Goal: Contribute content: Contribute content

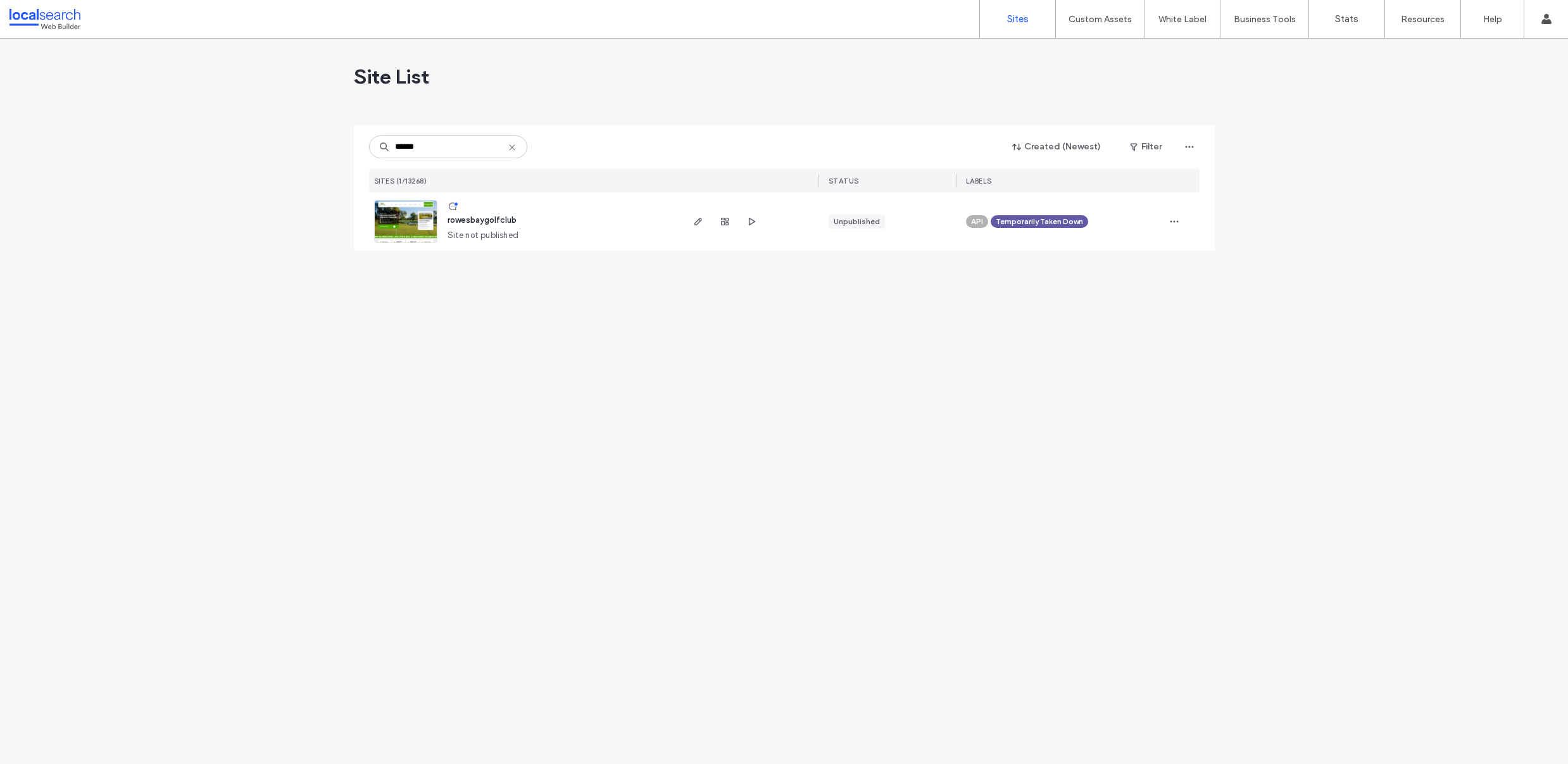
type input "******"
click at [391, 234] on img at bounding box center [406, 243] width 62 height 86
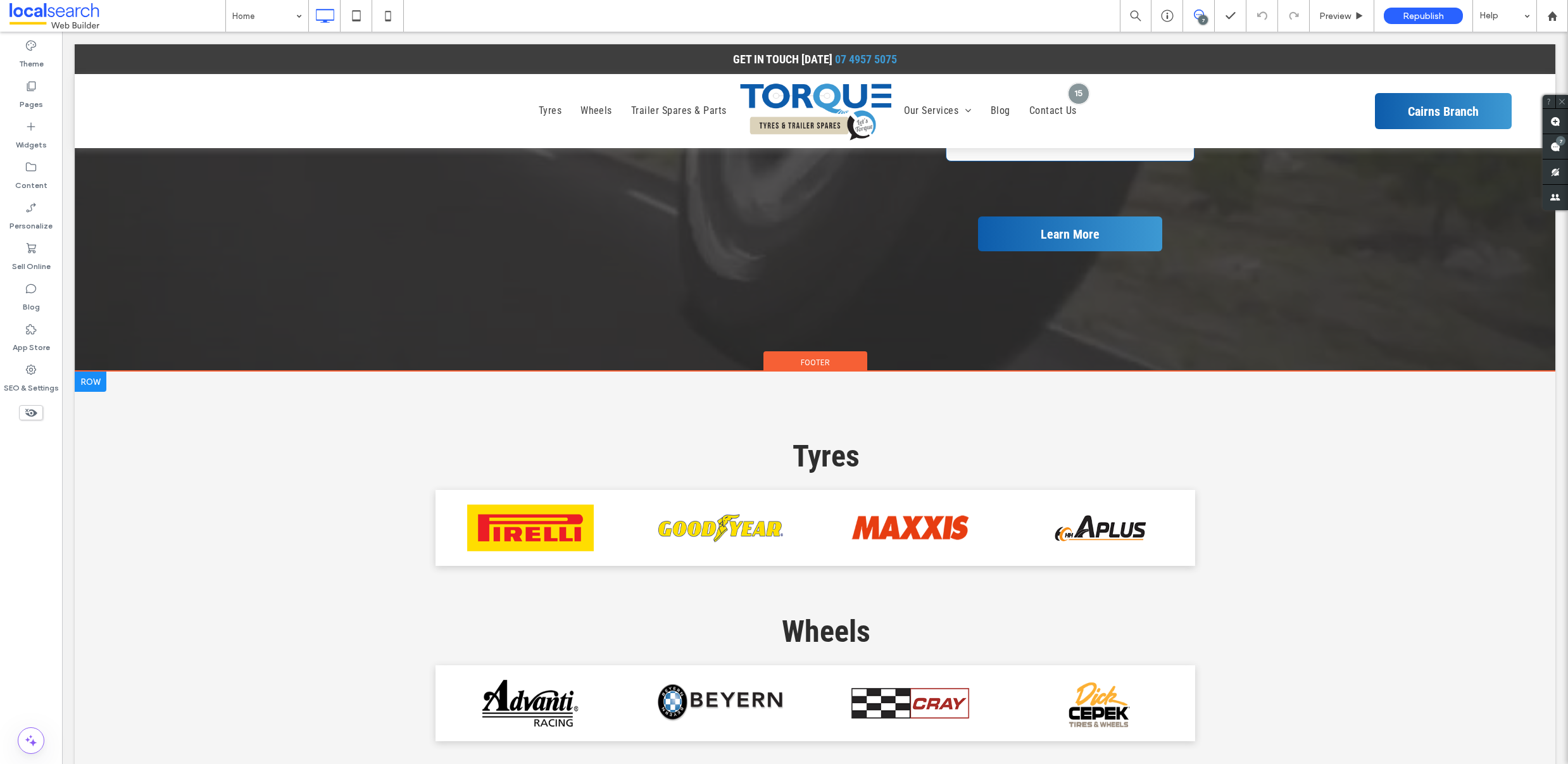
scroll to position [4888, 0]
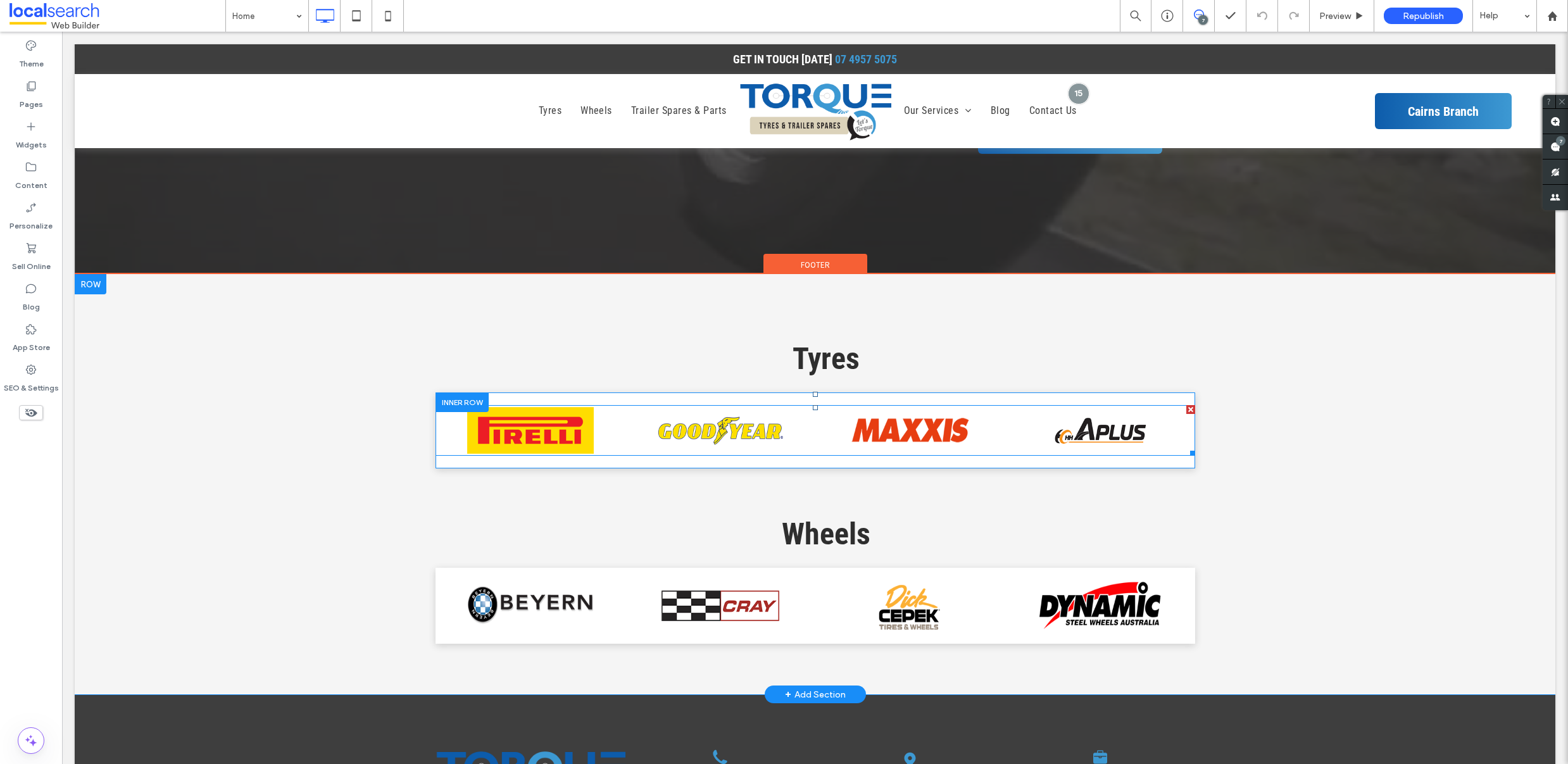
click at [1025, 437] on span at bounding box center [815, 430] width 760 height 50
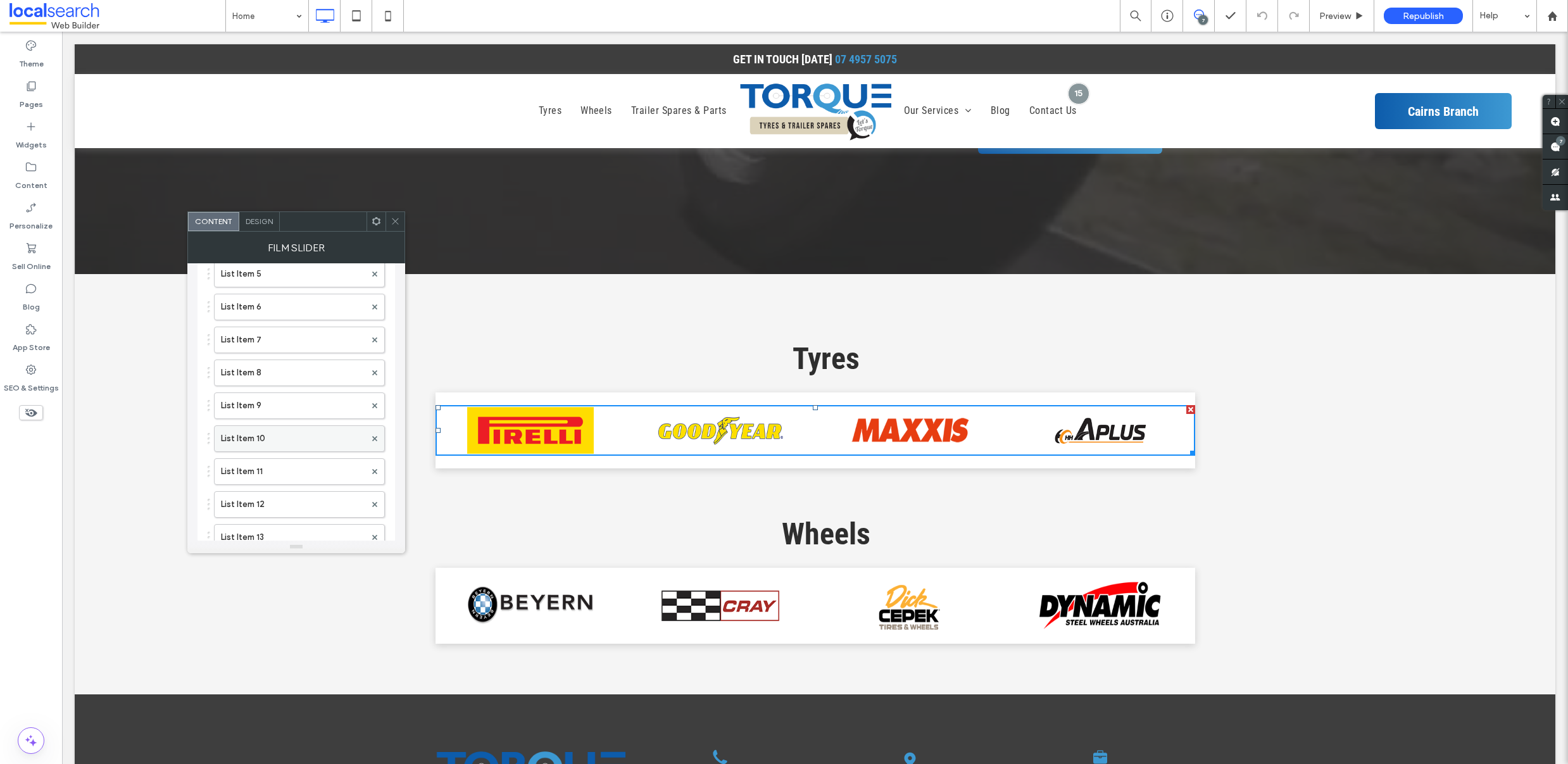
scroll to position [11, 0]
click at [287, 398] on label "List Item" at bounding box center [293, 388] width 144 height 26
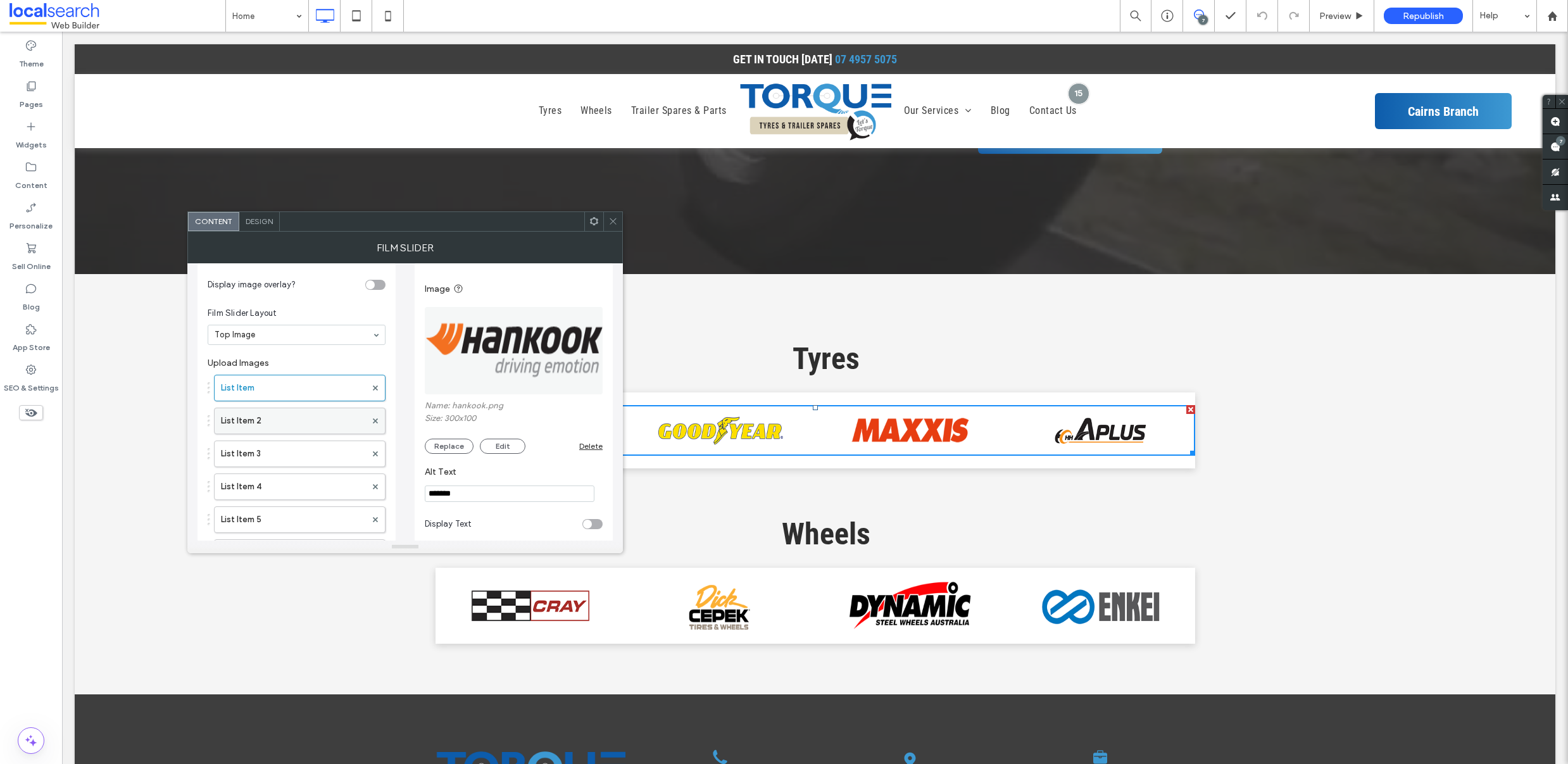
click at [293, 422] on label "List Item 2" at bounding box center [293, 420] width 145 height 26
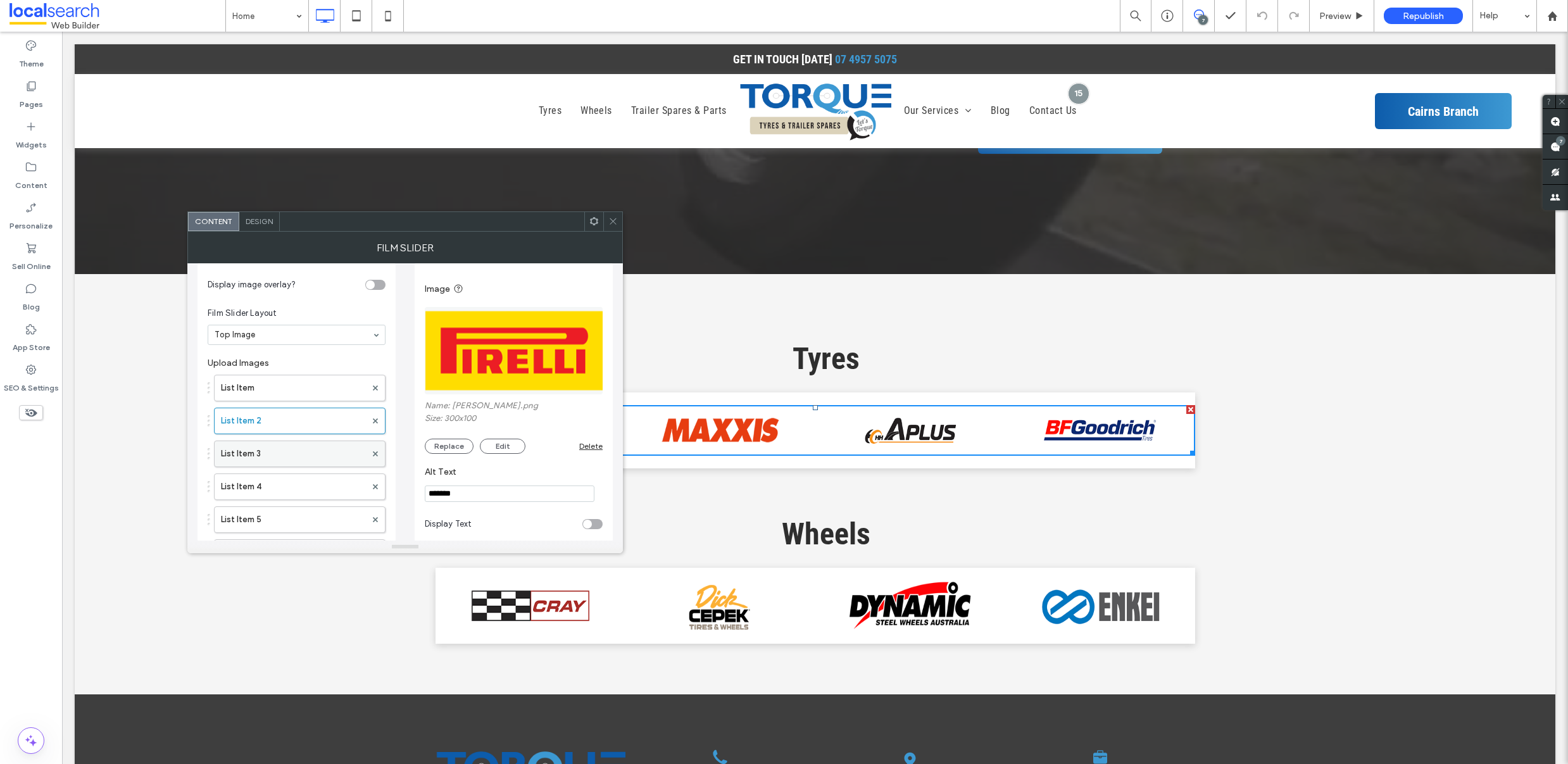
click at [295, 454] on label "List Item 3" at bounding box center [293, 454] width 145 height 26
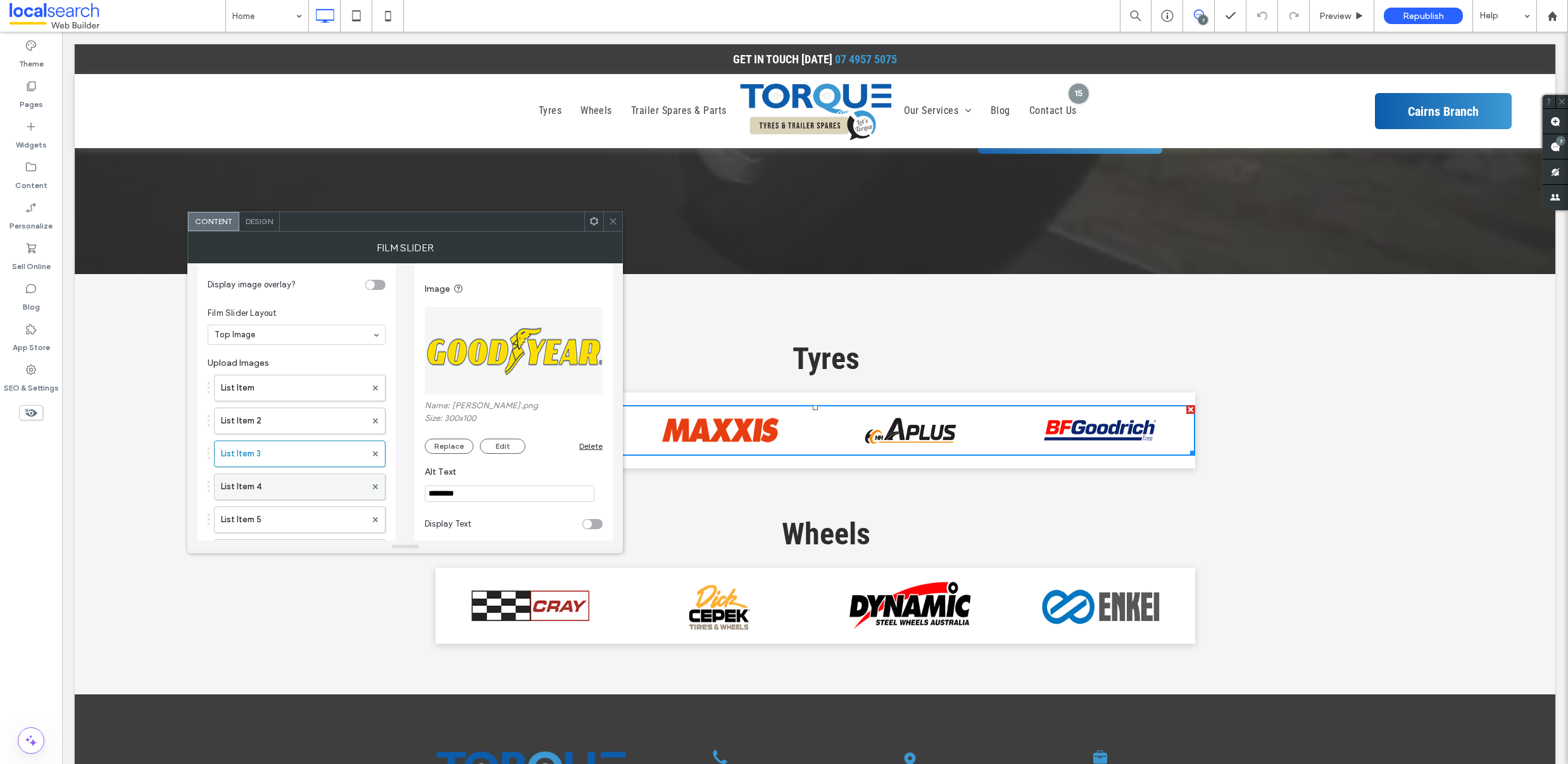
click at [298, 482] on label "List Item 4" at bounding box center [293, 486] width 145 height 26
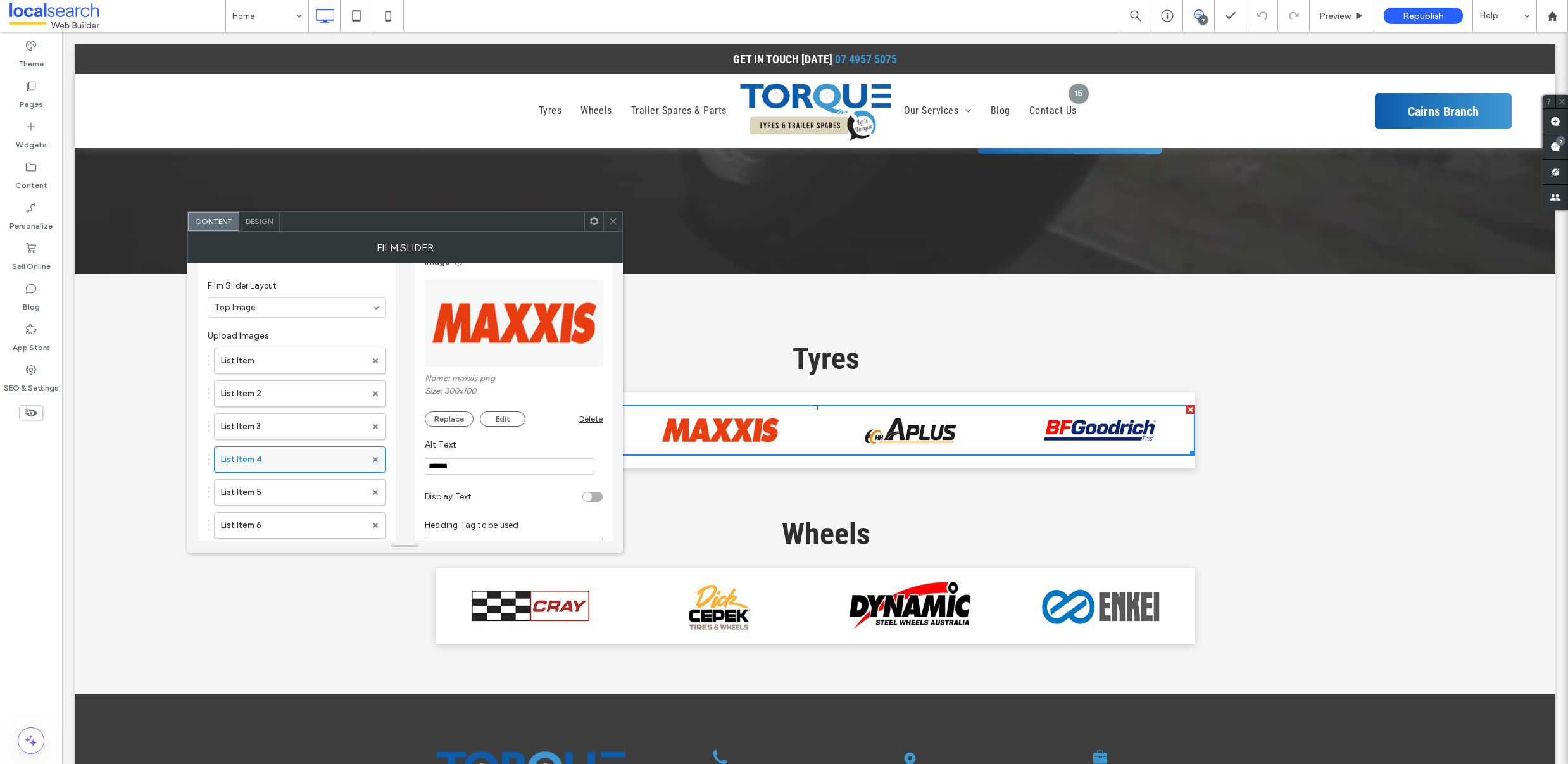
scroll to position [57, 0]
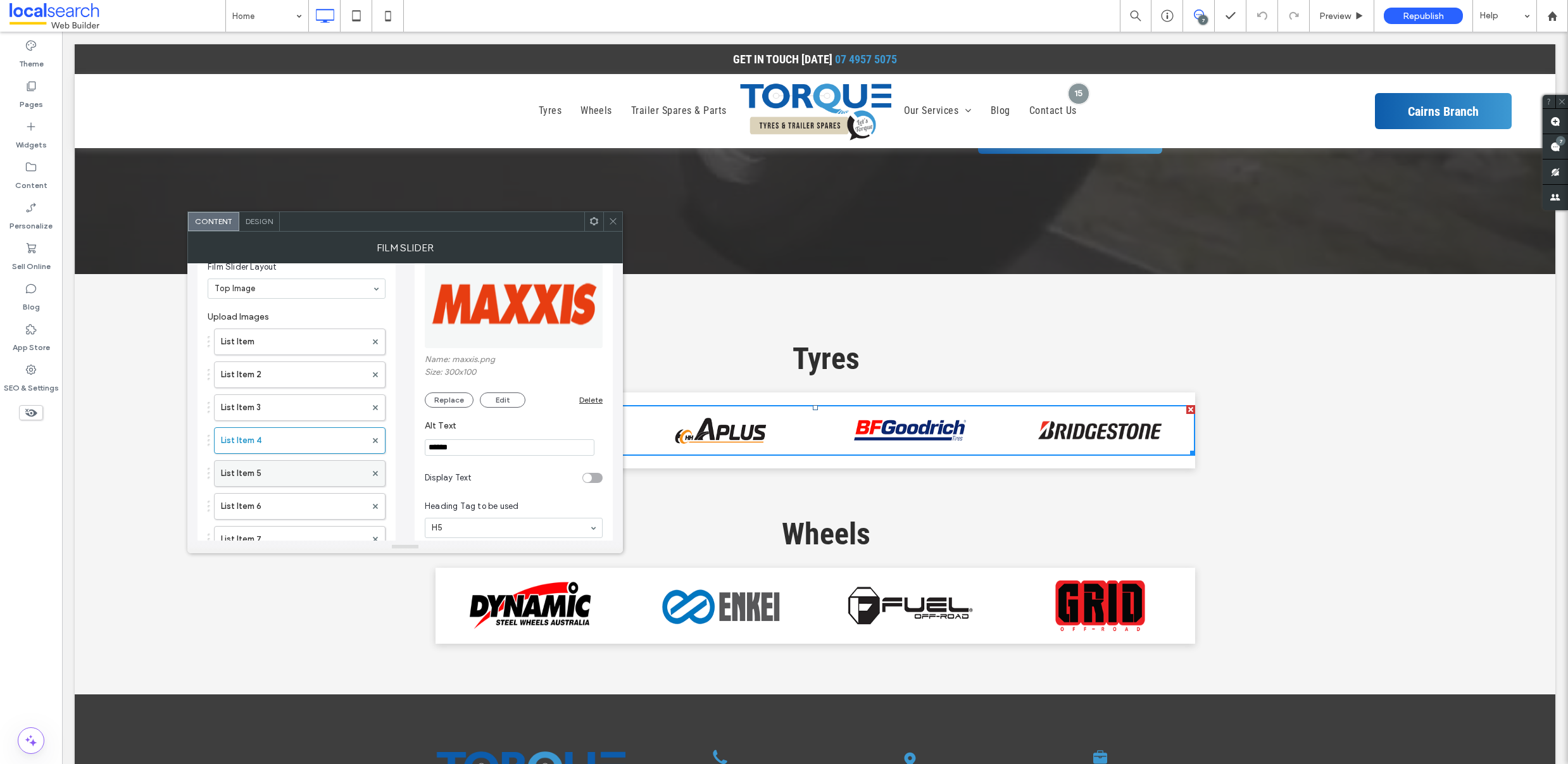
click at [280, 476] on label "List Item 5" at bounding box center [293, 473] width 145 height 26
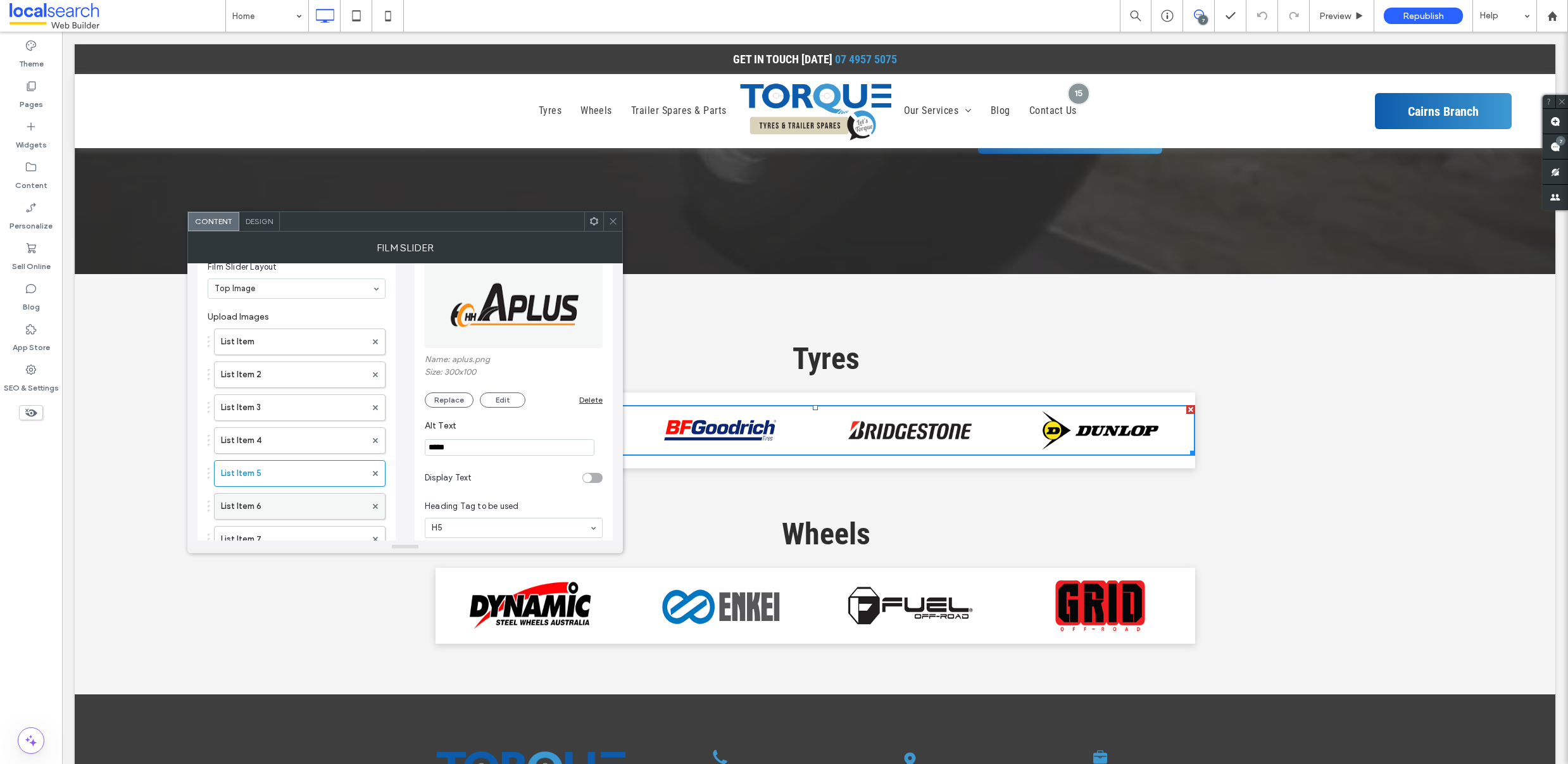
click at [287, 512] on label "List Item 6" at bounding box center [293, 506] width 145 height 26
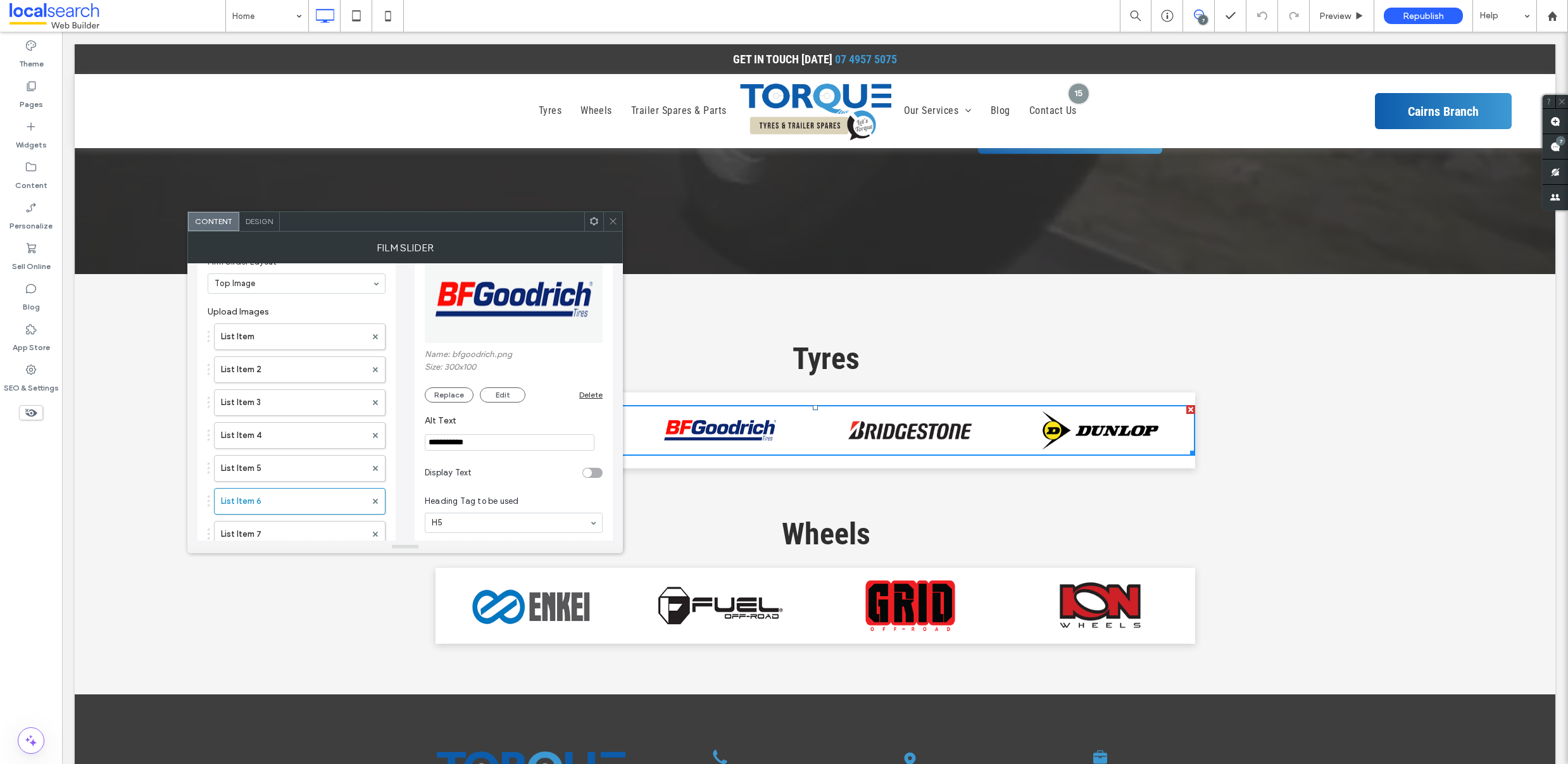
scroll to position [64, 0]
click at [297, 529] on label "List Item 7" at bounding box center [293, 531] width 145 height 26
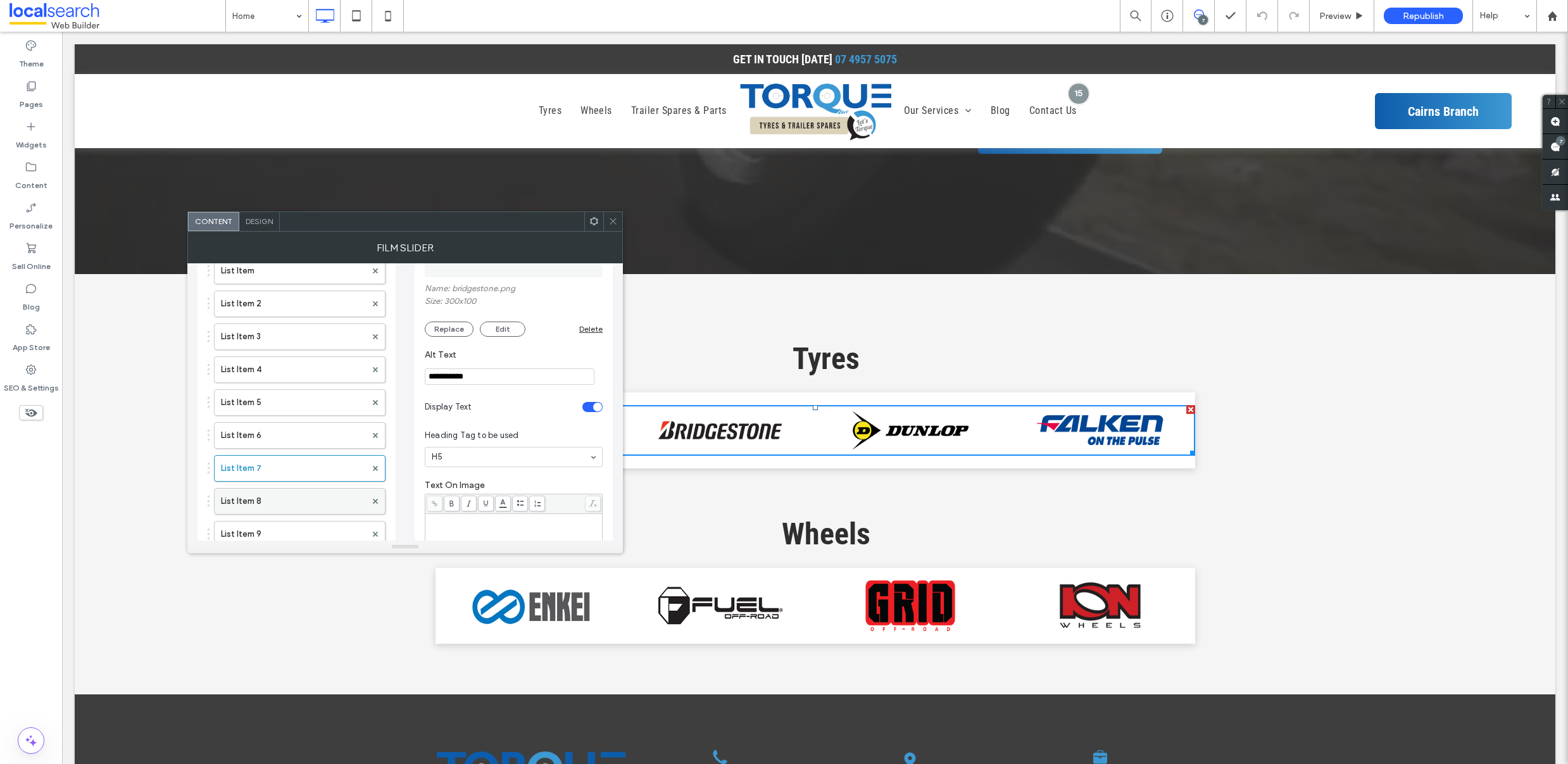
click at [278, 500] on label "List Item 8" at bounding box center [293, 501] width 145 height 26
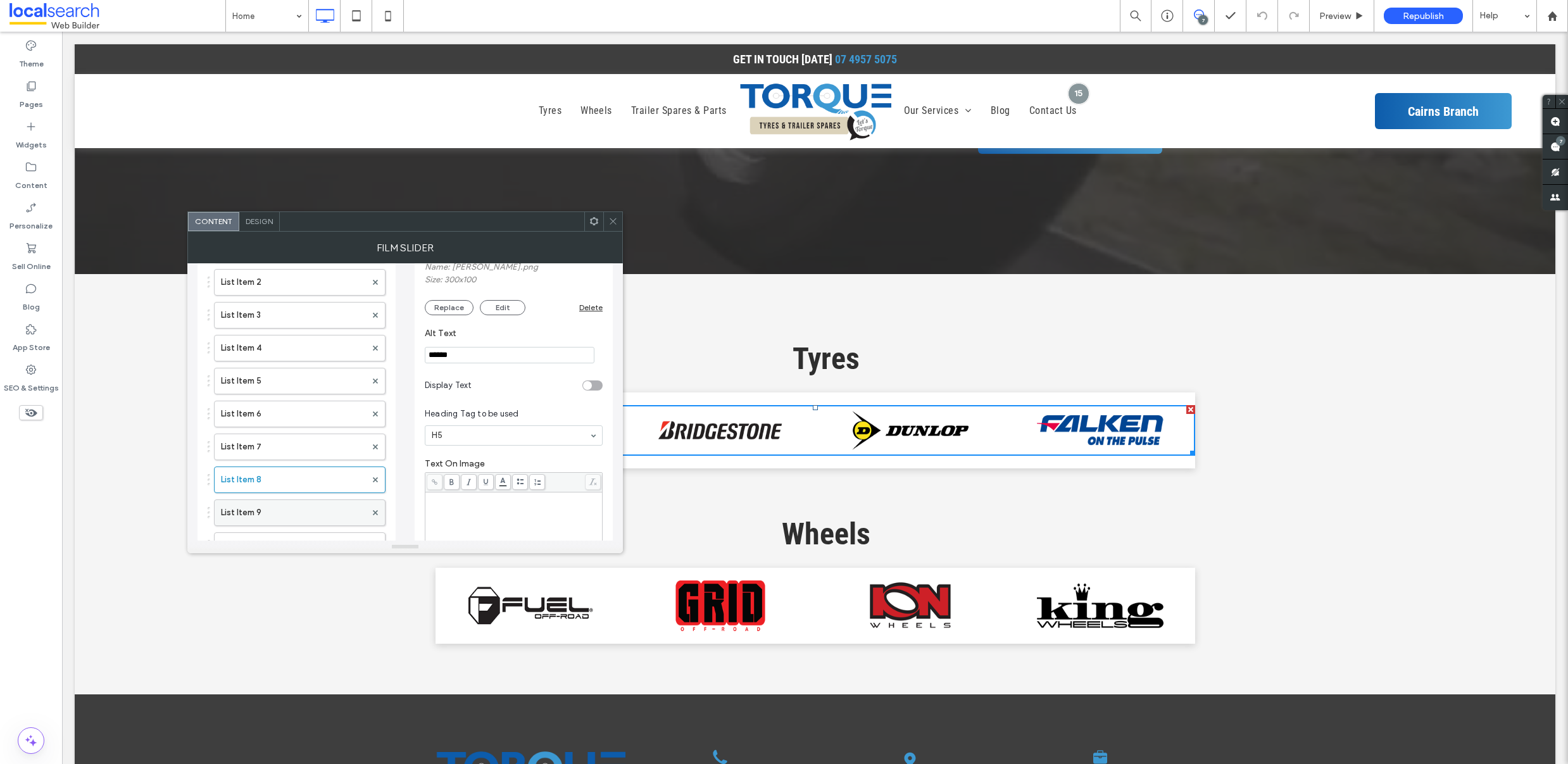
click at [295, 510] on label "List Item 9" at bounding box center [293, 512] width 145 height 26
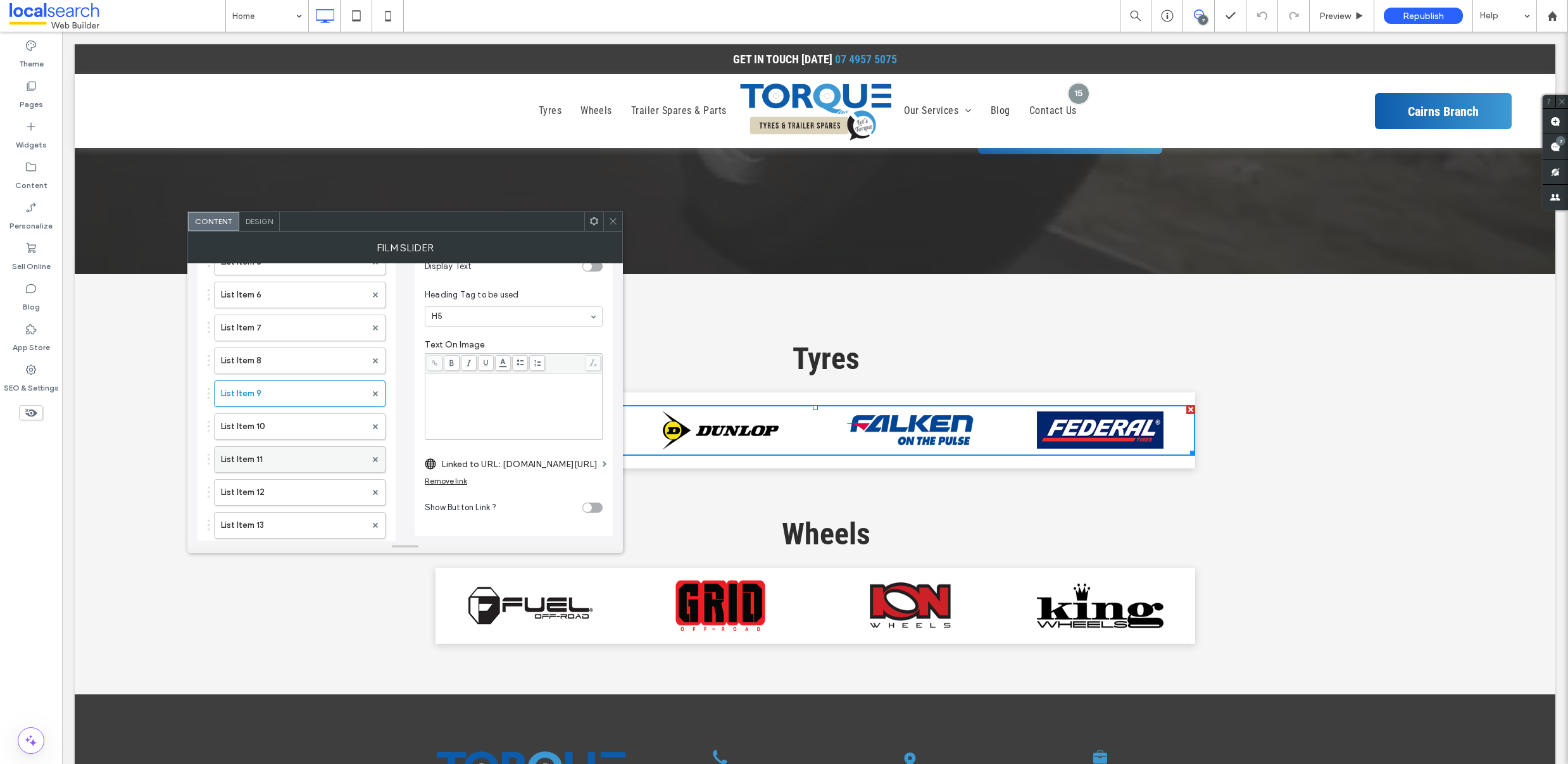
scroll to position [289, 0]
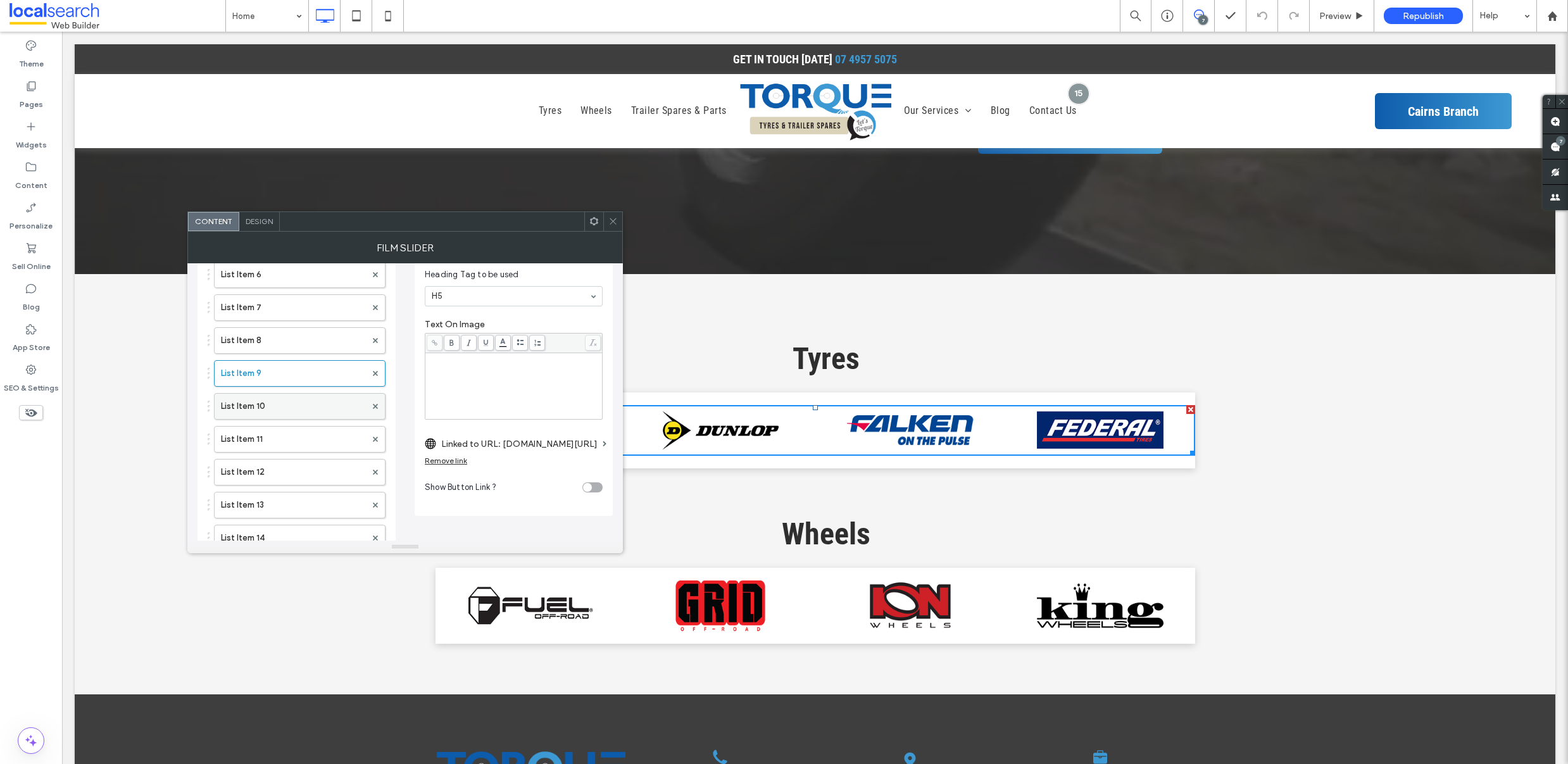
click at [269, 407] on label "List Item 10" at bounding box center [293, 406] width 145 height 26
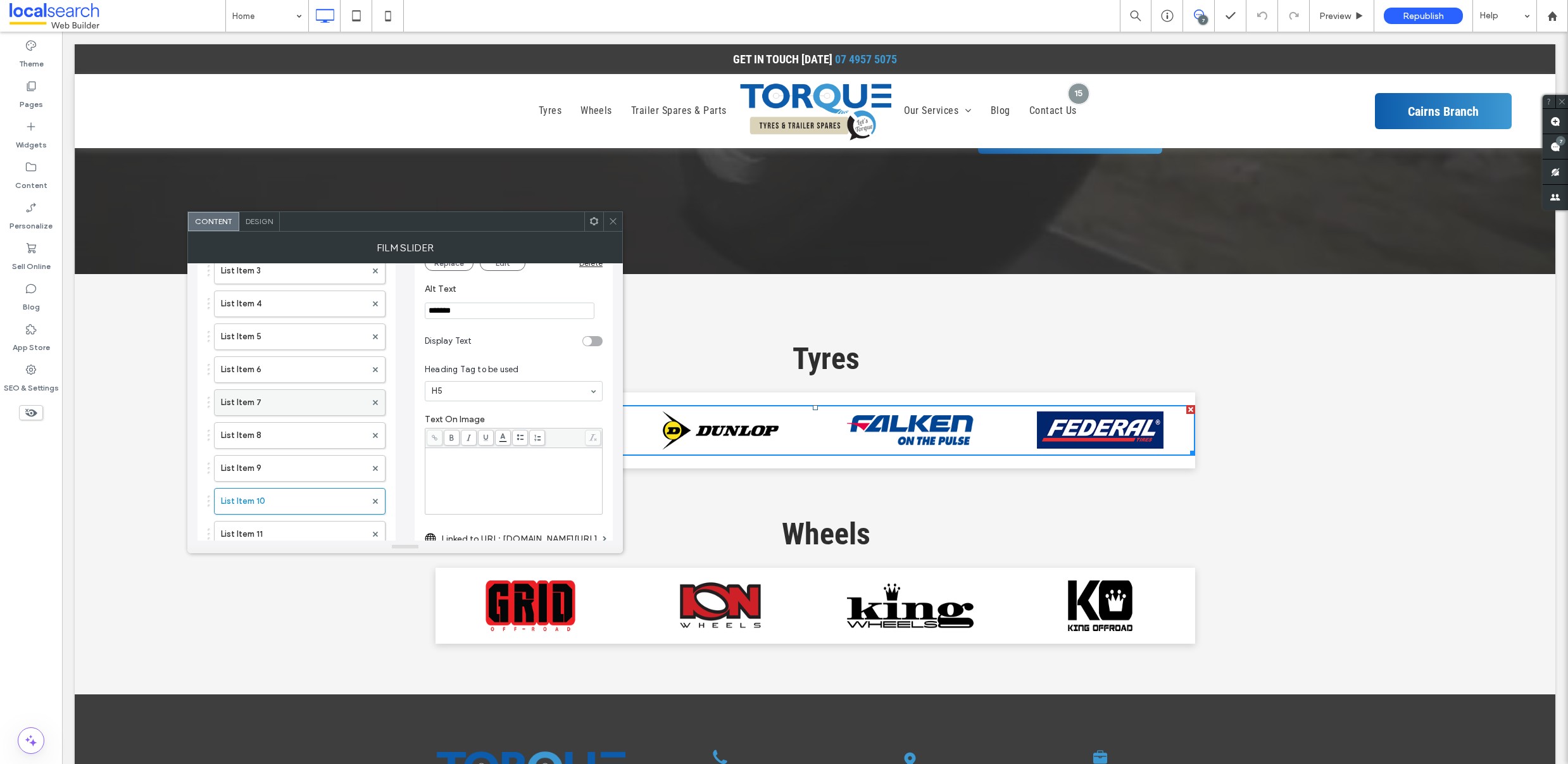
scroll to position [195, 0]
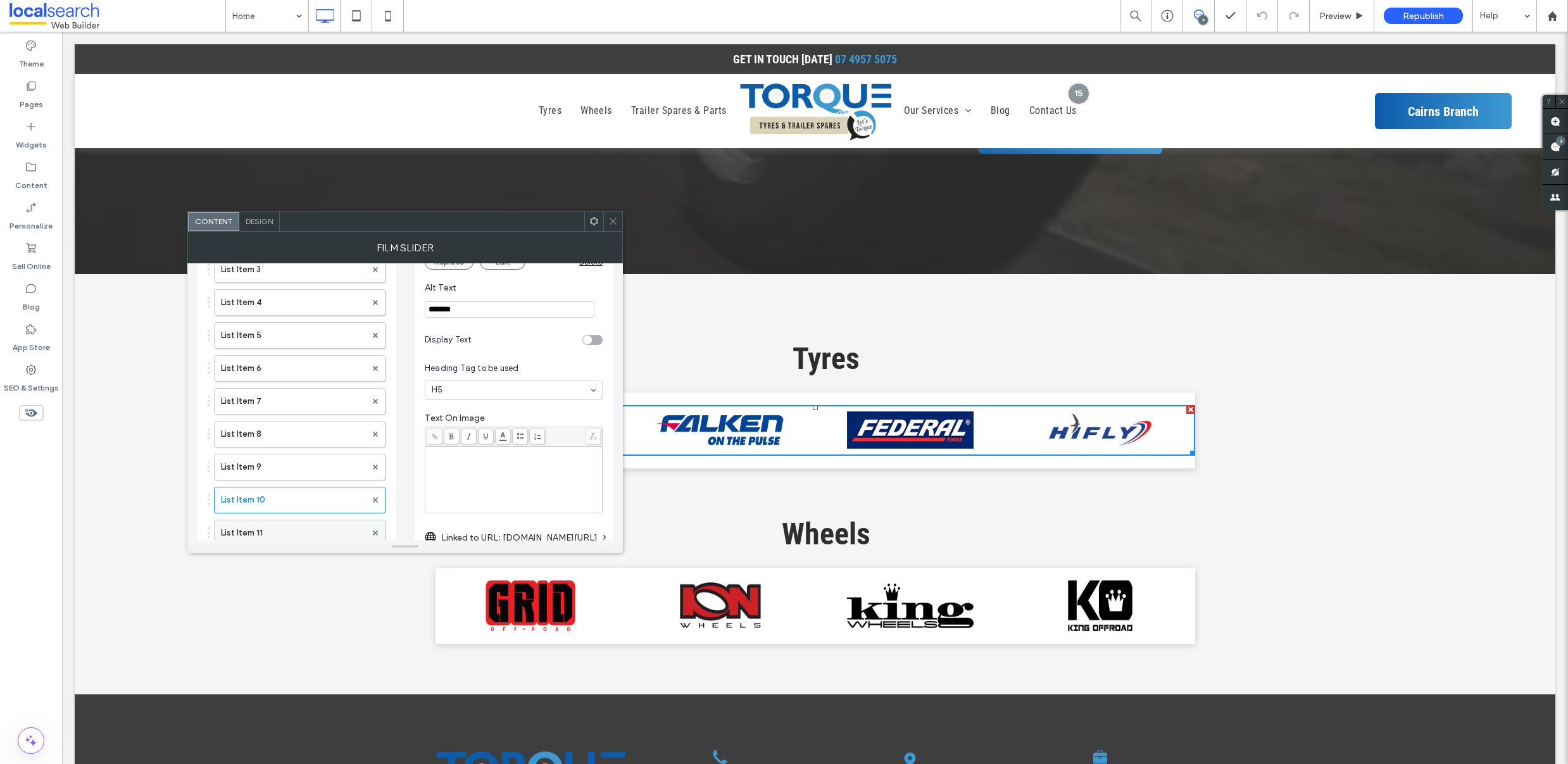
click at [283, 533] on label "List Item 11" at bounding box center [293, 533] width 145 height 26
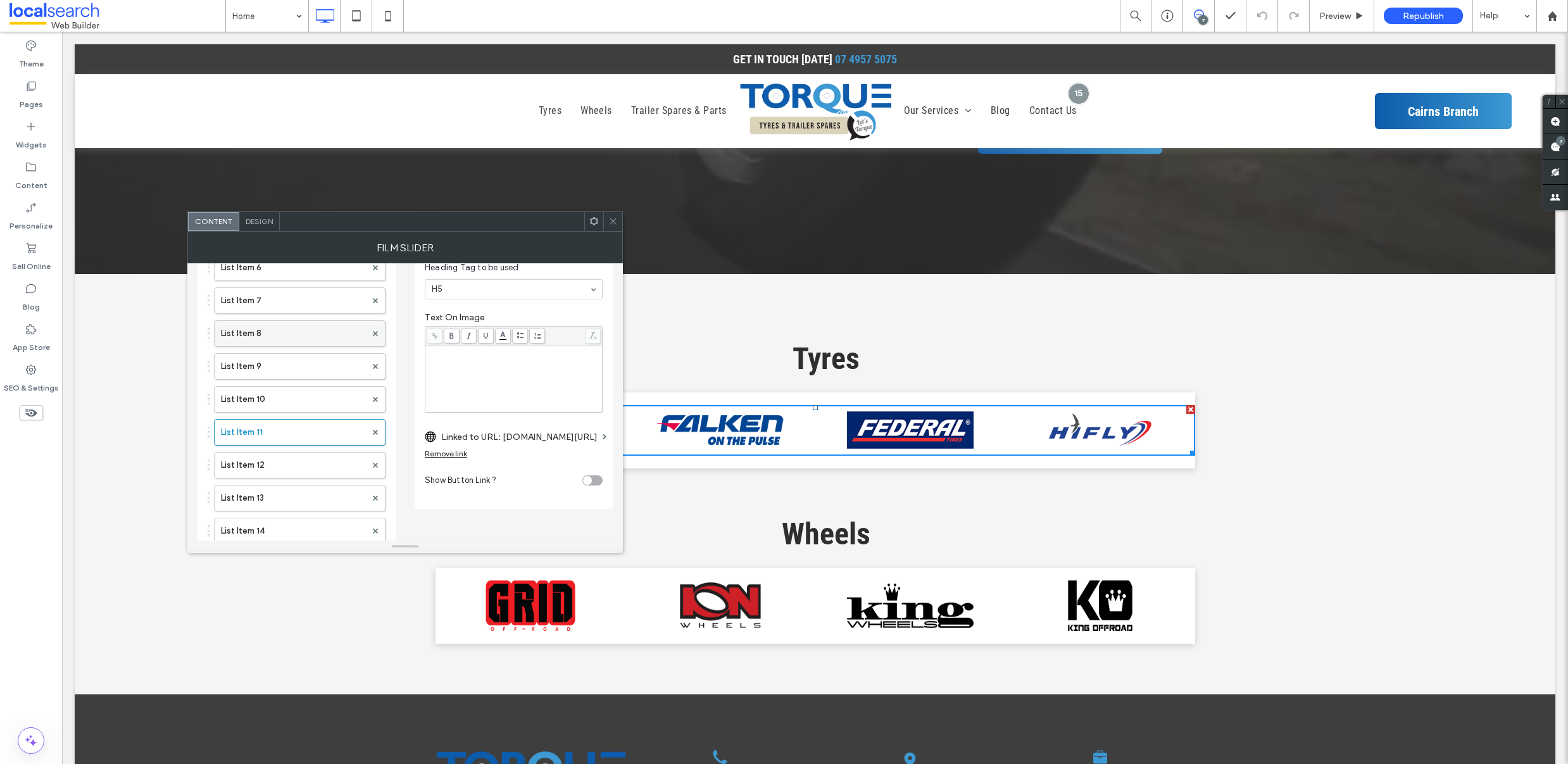
scroll to position [347, 0]
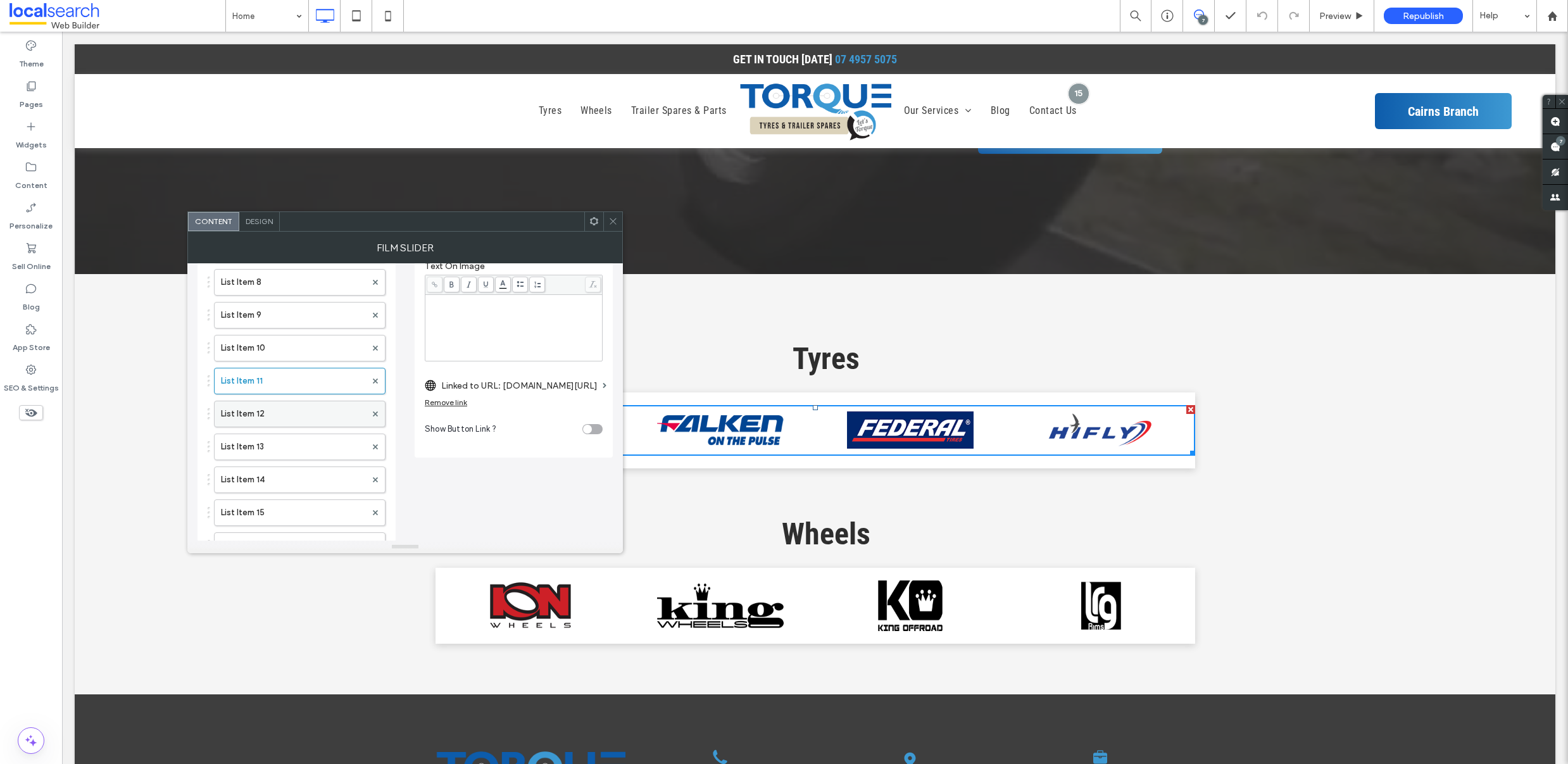
click at [283, 417] on label "List Item 12" at bounding box center [293, 413] width 145 height 26
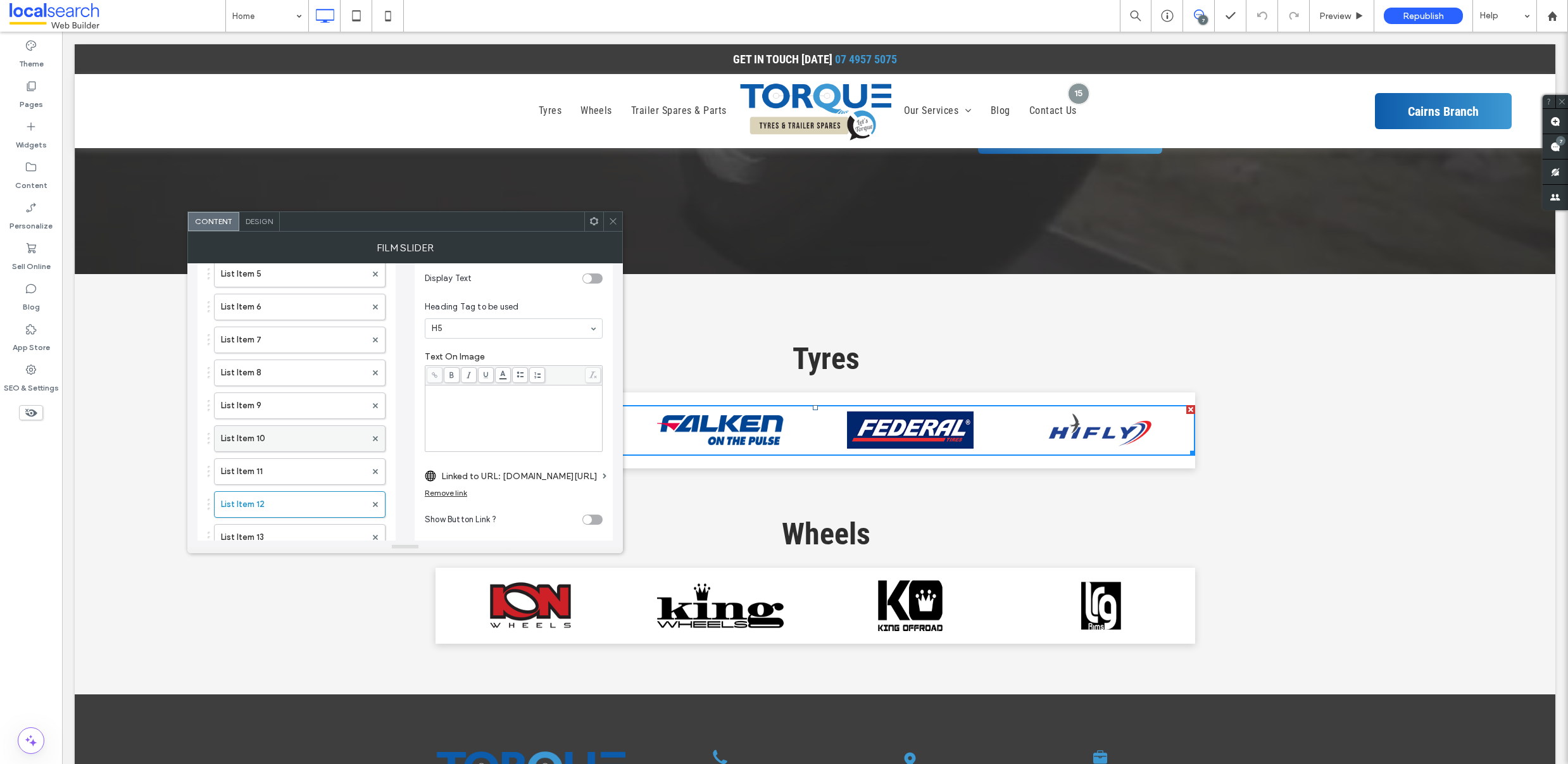
scroll to position [257, 0]
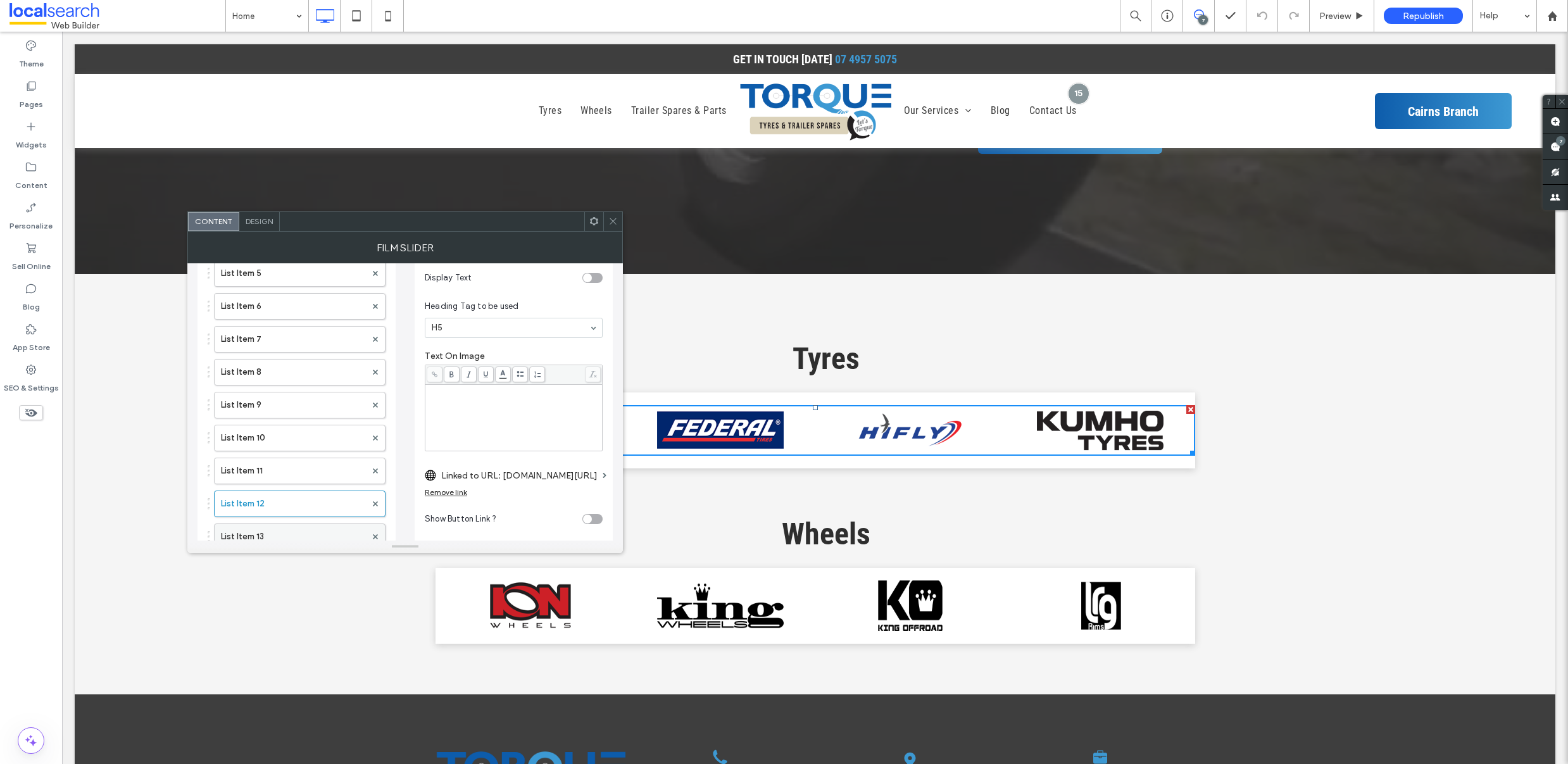
click at [282, 526] on label "List Item 13" at bounding box center [293, 536] width 145 height 26
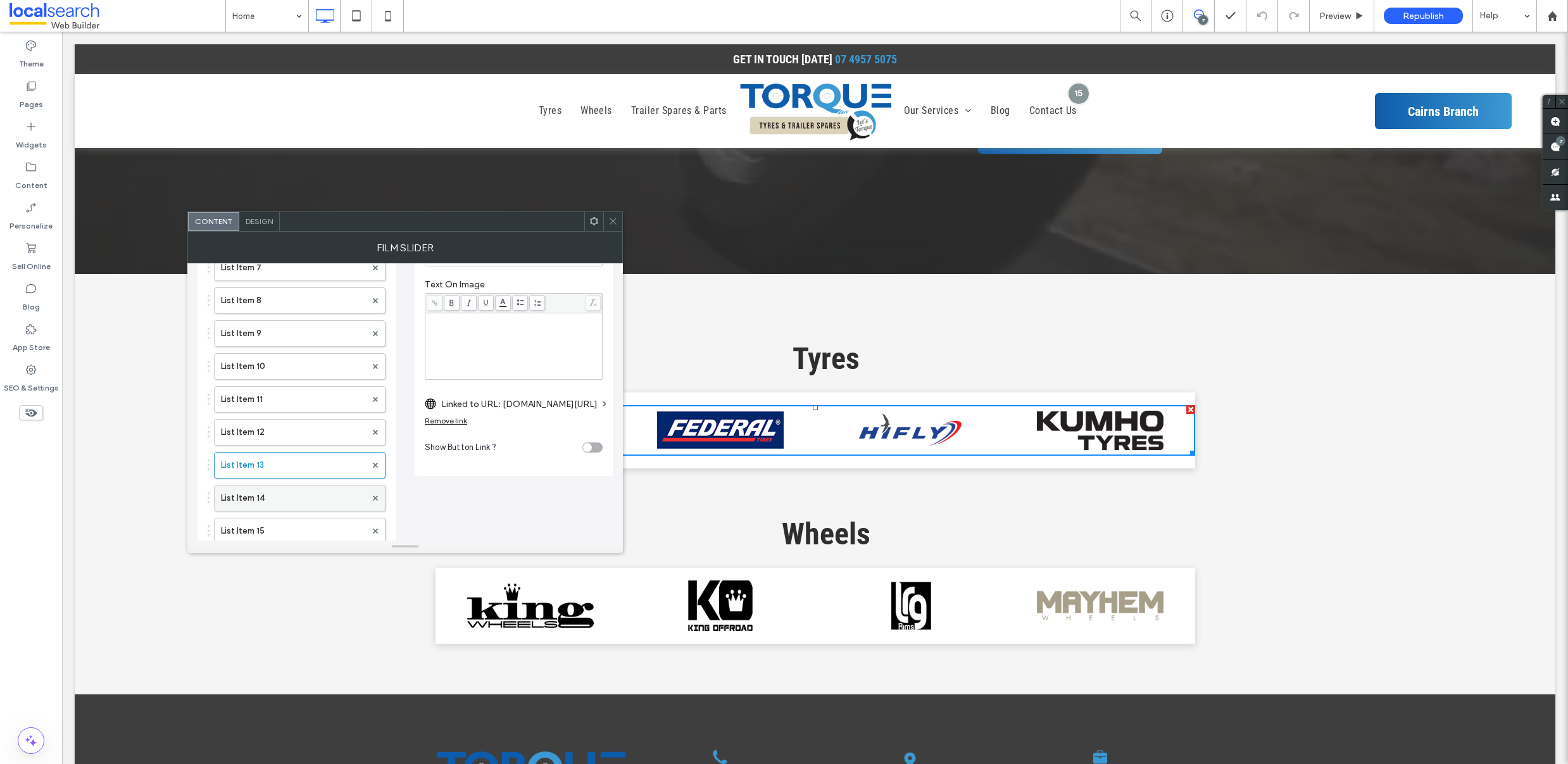
click at [297, 501] on label "List Item 14" at bounding box center [293, 498] width 145 height 26
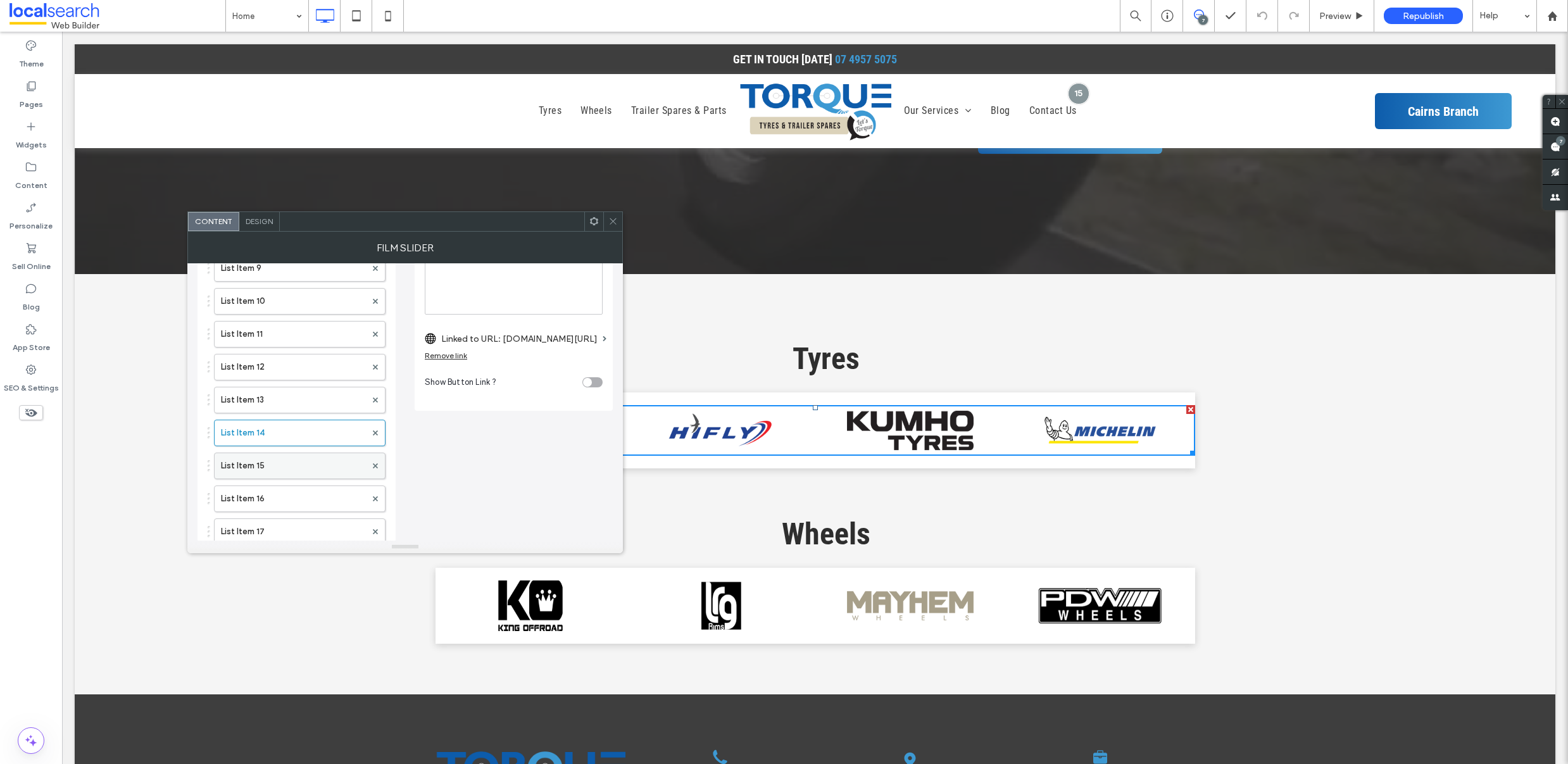
click at [277, 456] on label "List Item 15" at bounding box center [293, 465] width 145 height 26
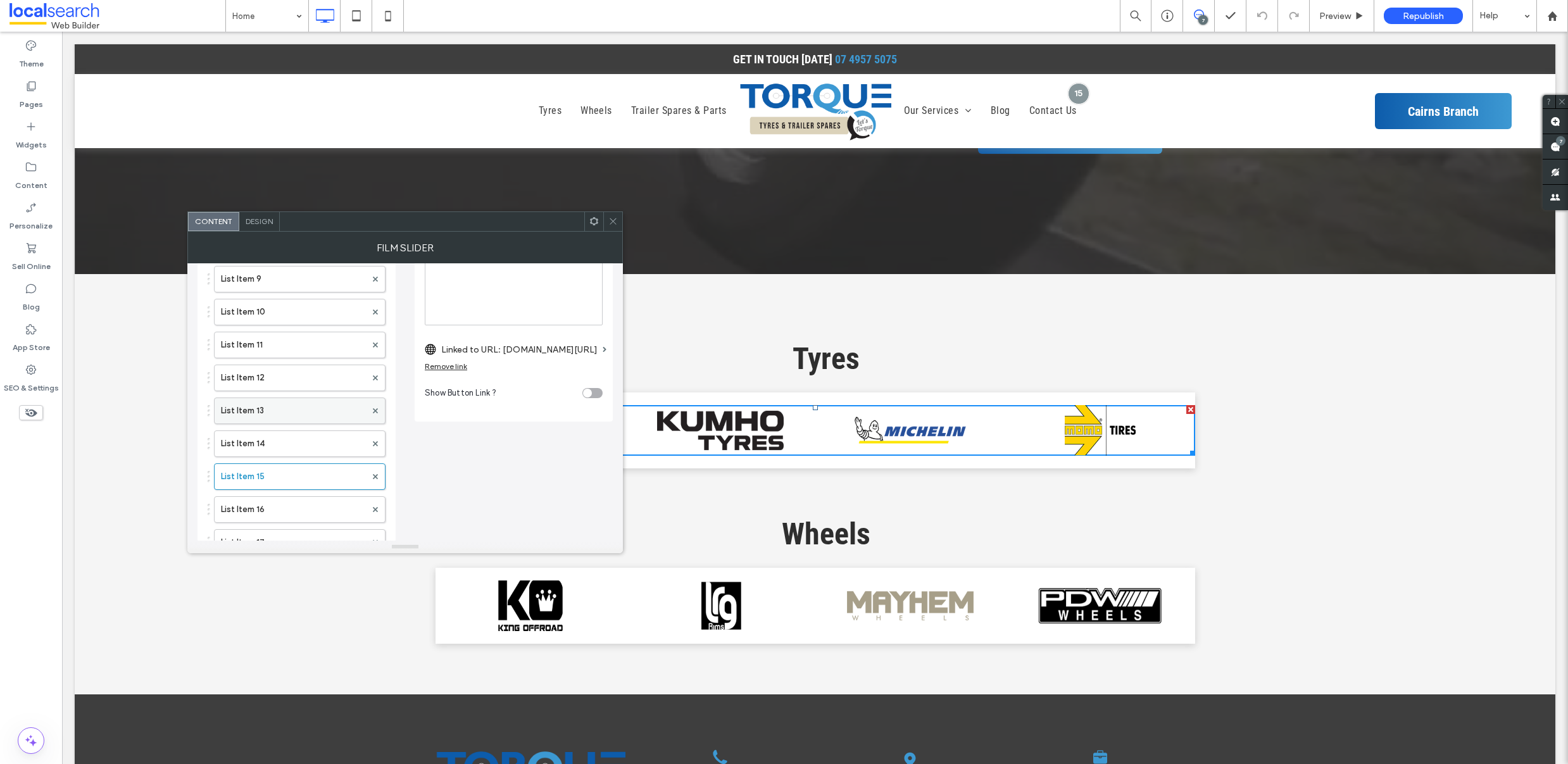
scroll to position [390, 0]
click at [296, 502] on label "List Item 16" at bounding box center [293, 502] width 145 height 26
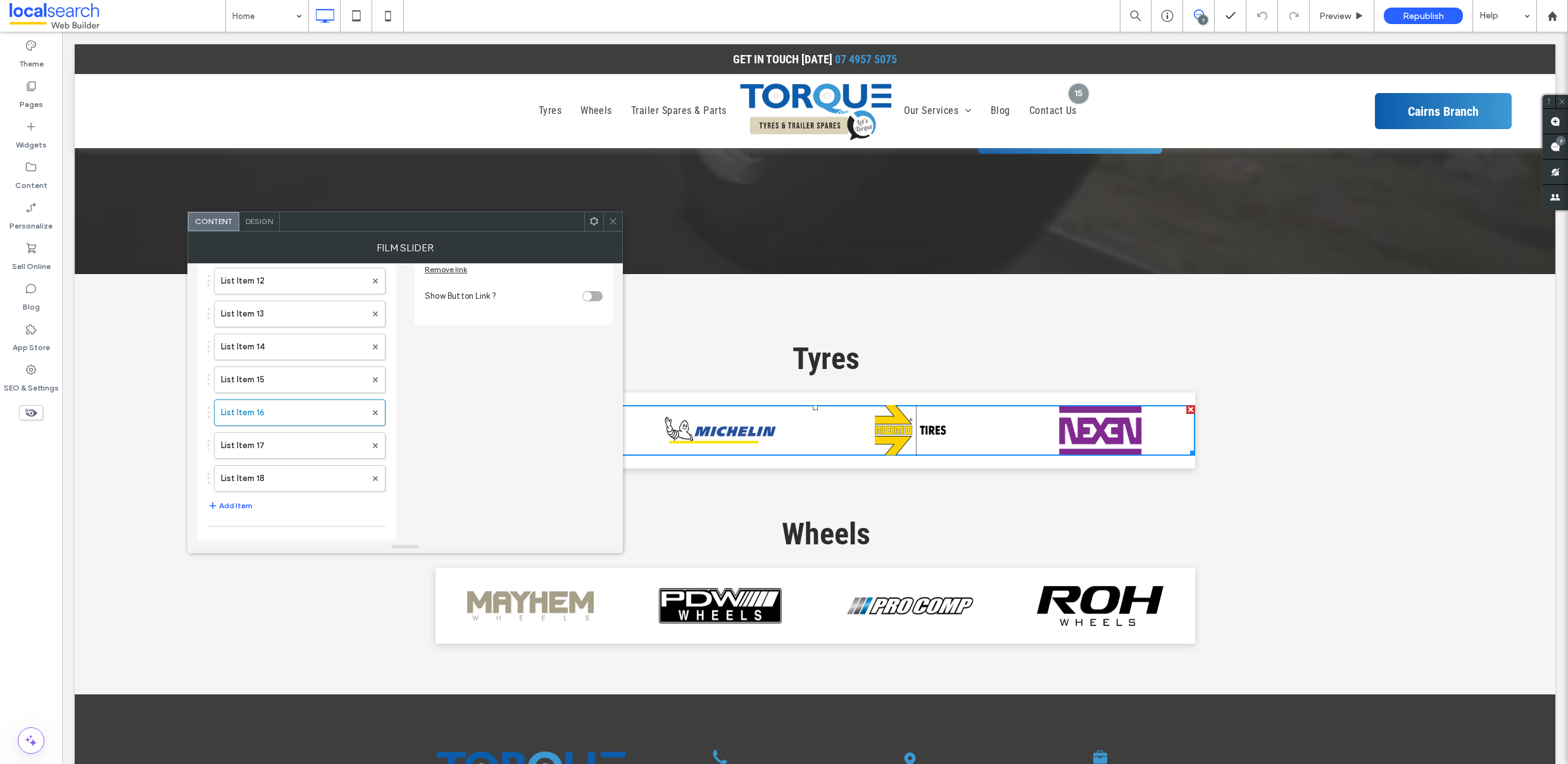
scroll to position [543, 0]
click at [267, 384] on label "List Item 17" at bounding box center [293, 382] width 145 height 26
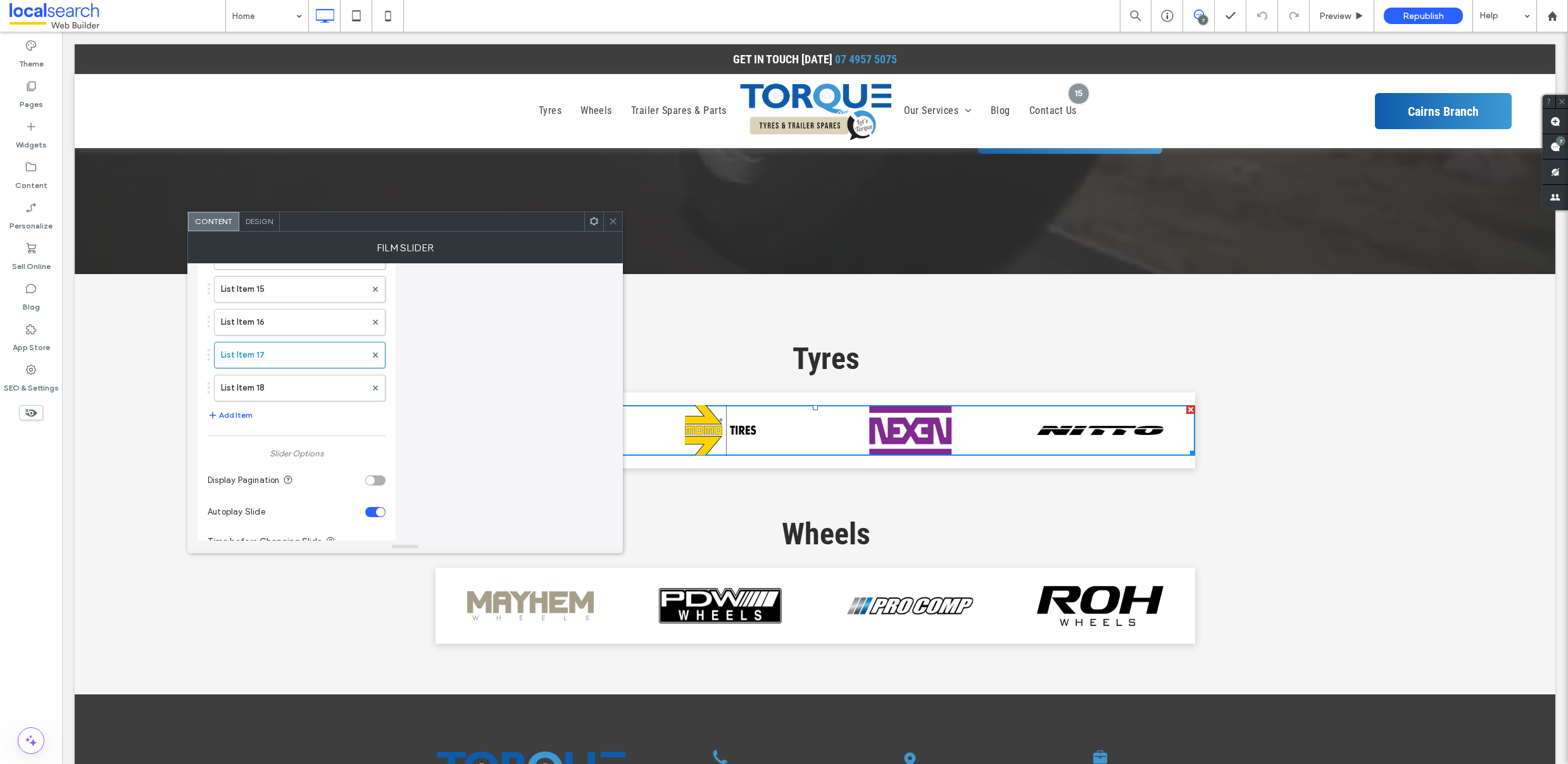
scroll to position [587, 0]
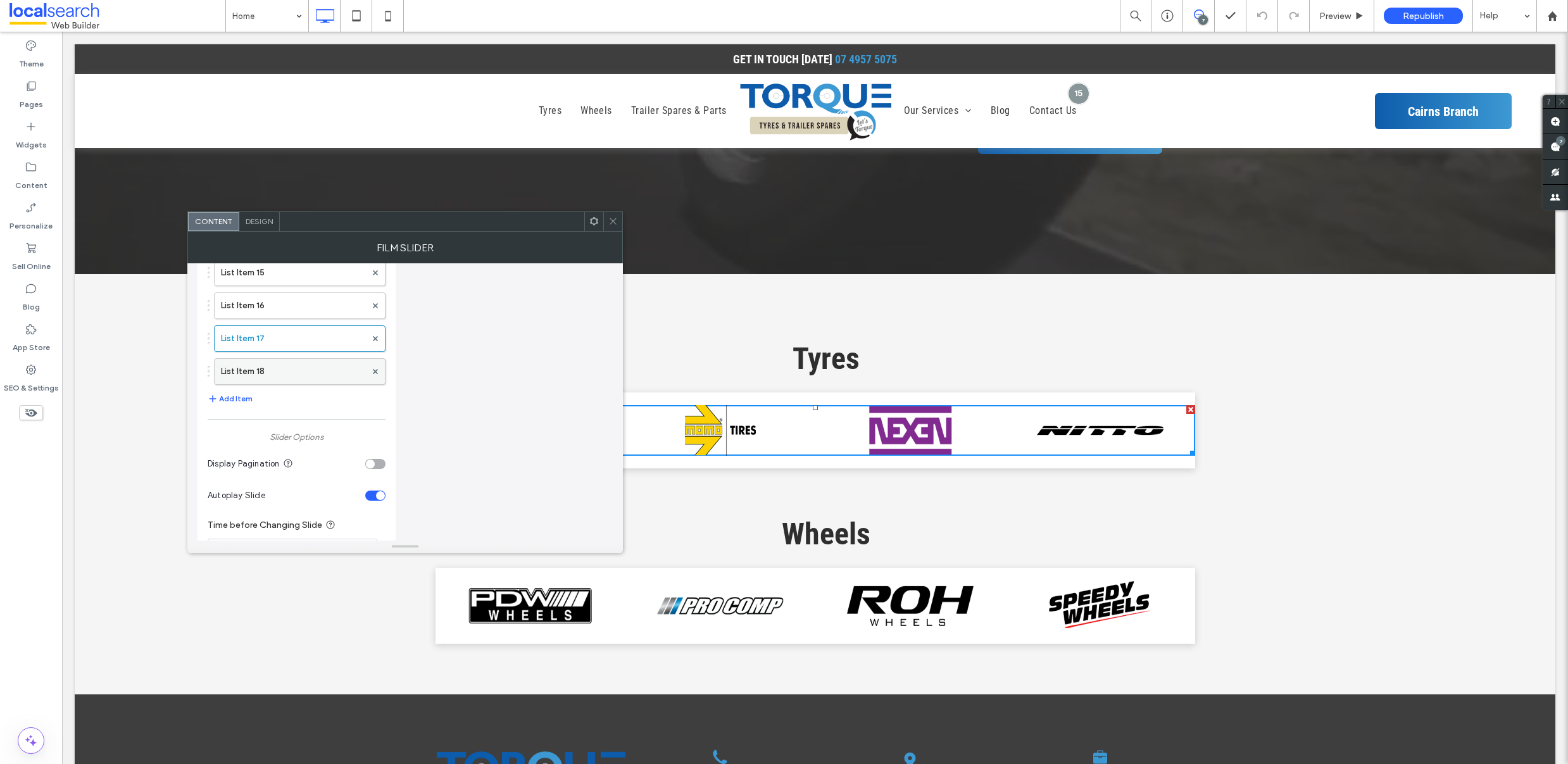
click at [273, 371] on label "List Item 18" at bounding box center [293, 372] width 145 height 26
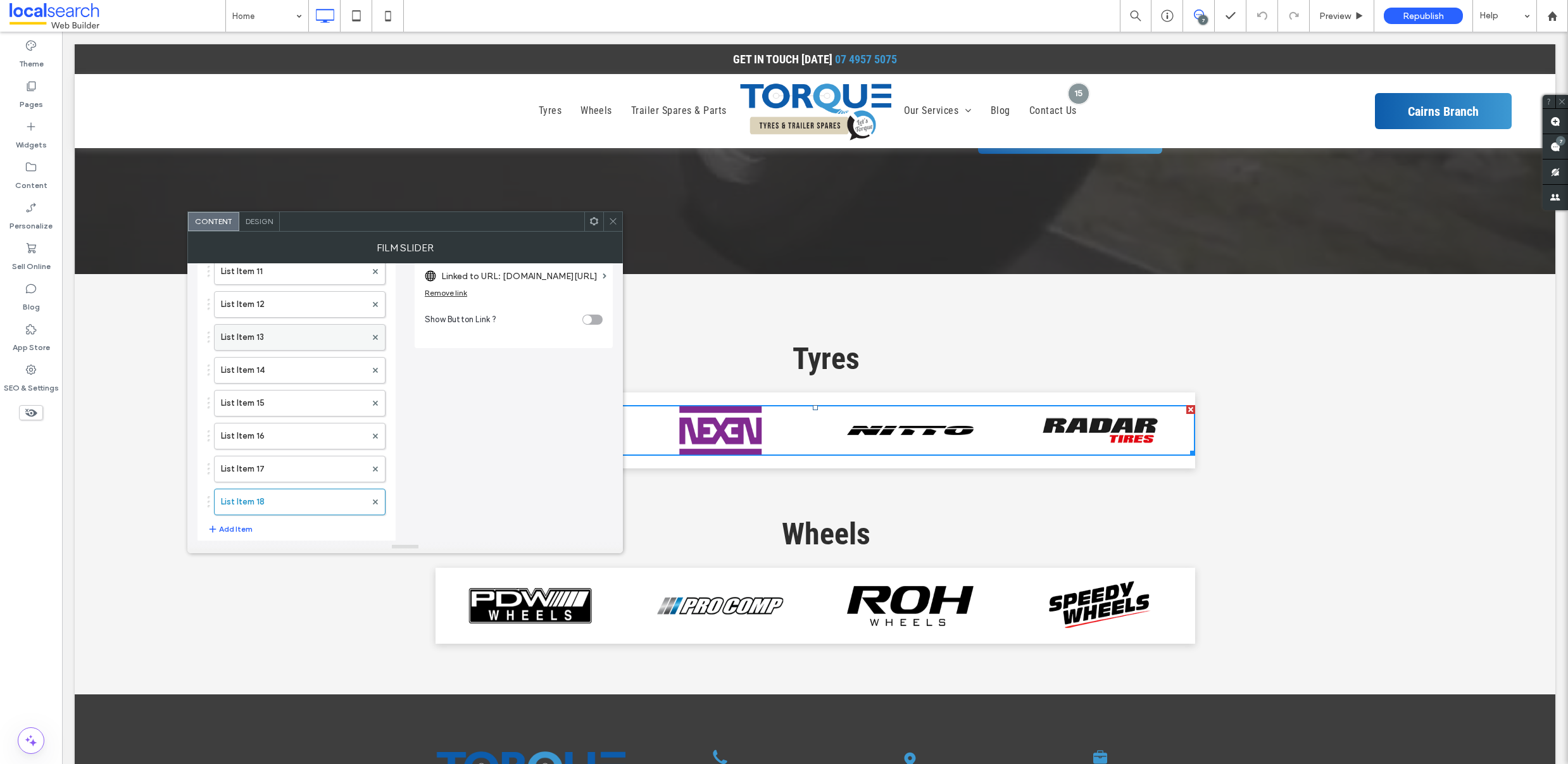
scroll to position [515, 0]
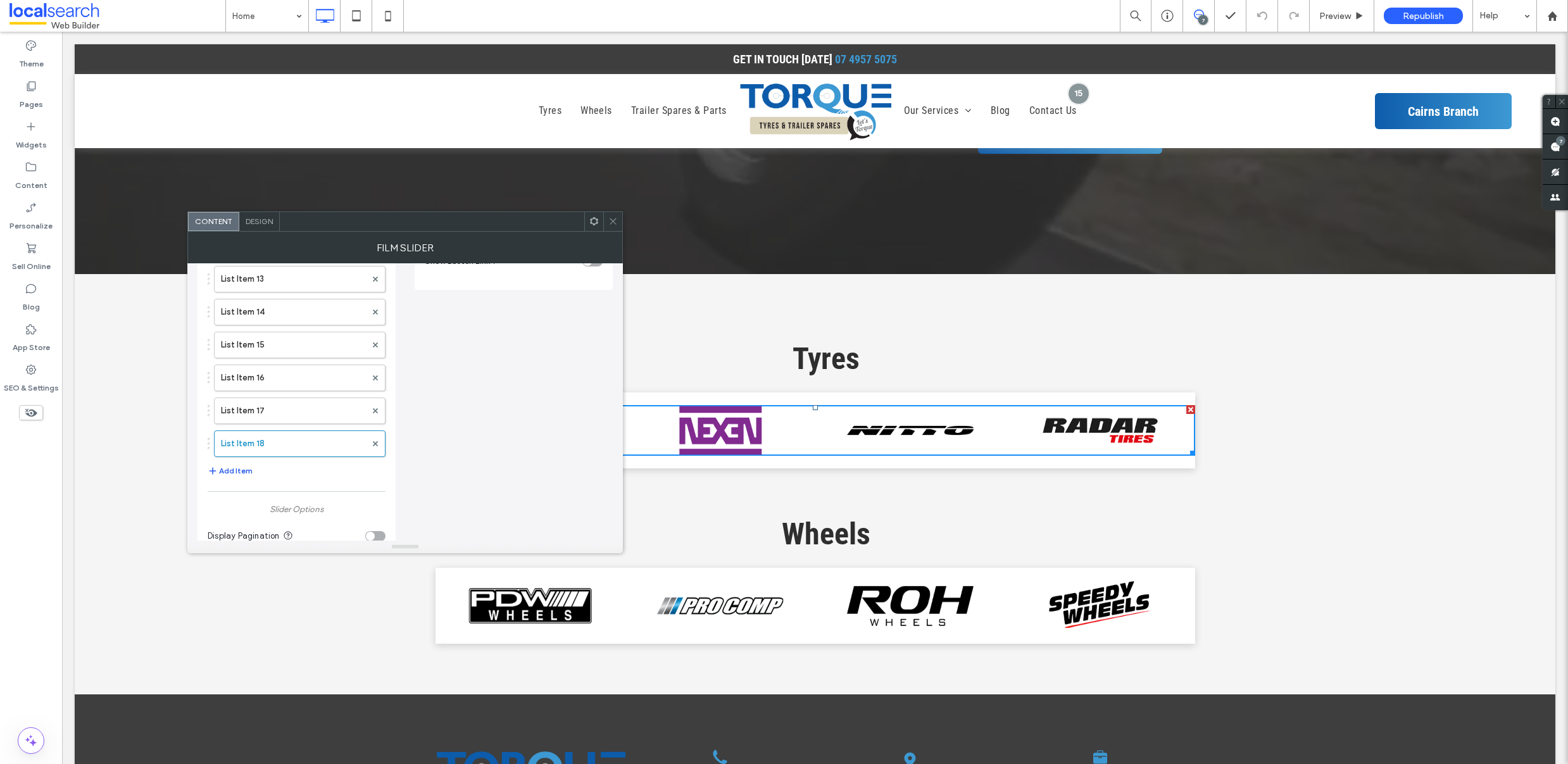
click at [242, 468] on button "Add Item" at bounding box center [230, 471] width 45 height 15
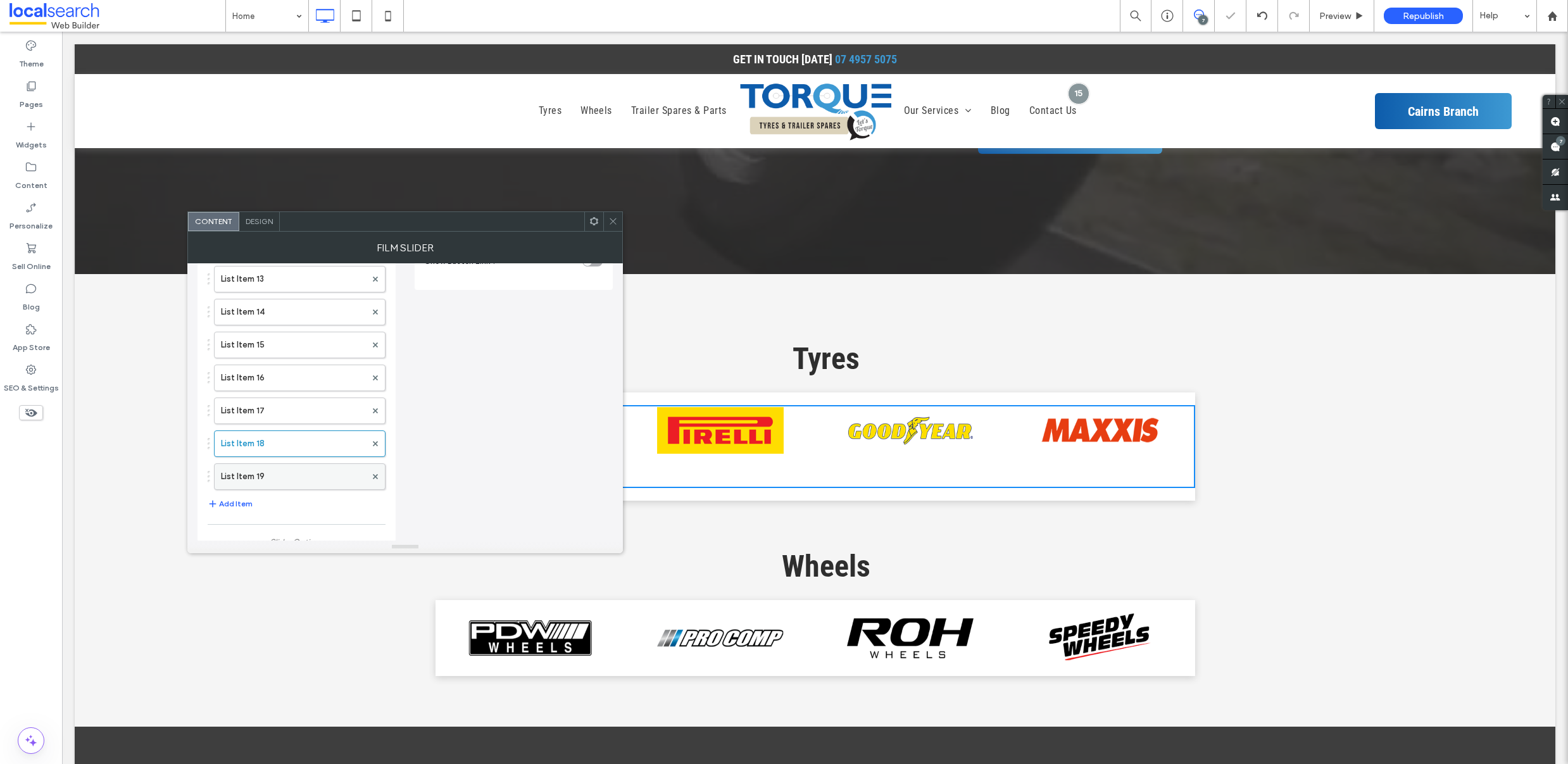
click at [256, 482] on label "List Item 19" at bounding box center [293, 476] width 145 height 26
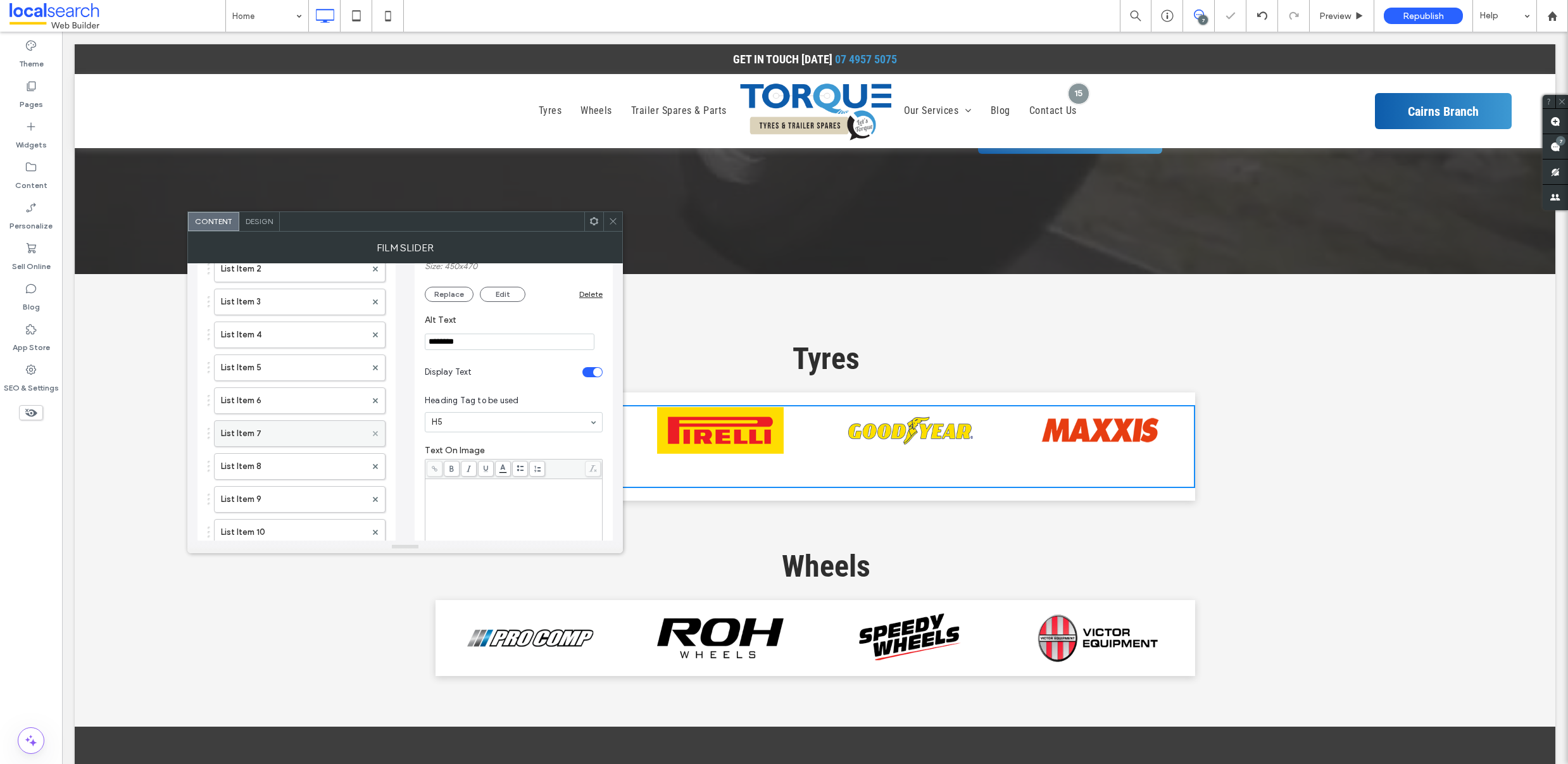
scroll to position [0, 0]
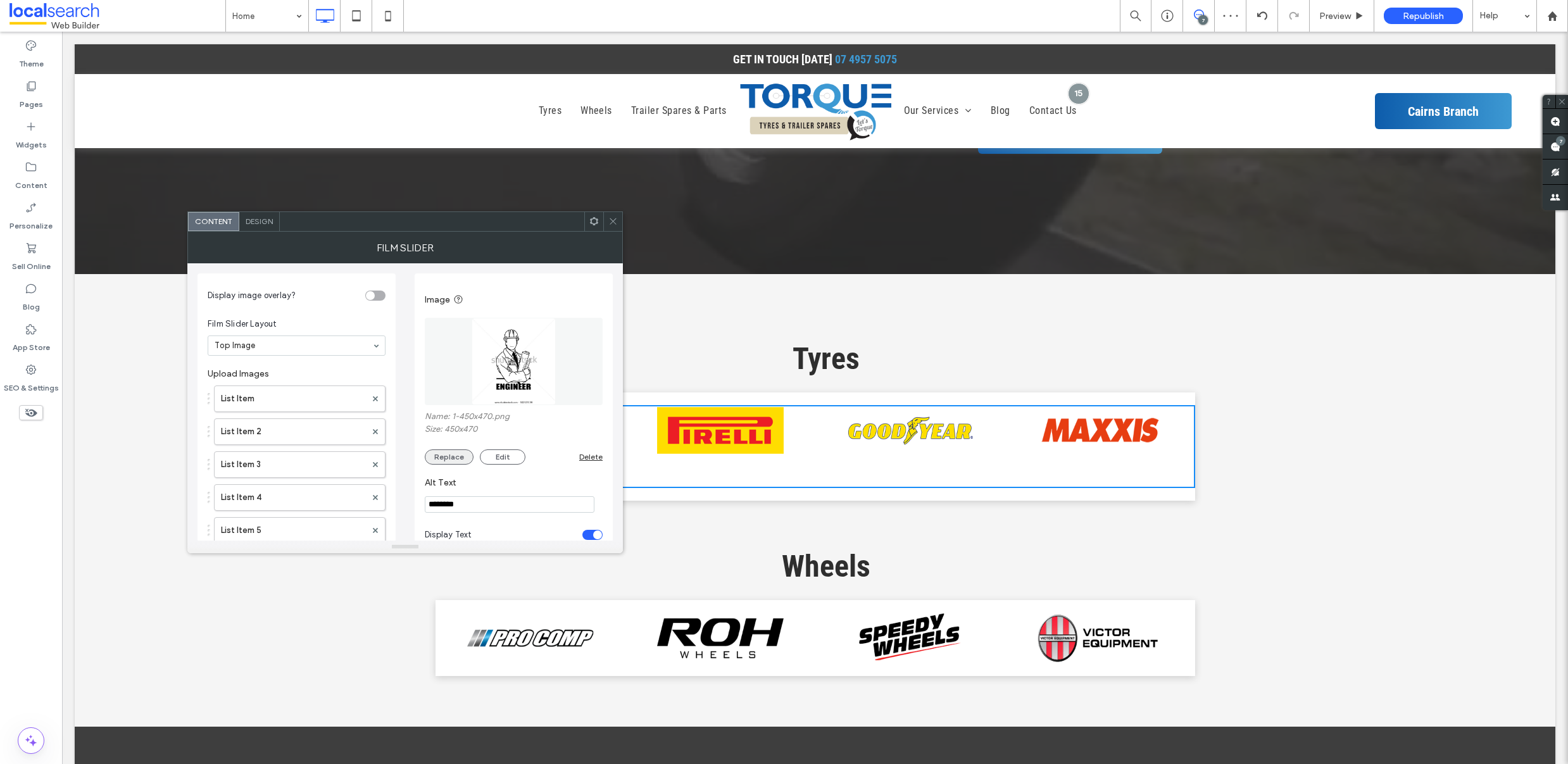
click at [456, 454] on button "Replace" at bounding box center [449, 457] width 49 height 15
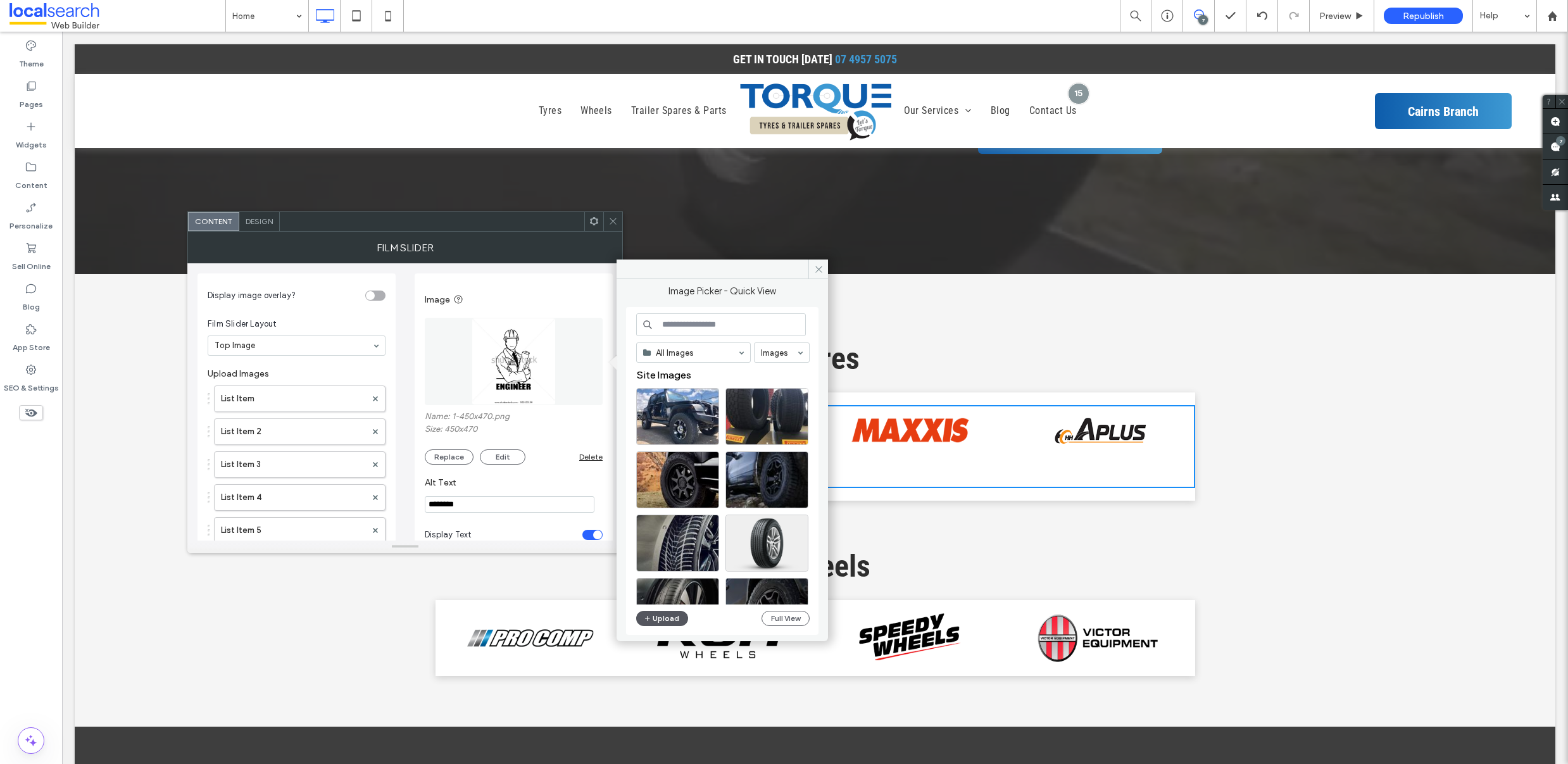
click at [660, 616] on button "Upload" at bounding box center [662, 618] width 52 height 15
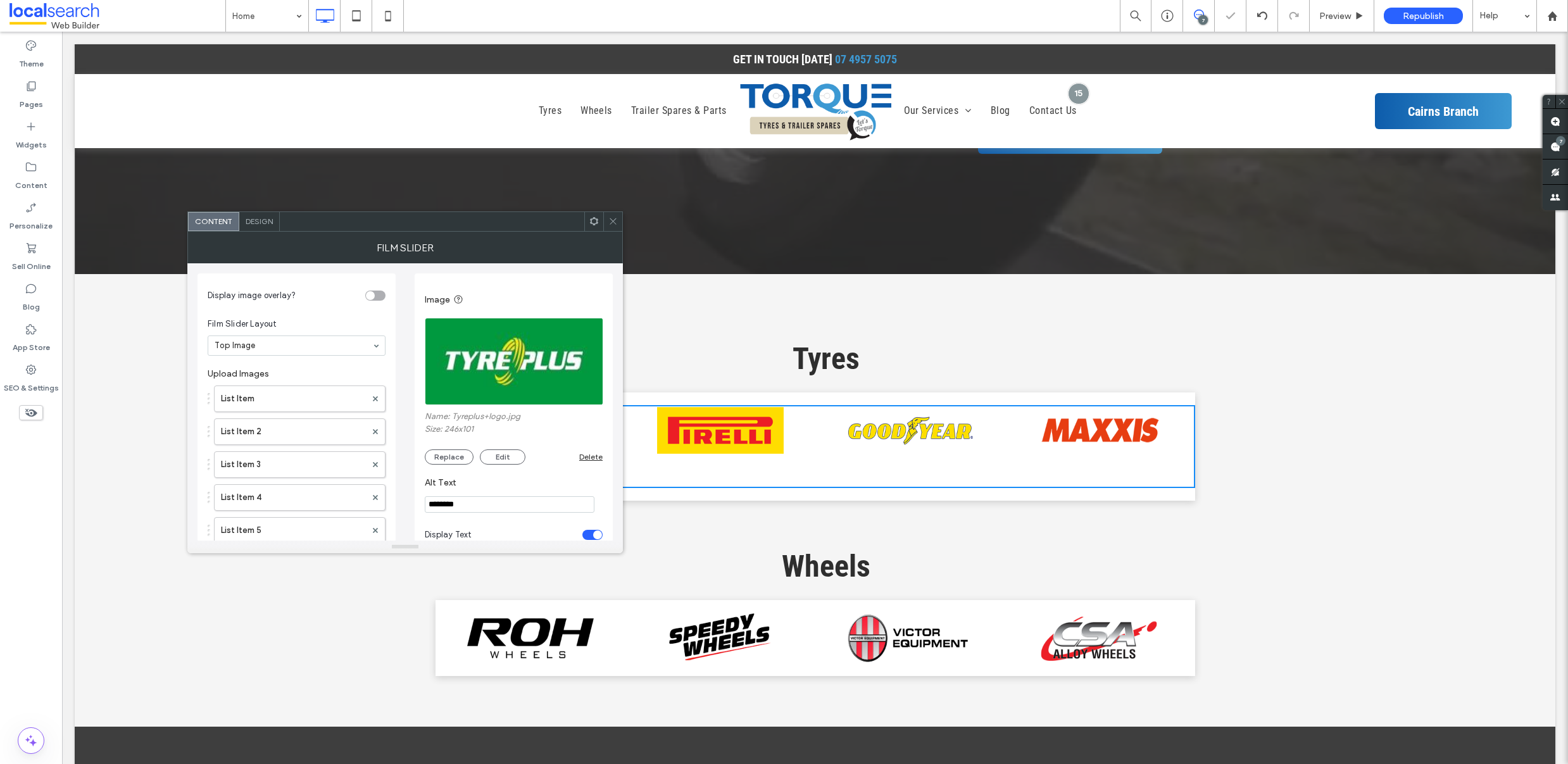
drag, startPoint x: 485, startPoint y: 504, endPoint x: 411, endPoint y: 489, distance: 75.5
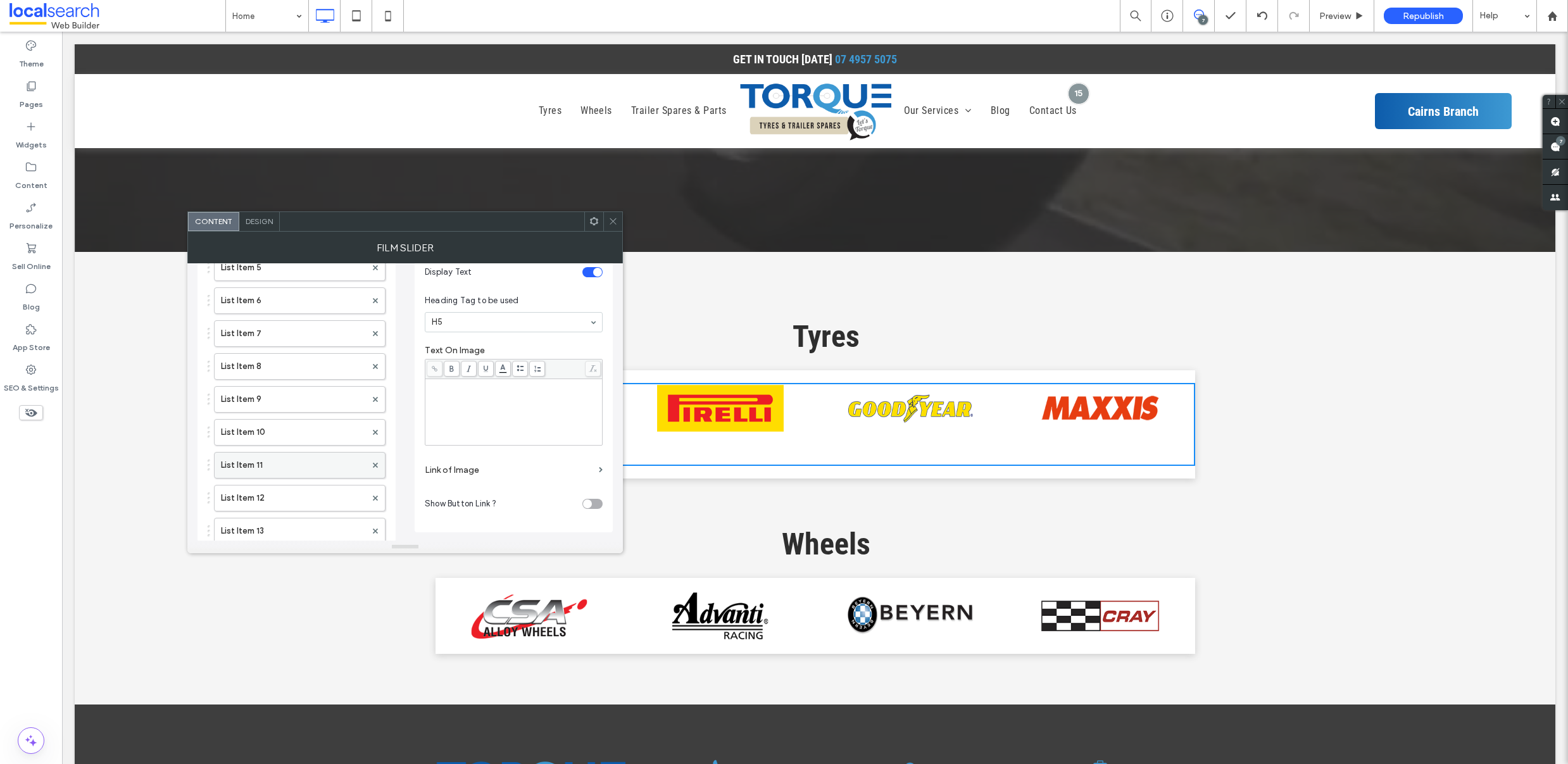
scroll to position [5343, 0]
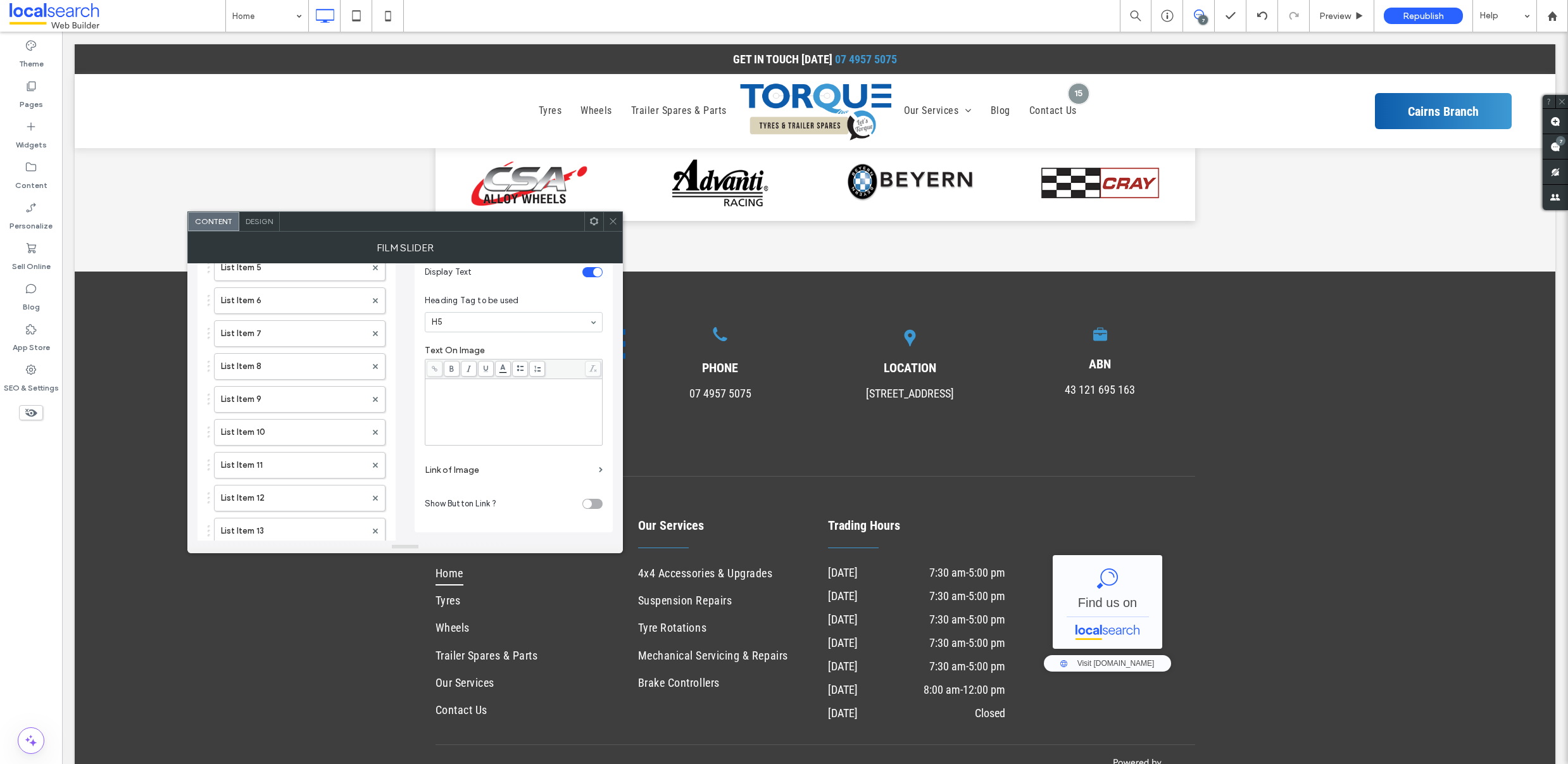
type input "********"
click at [616, 221] on icon at bounding box center [613, 221] width 9 height 9
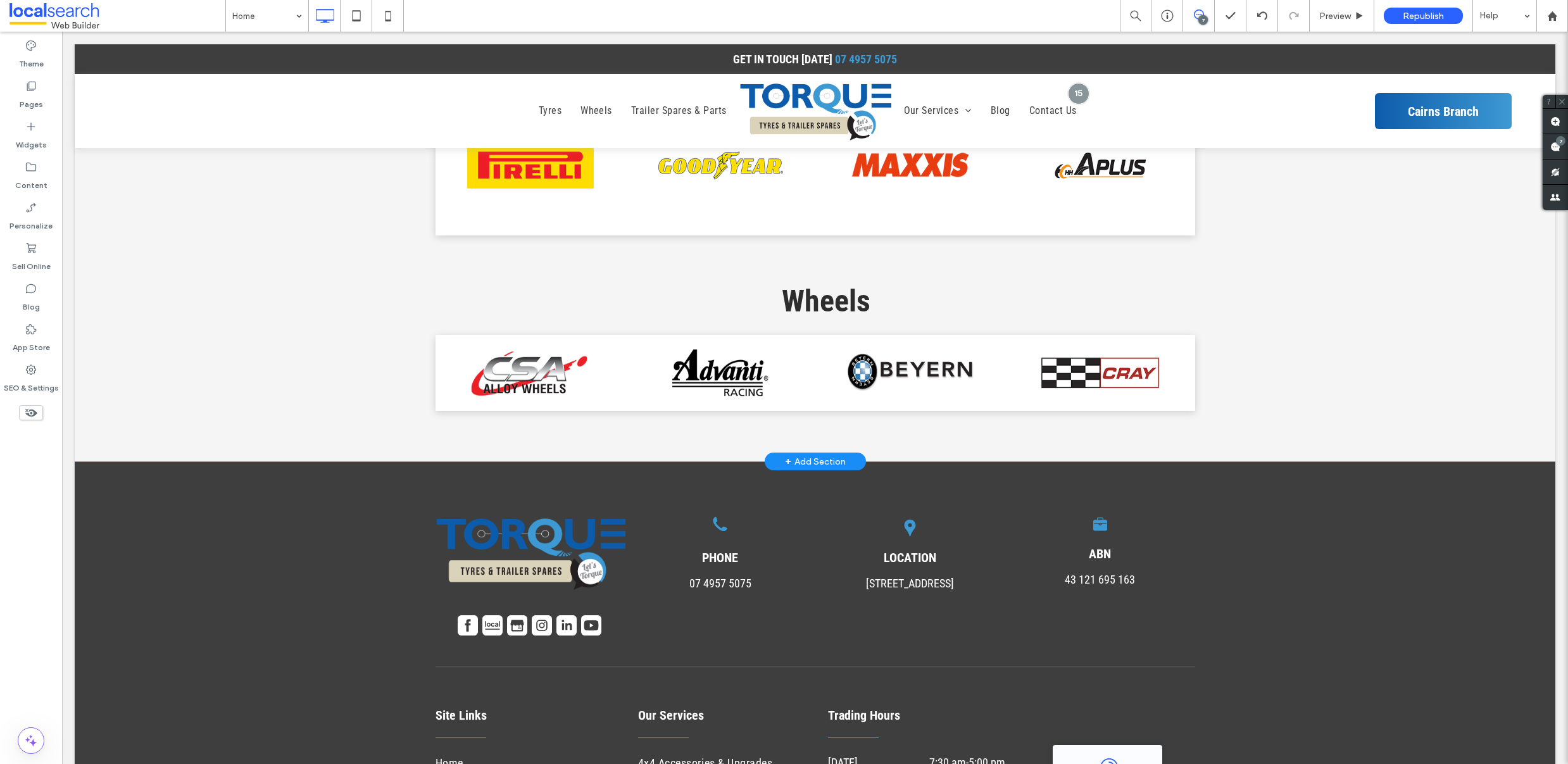
scroll to position [4930, 0]
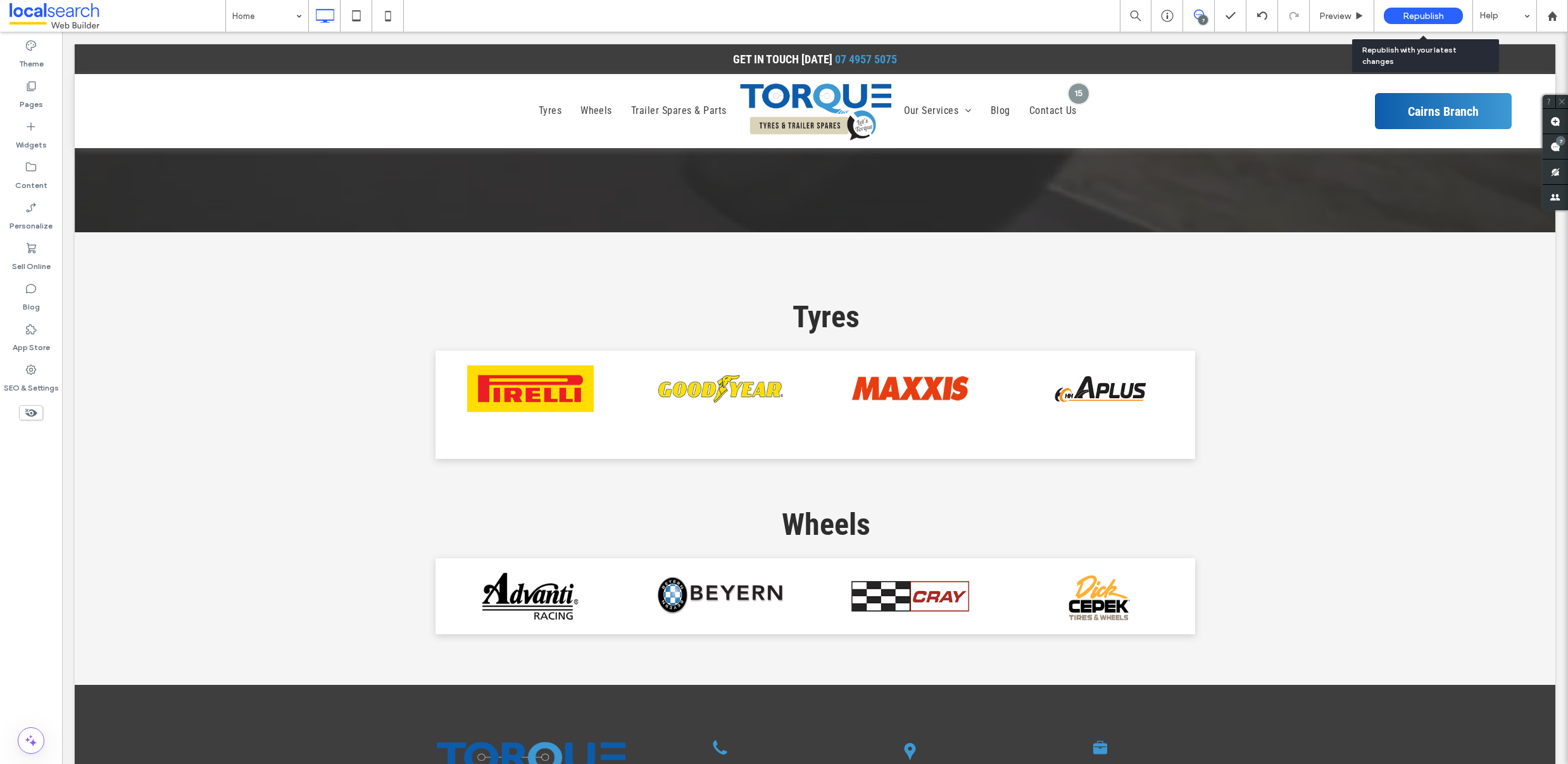
click at [1416, 15] on span "Republish" at bounding box center [1423, 16] width 41 height 11
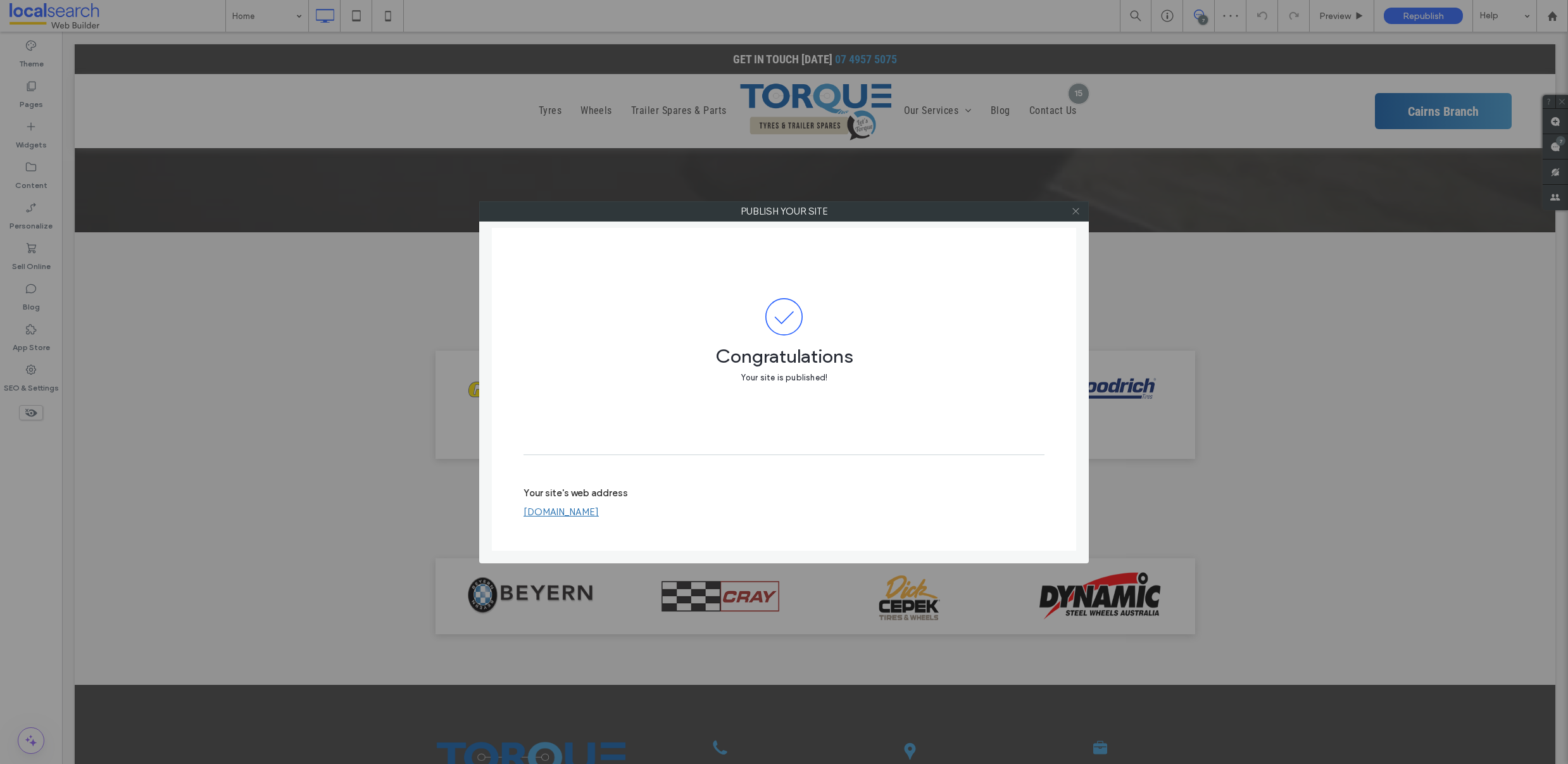
click at [1076, 210] on icon at bounding box center [1076, 211] width 9 height 9
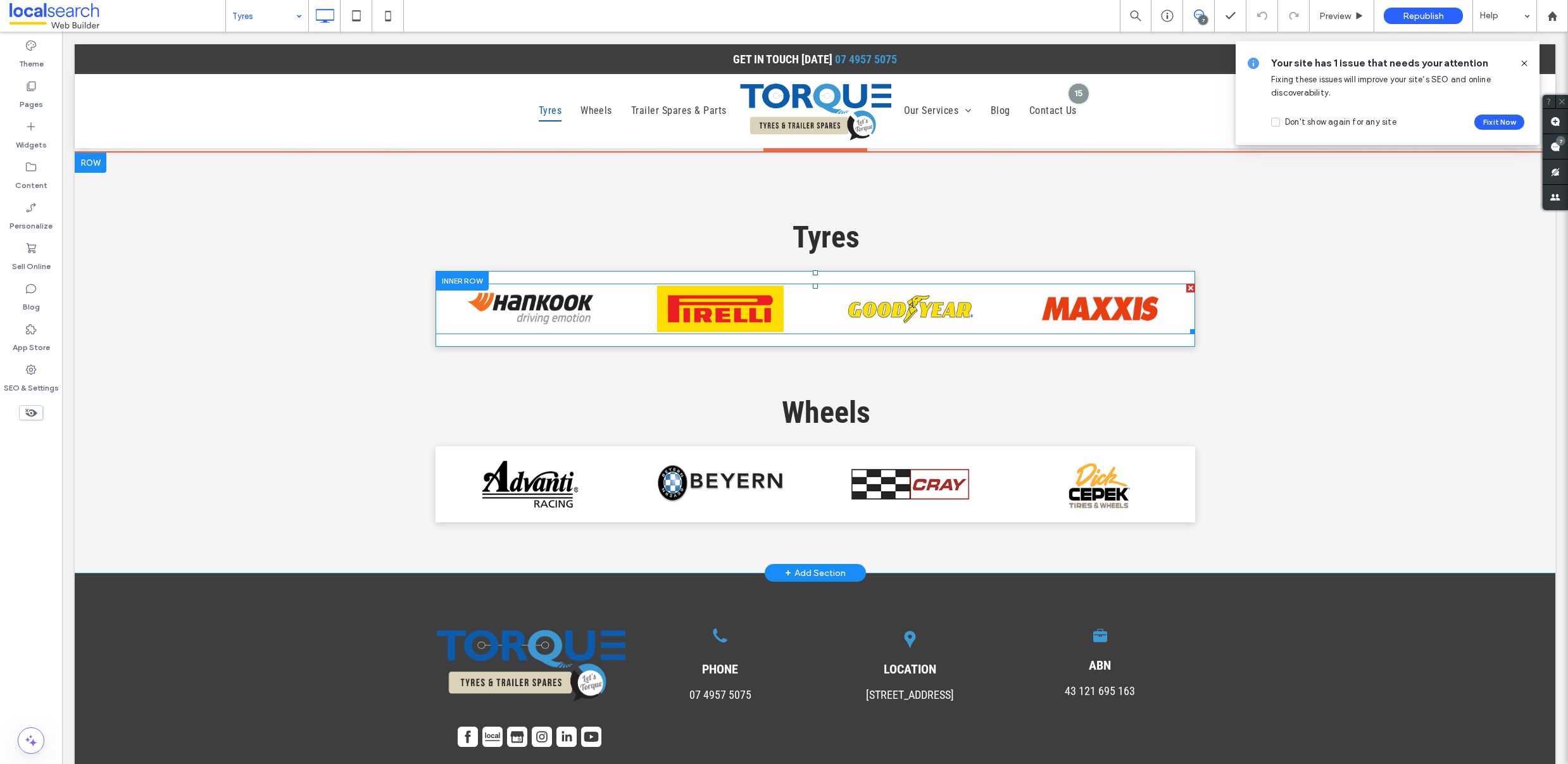
click at [537, 289] on span at bounding box center [815, 308] width 760 height 50
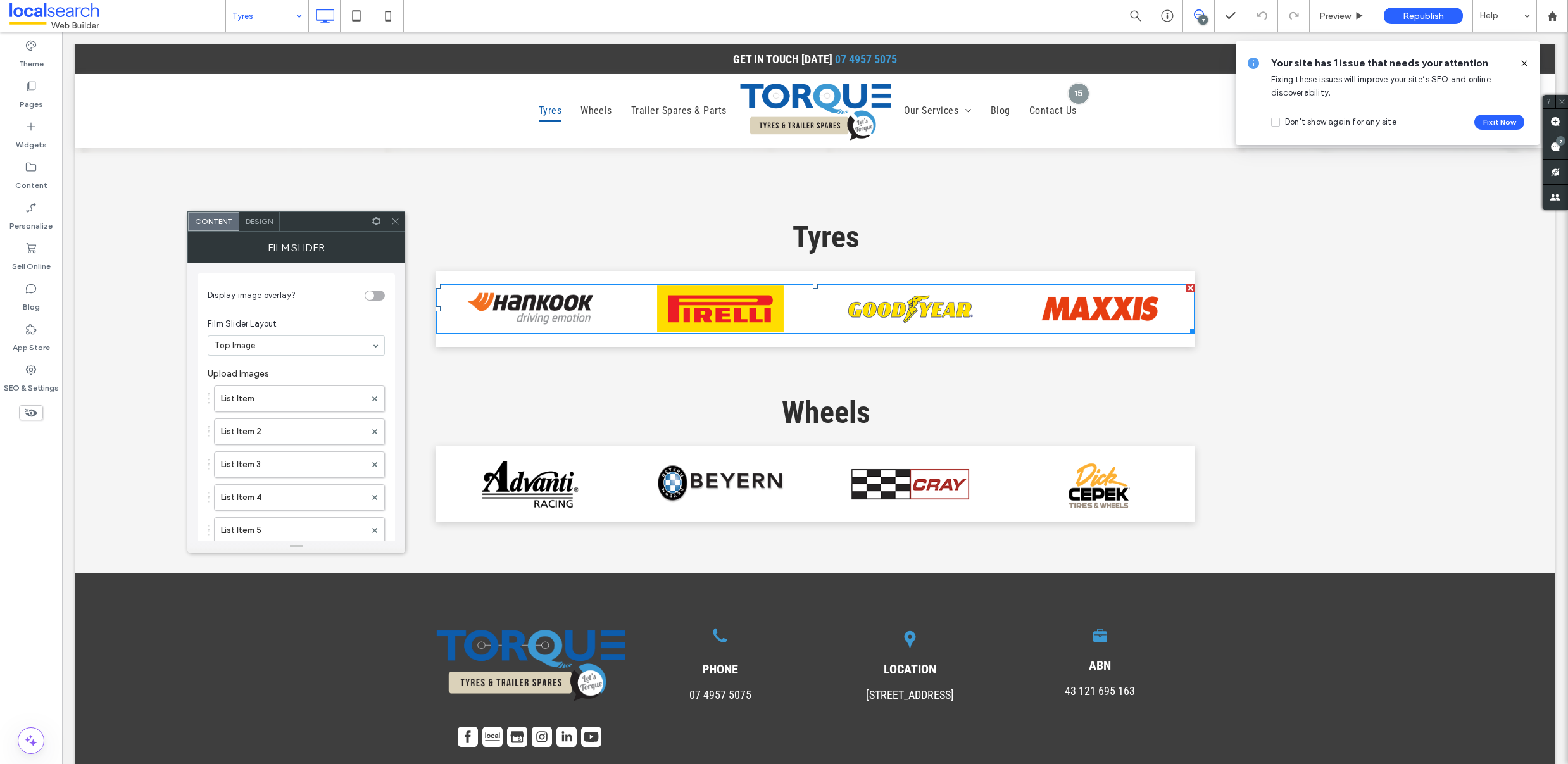
scroll to position [599, 0]
click at [276, 394] on label "List Item 19" at bounding box center [293, 392] width 144 height 26
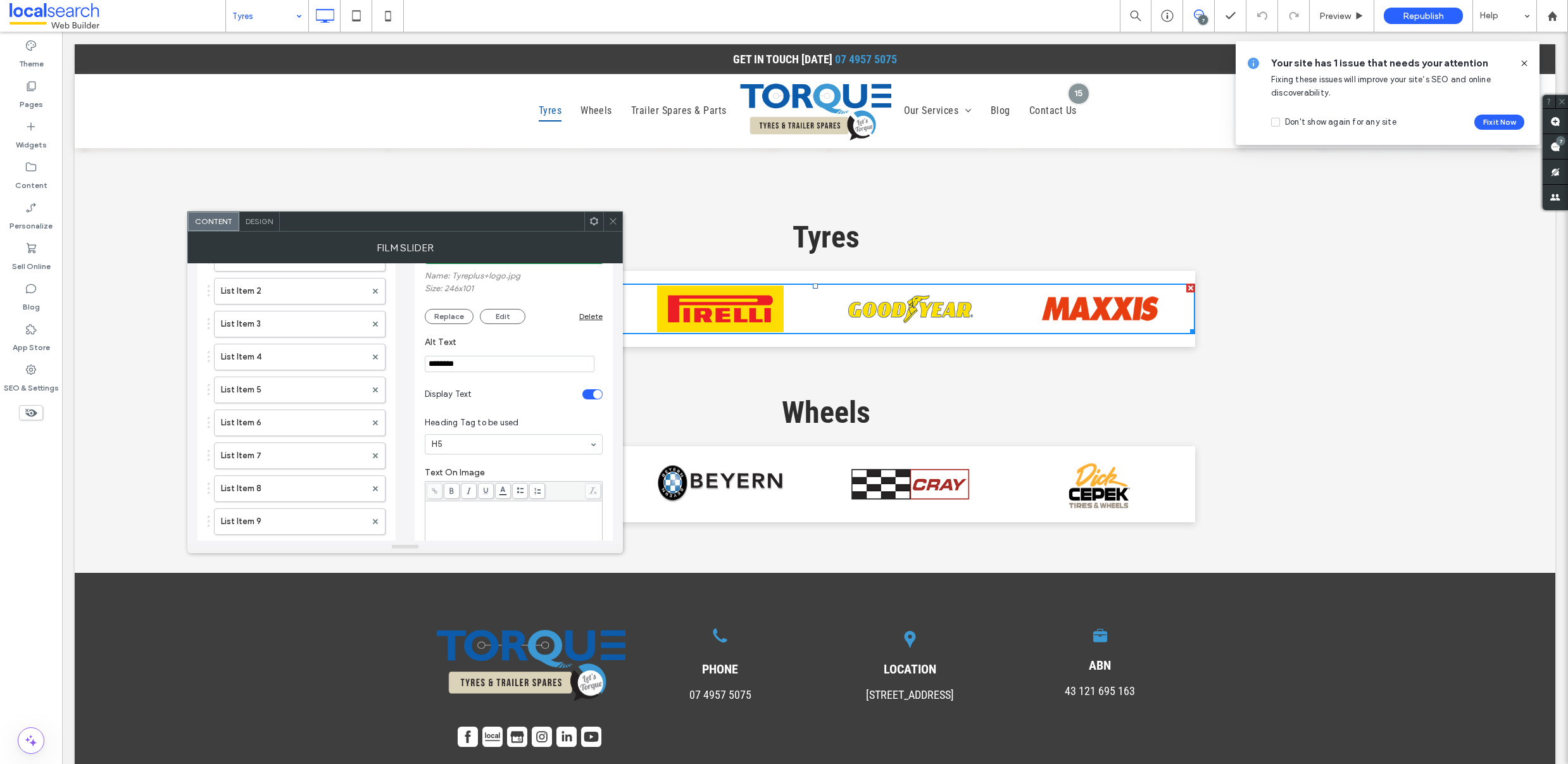
scroll to position [0, 0]
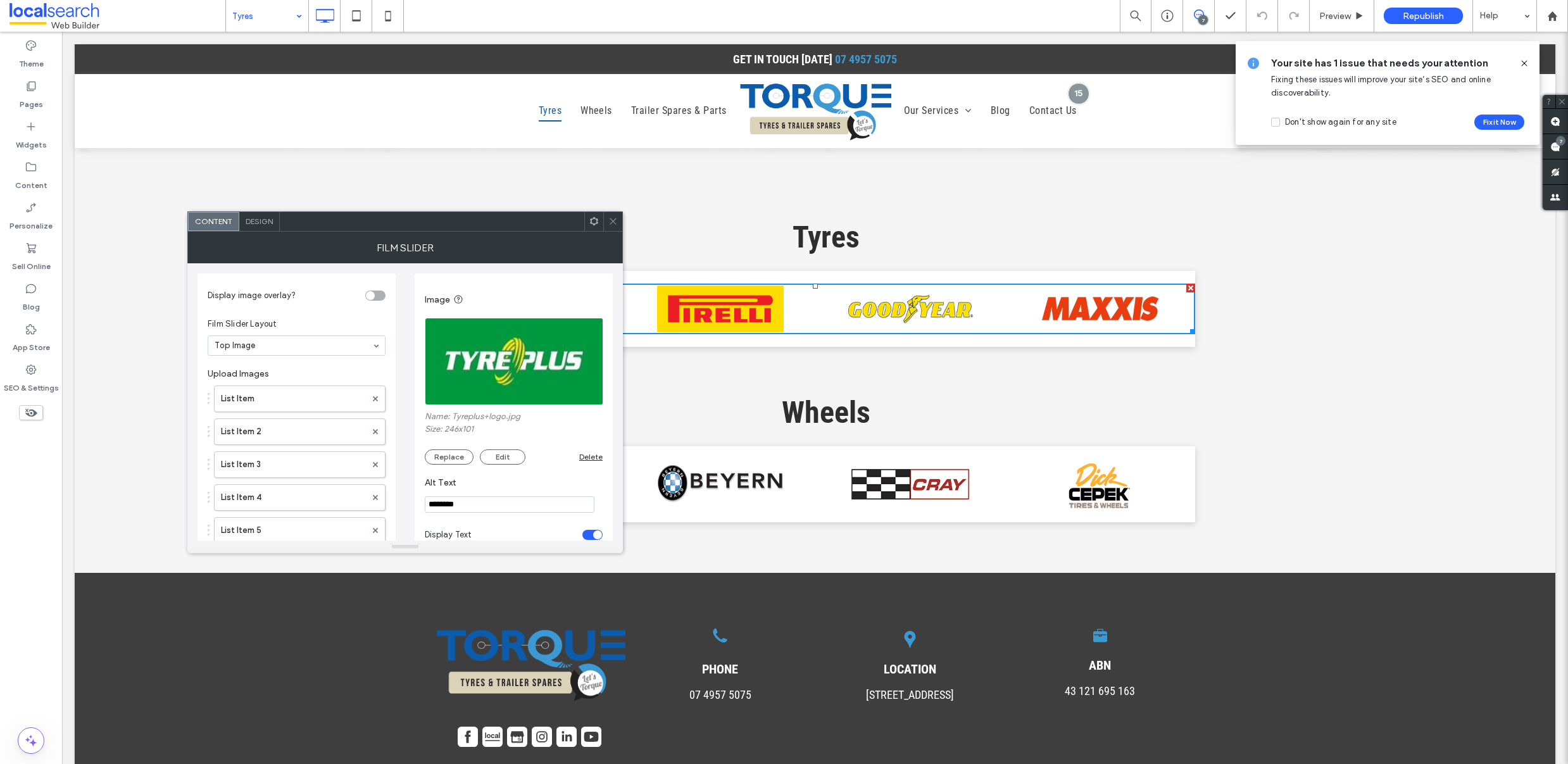
drag, startPoint x: 612, startPoint y: 221, endPoint x: 561, endPoint y: 192, distance: 58.7
click at [612, 221] on use at bounding box center [612, 221] width 6 height 6
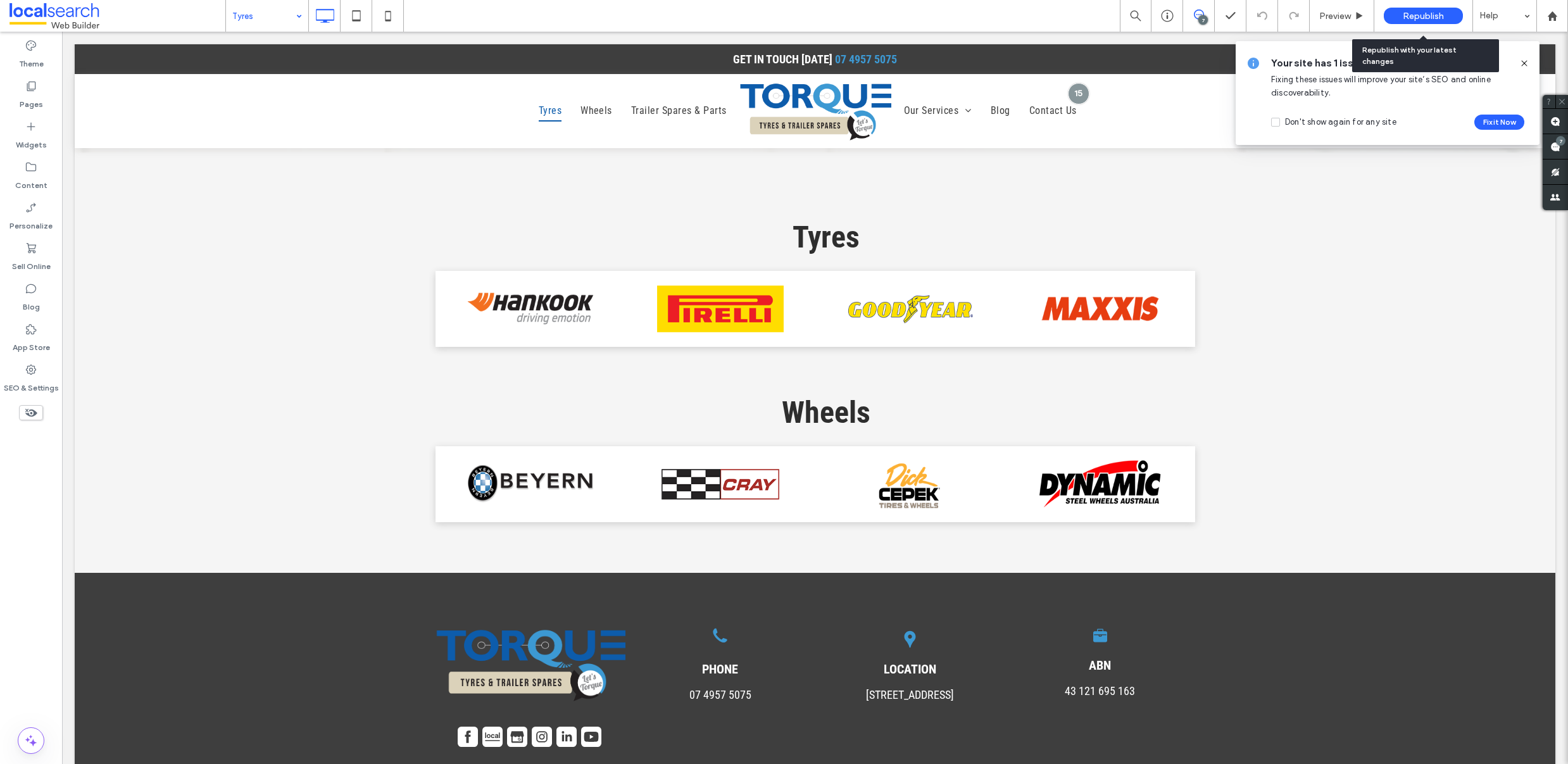
click at [1412, 13] on span "Republish" at bounding box center [1423, 16] width 41 height 11
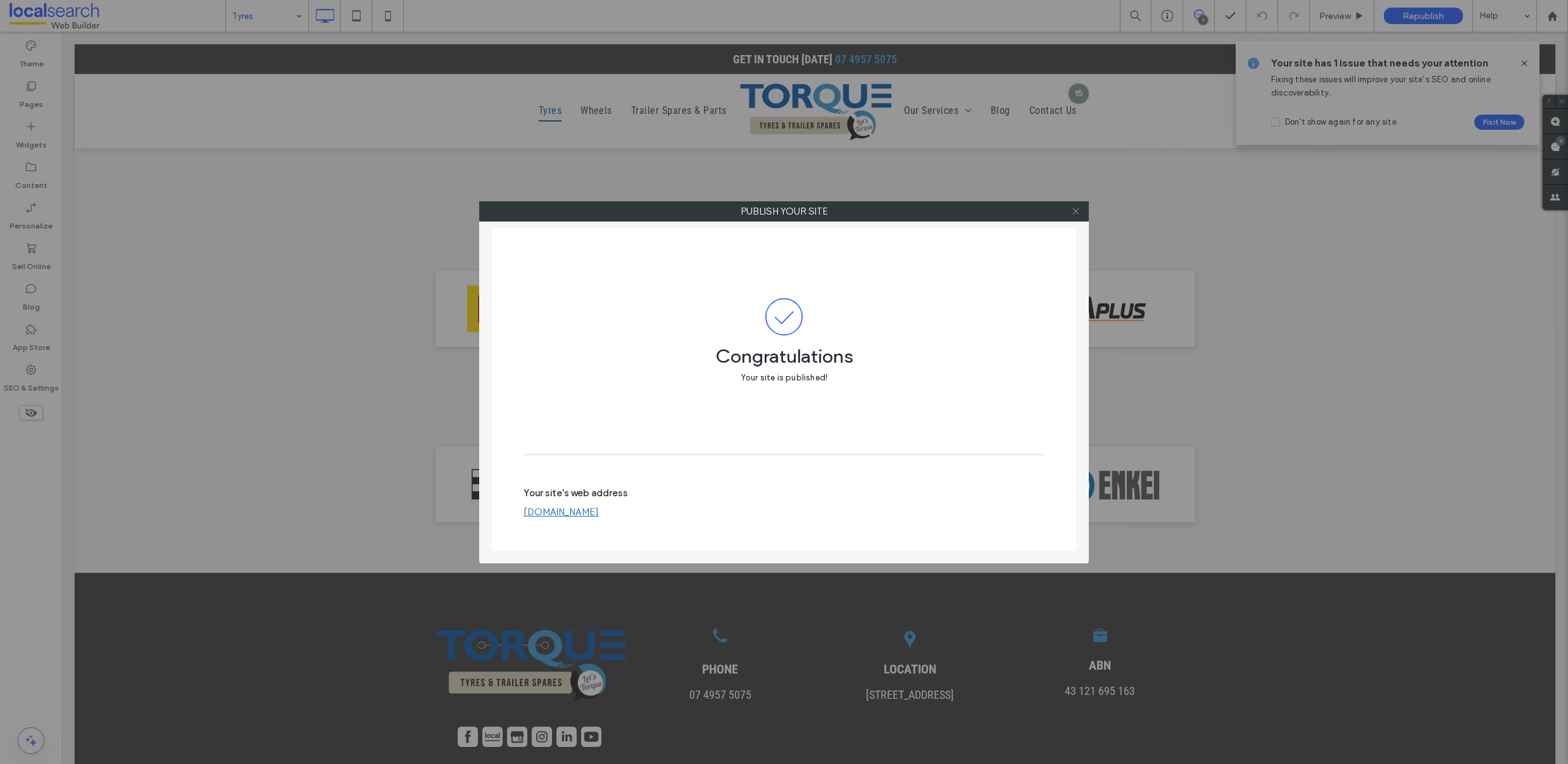
click at [1078, 211] on icon at bounding box center [1076, 211] width 9 height 9
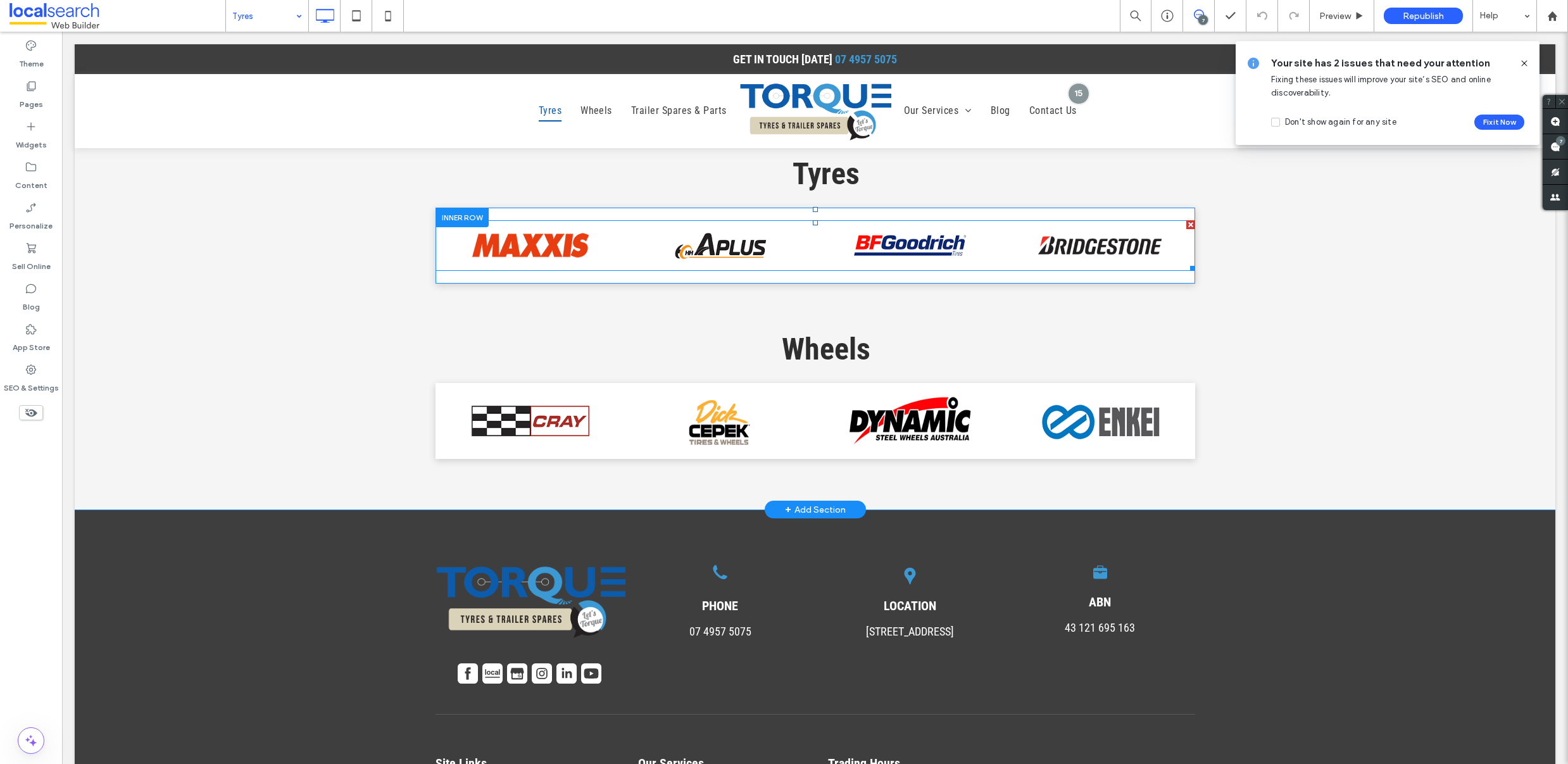
scroll to position [3276, 0]
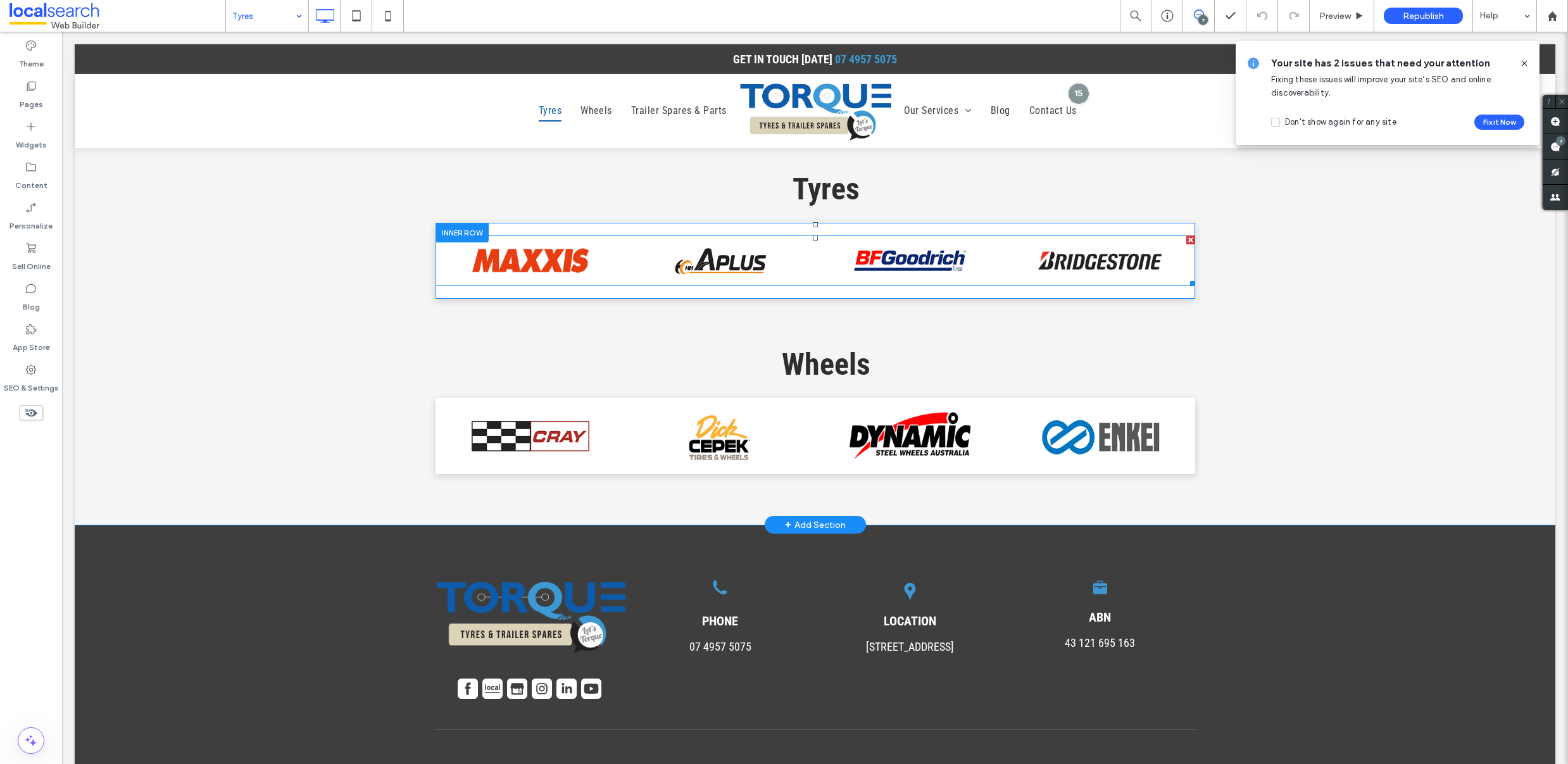
click at [853, 235] on span at bounding box center [815, 260] width 760 height 50
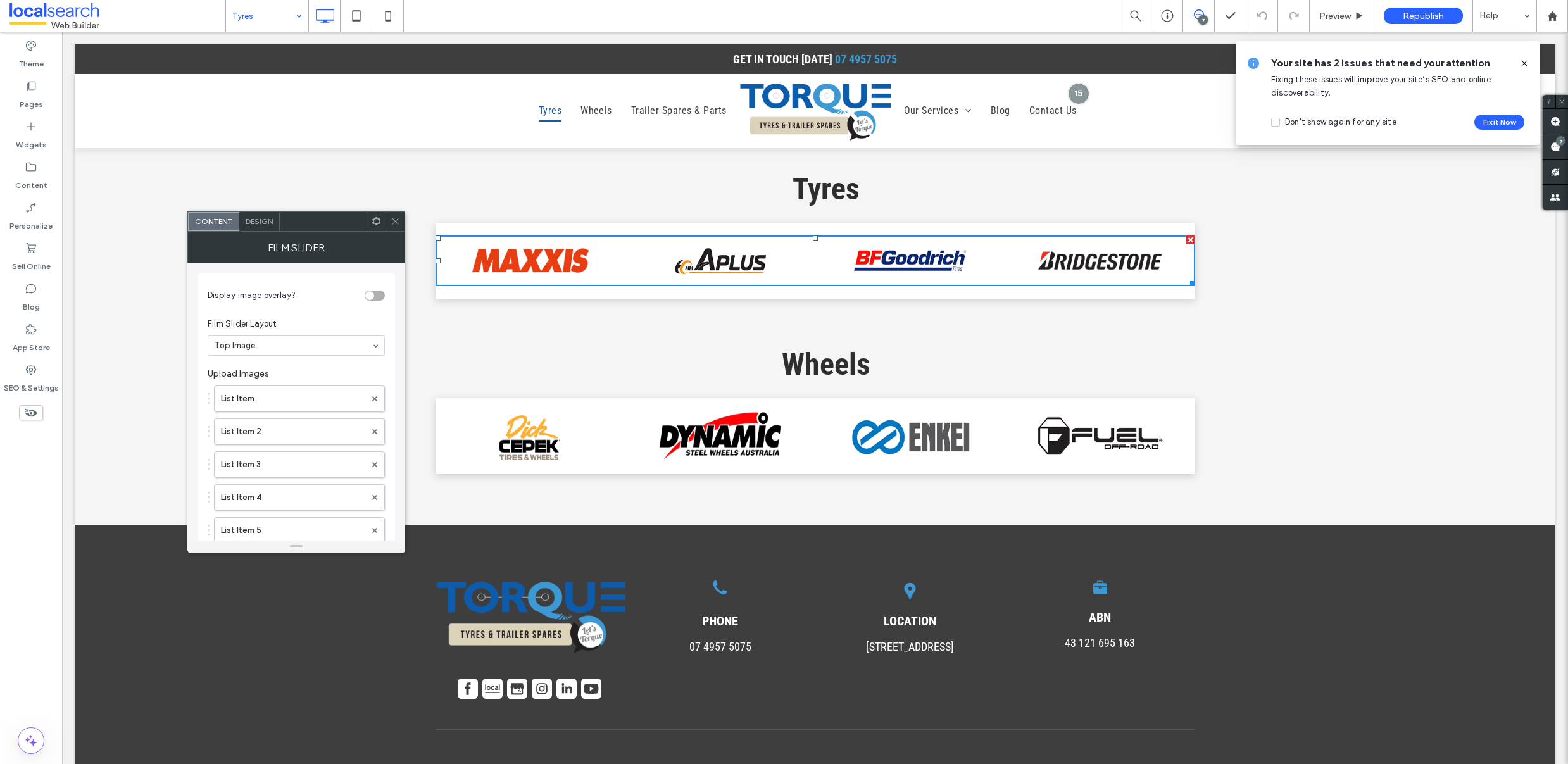
click at [681, 445] on img at bounding box center [721, 436] width 127 height 50
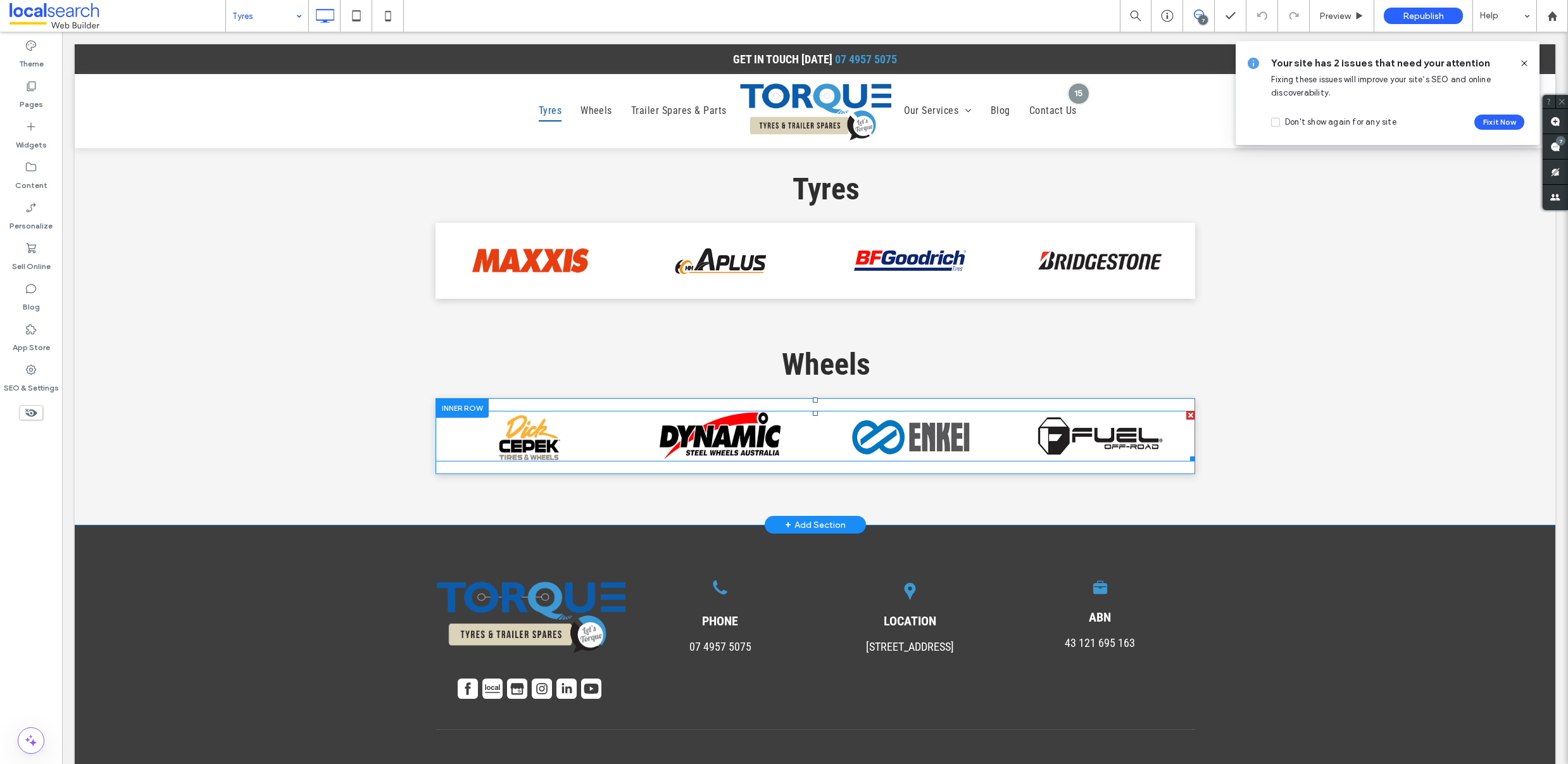
click at [657, 415] on span at bounding box center [815, 436] width 760 height 50
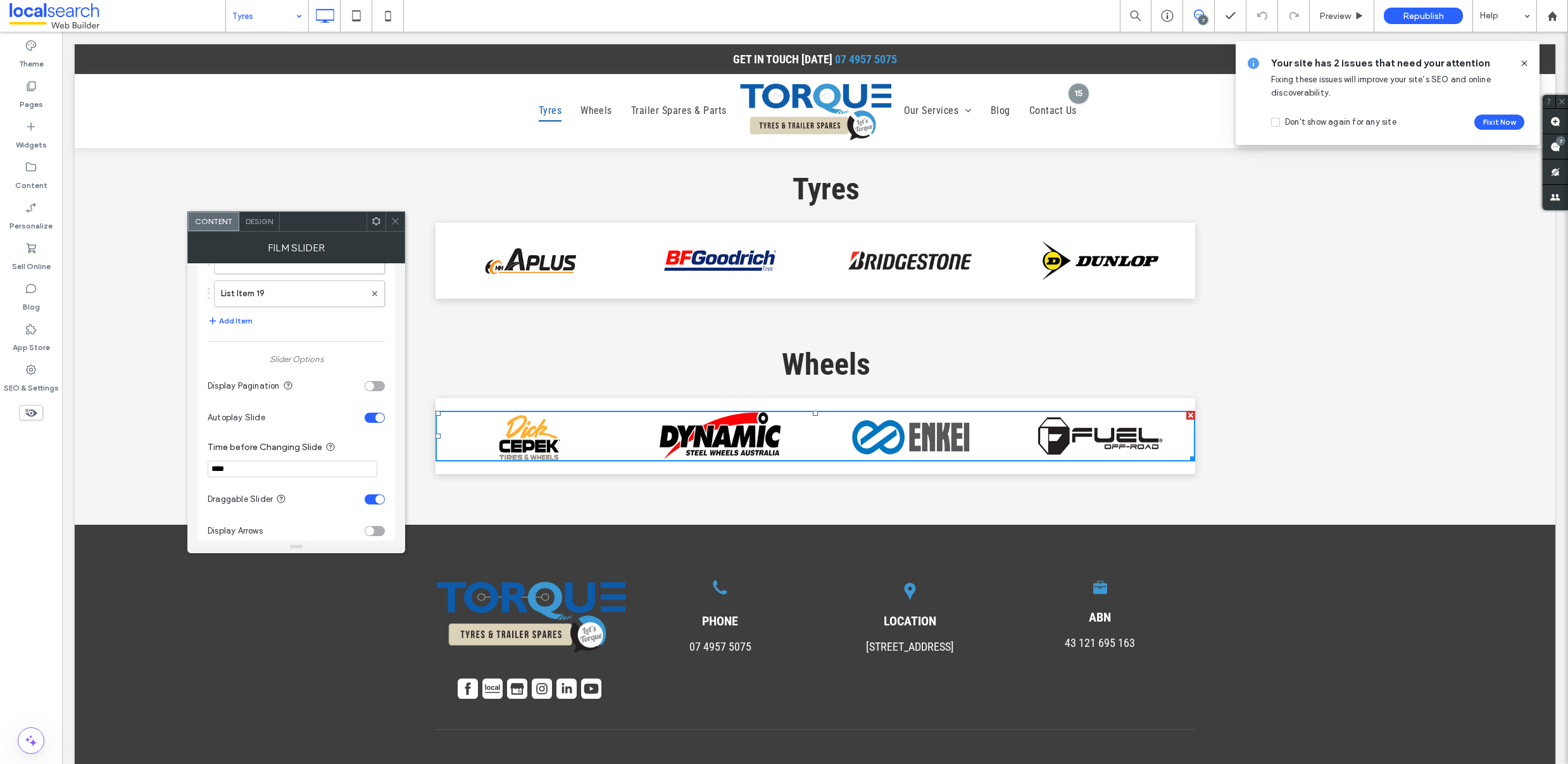
scroll to position [700, 0]
click at [399, 218] on icon at bounding box center [395, 221] width 9 height 9
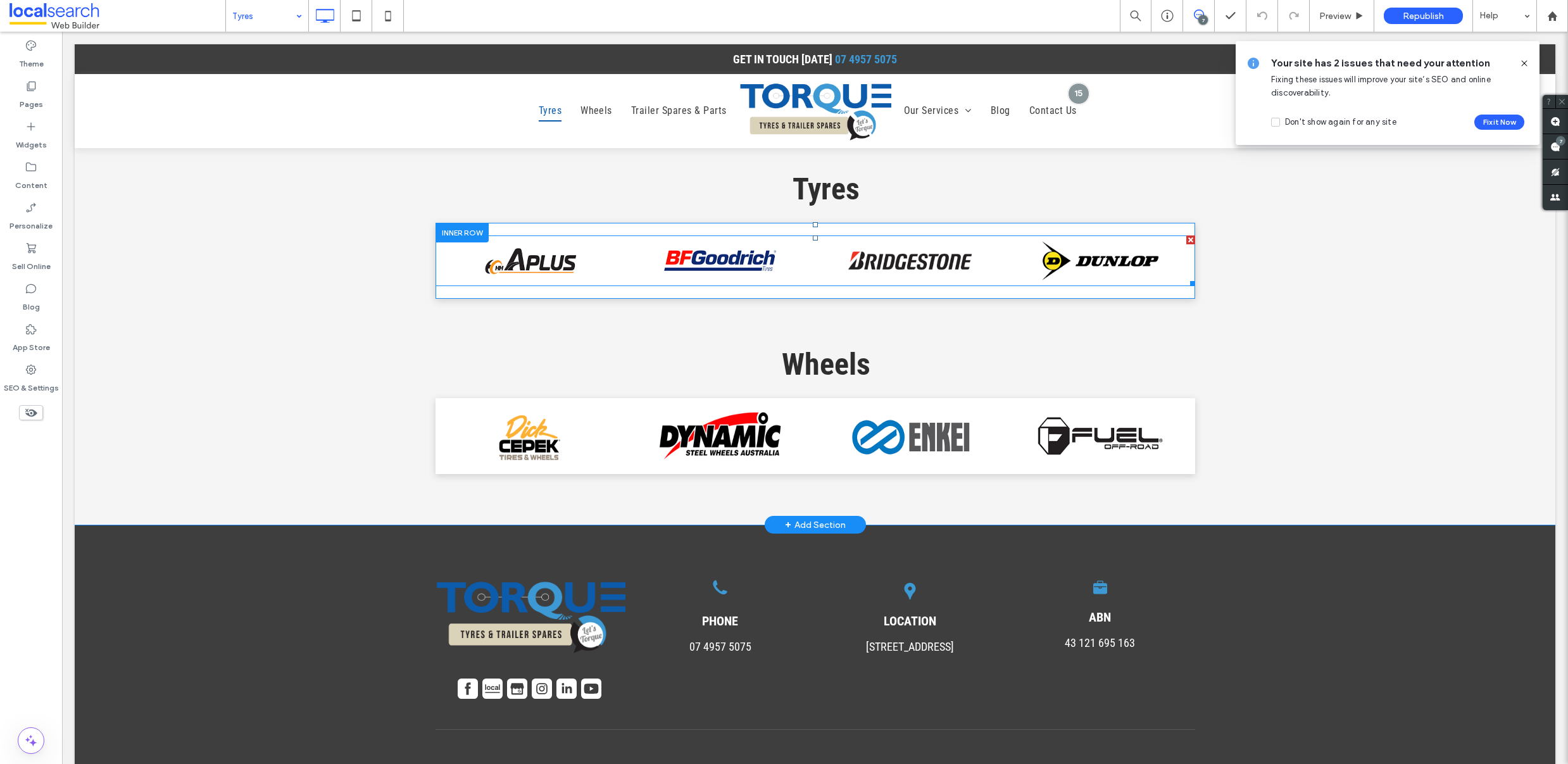
click at [672, 235] on span at bounding box center [815, 260] width 760 height 50
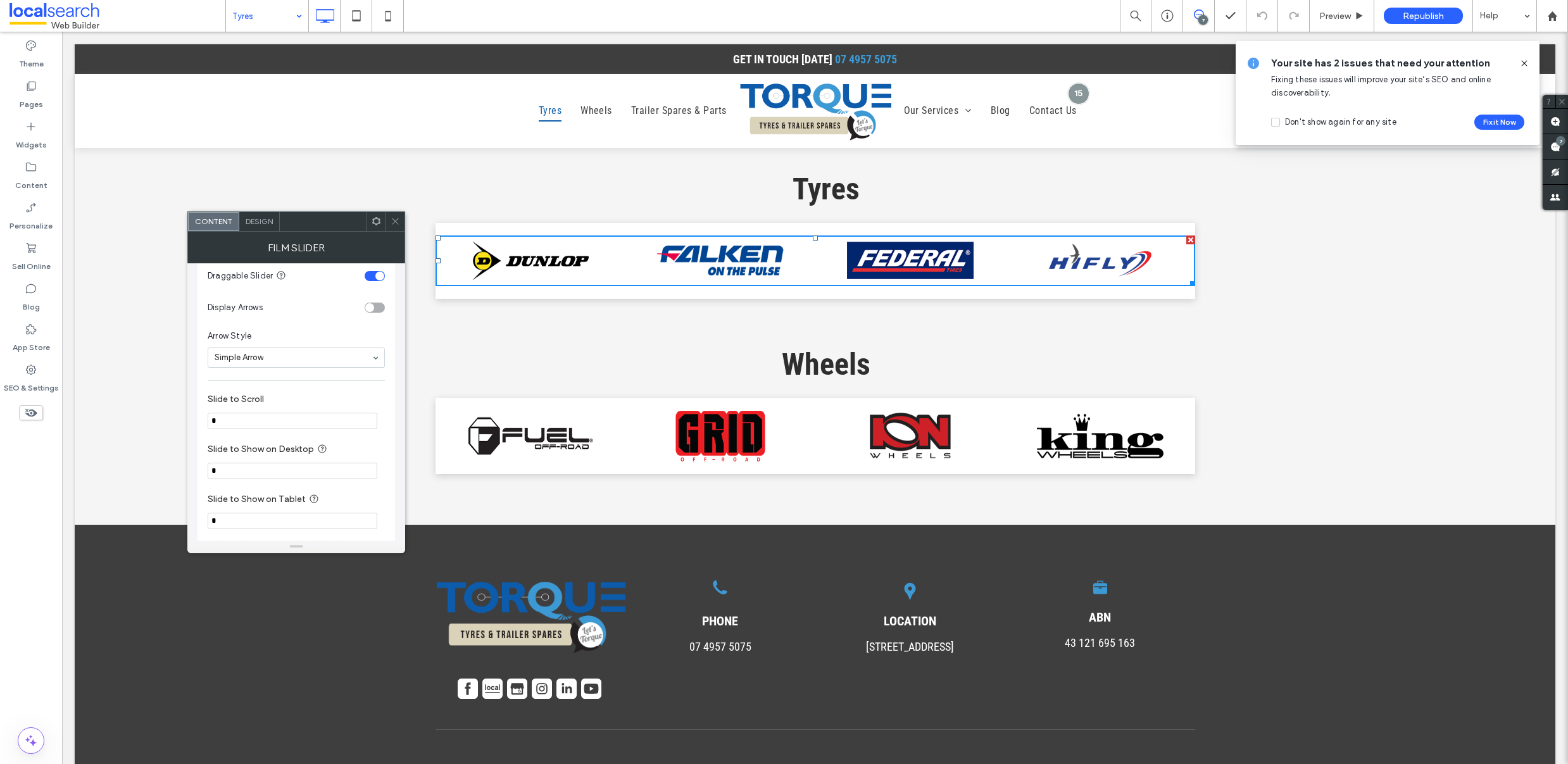
scroll to position [920, 0]
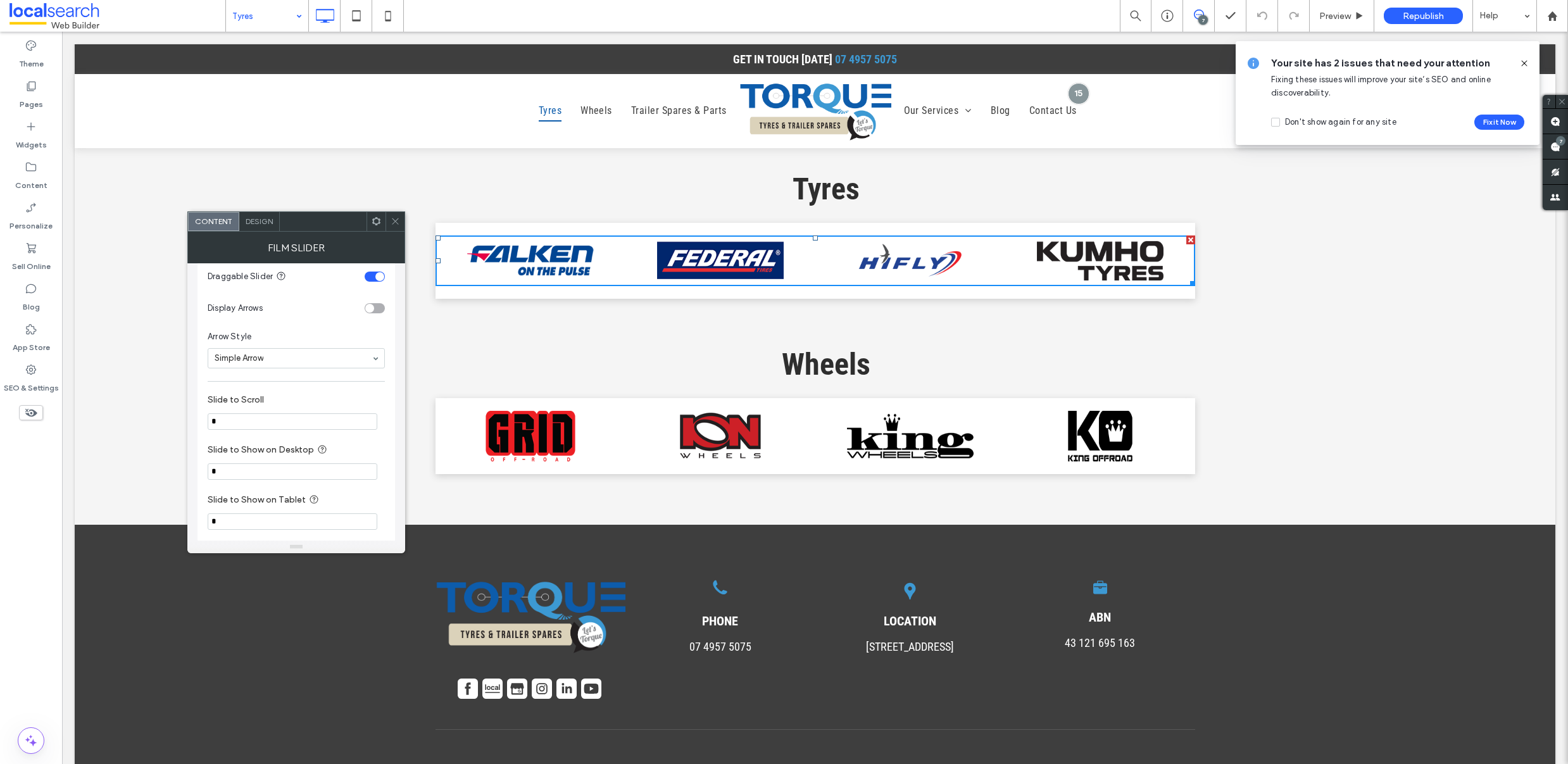
click at [248, 419] on input "*" at bounding box center [292, 421] width 170 height 16
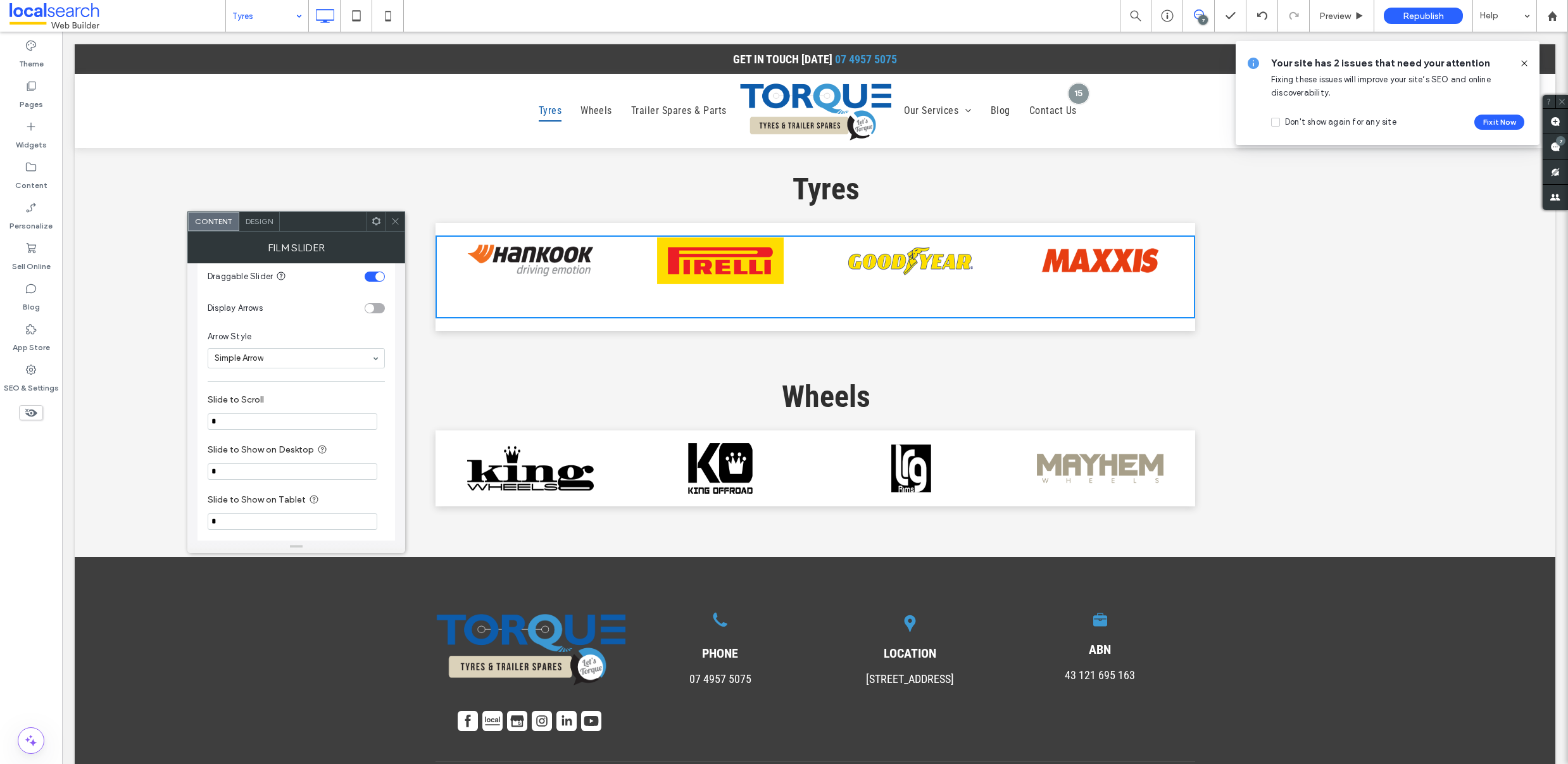
type input "*"
click at [393, 218] on icon at bounding box center [395, 221] width 9 height 9
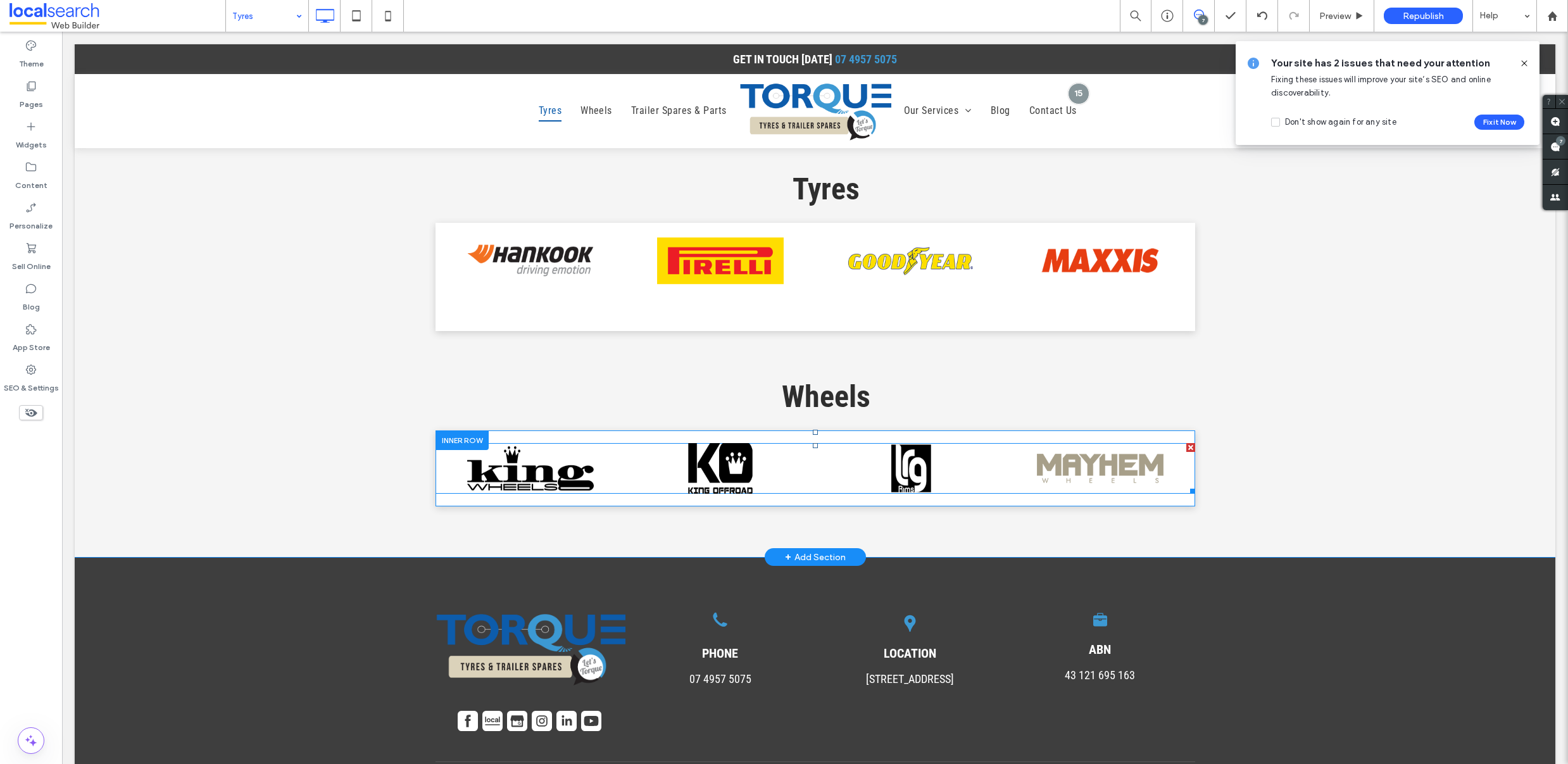
click at [636, 444] on span at bounding box center [815, 468] width 760 height 50
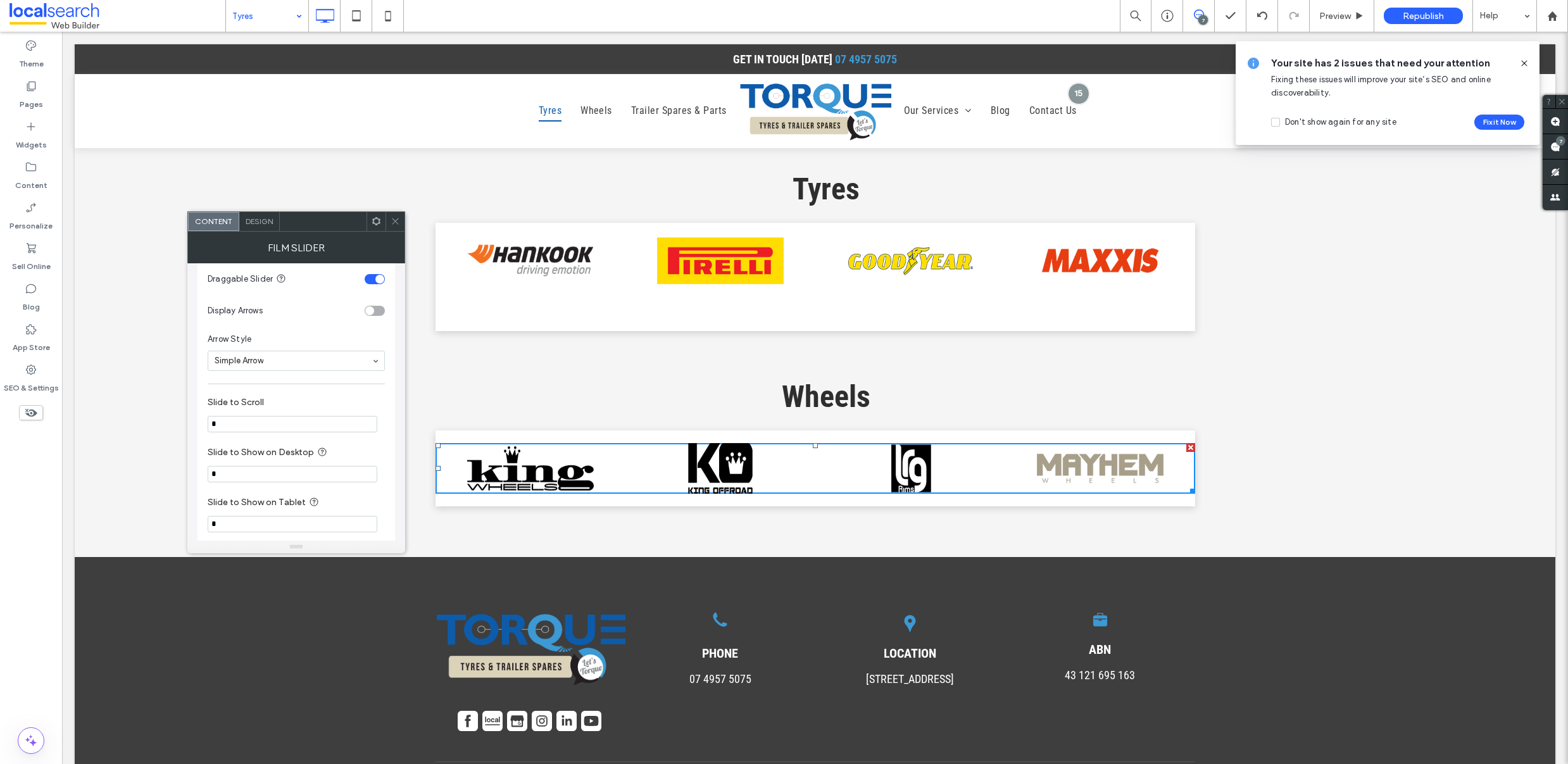
scroll to position [954, 0]
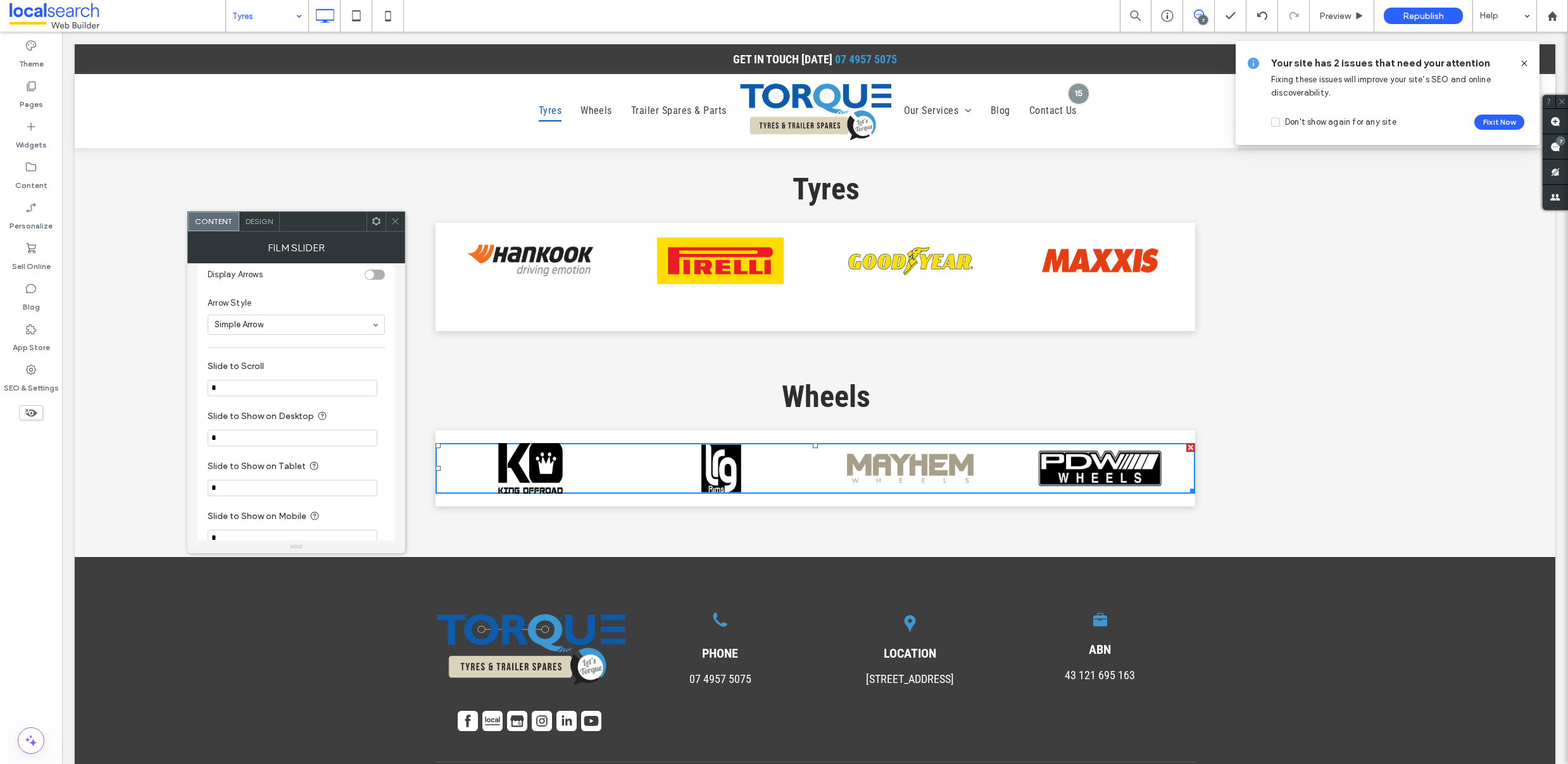
click at [240, 390] on input "*" at bounding box center [292, 388] width 170 height 16
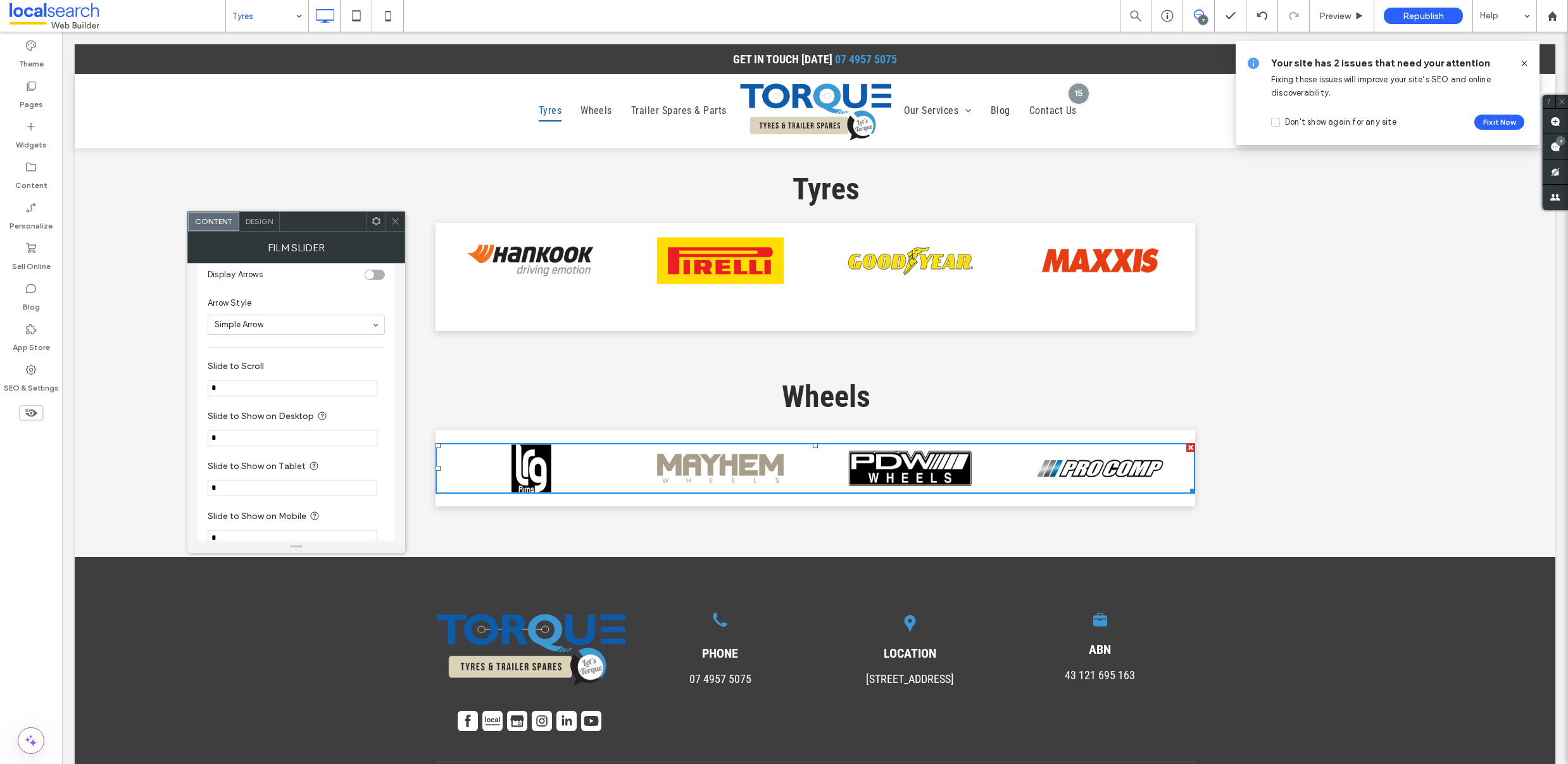
click at [543, 248] on img at bounding box center [530, 260] width 127 height 50
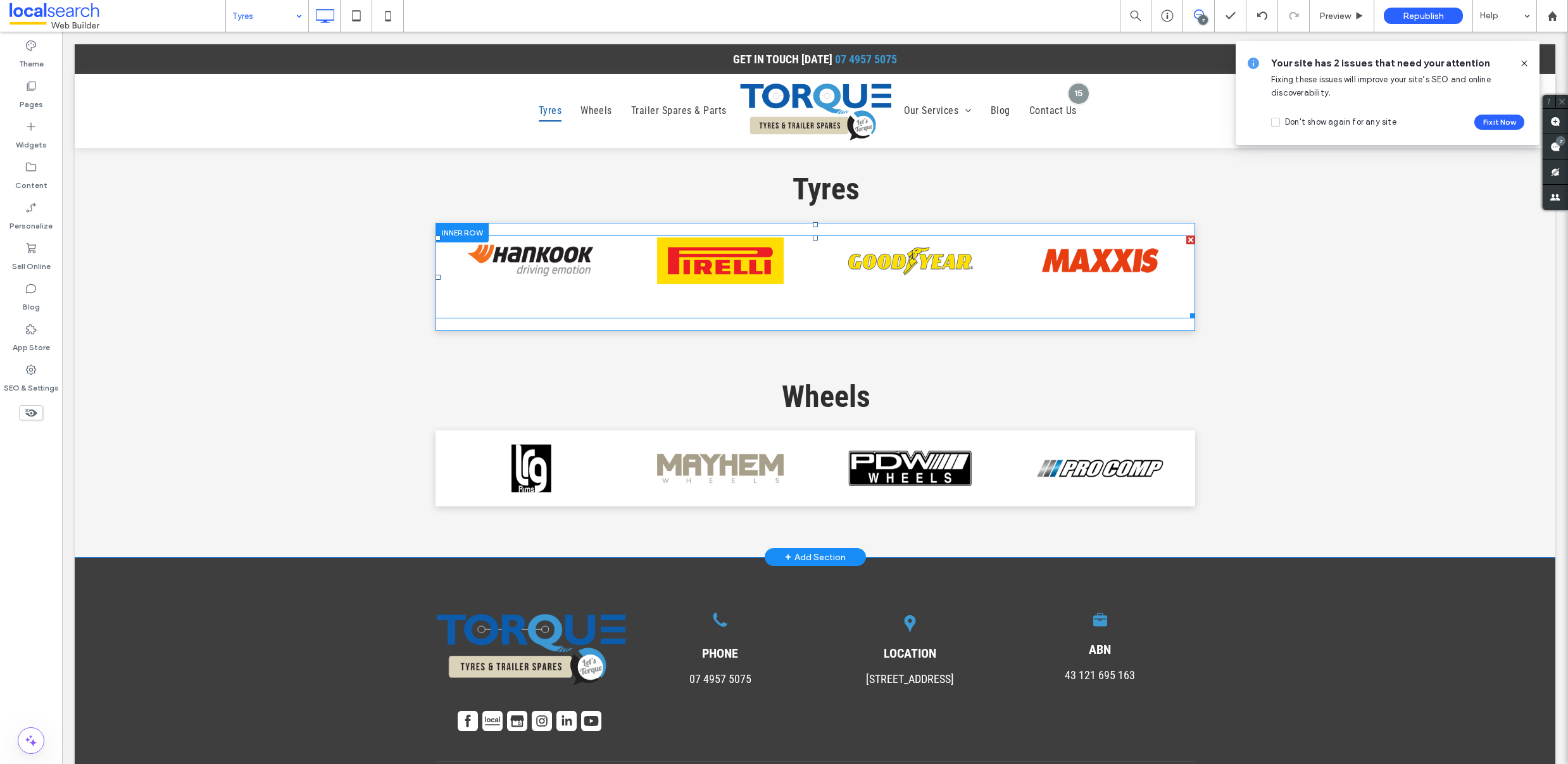
click at [557, 271] on span at bounding box center [815, 276] width 760 height 83
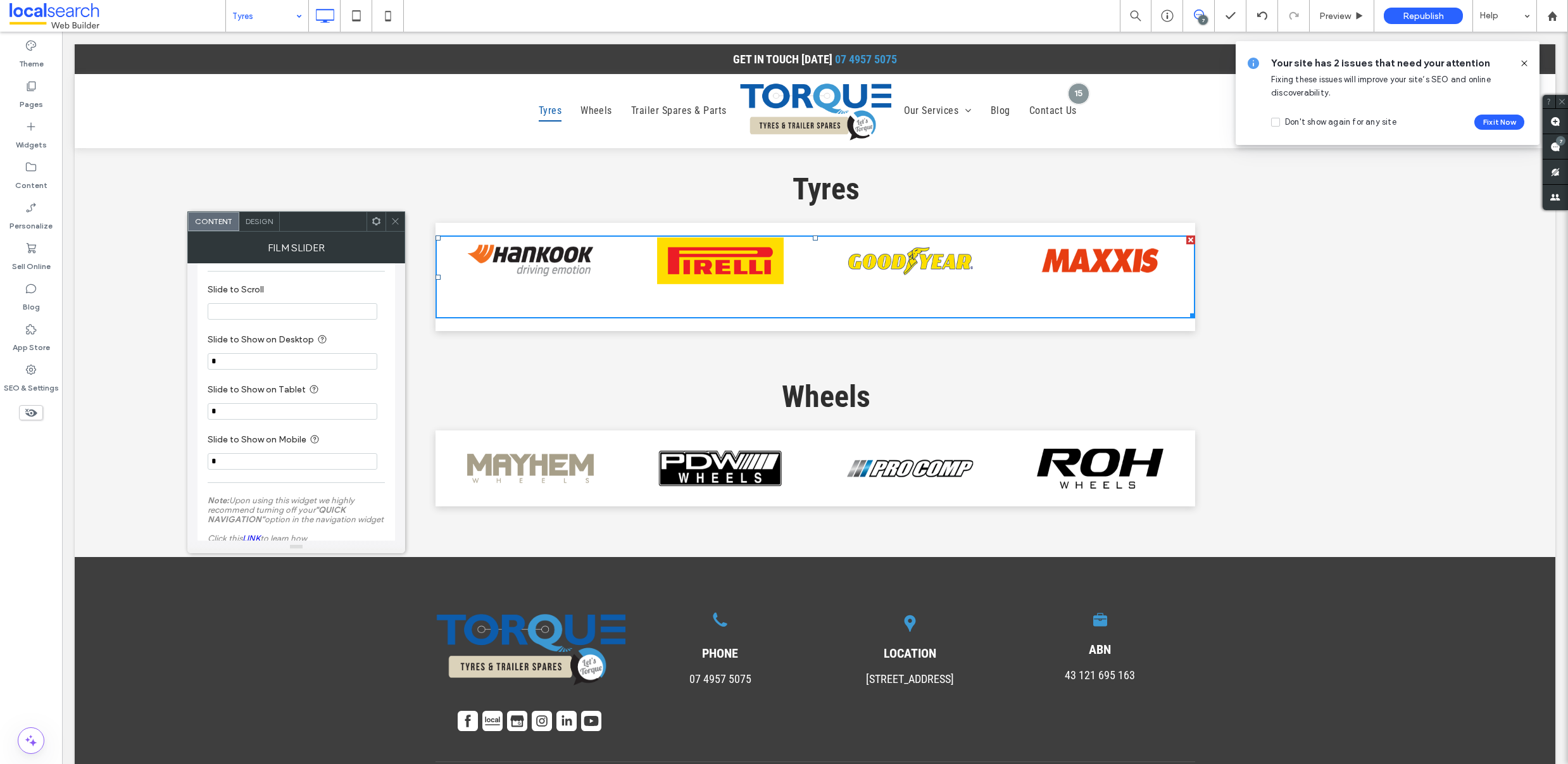
scroll to position [1006, 0]
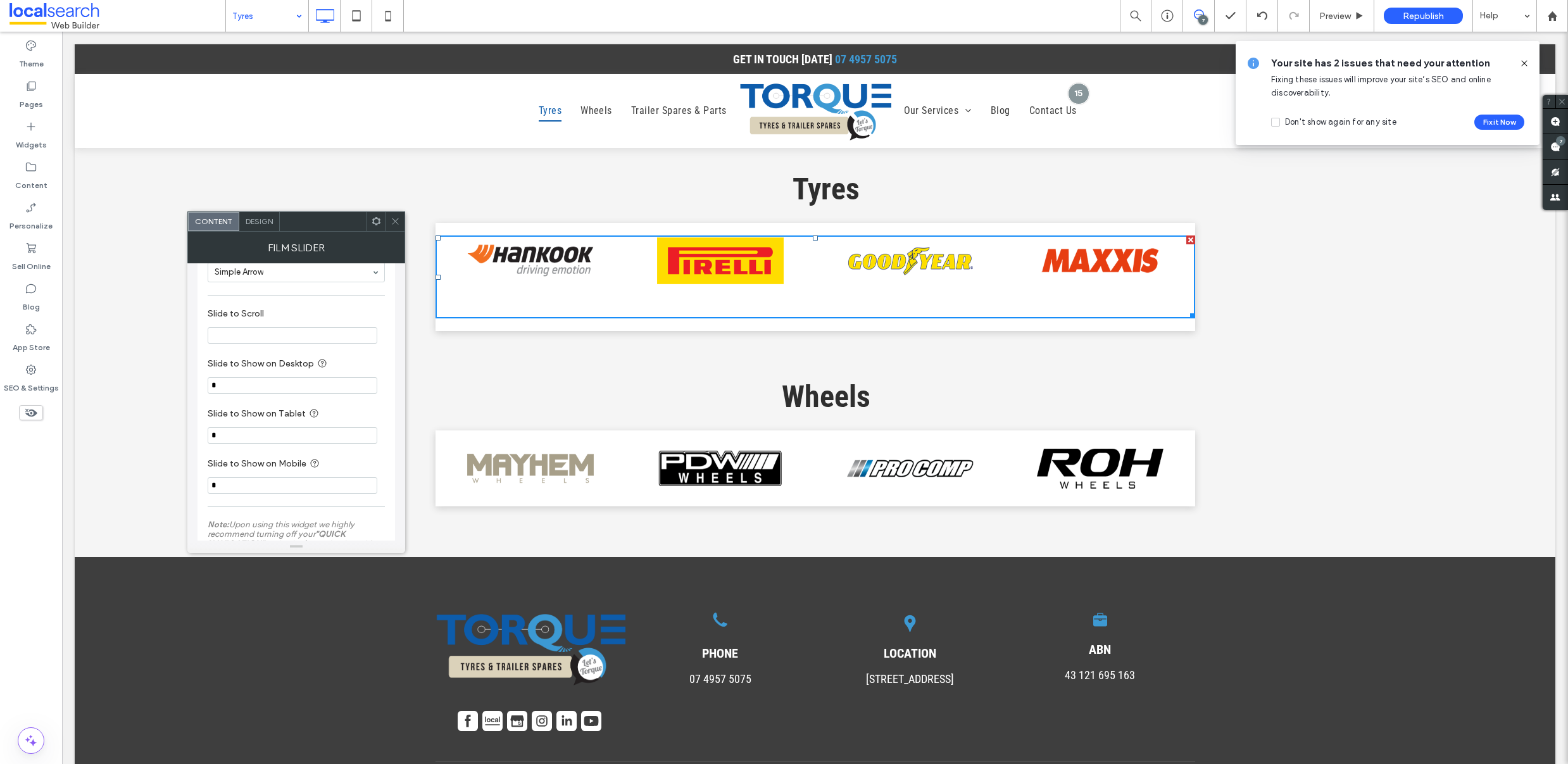
click at [243, 335] on input "Slide to Scroll" at bounding box center [292, 335] width 170 height 16
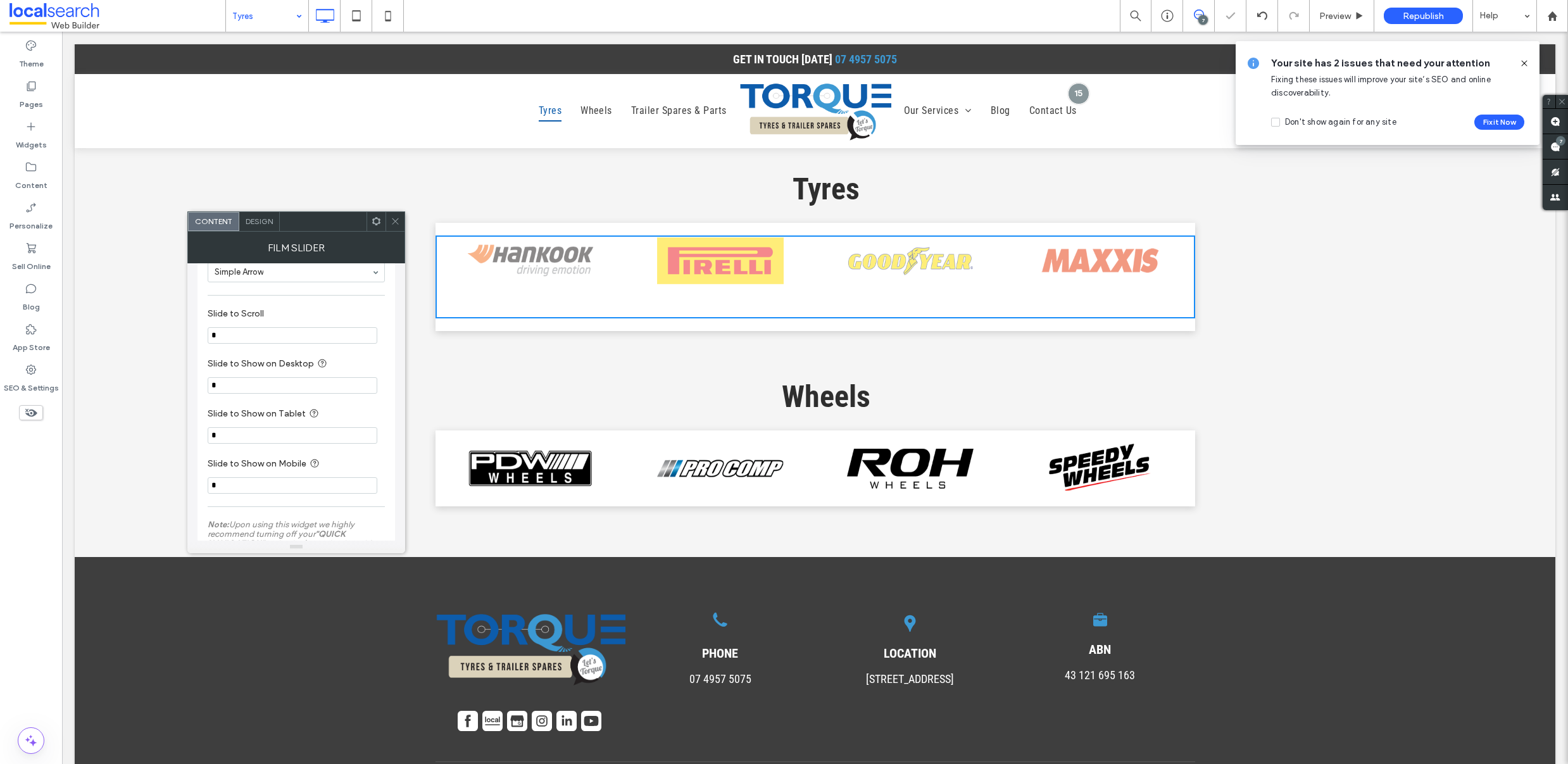
type input "*"
click at [363, 360] on label "Slide to Show on Desktop" at bounding box center [293, 364] width 172 height 15
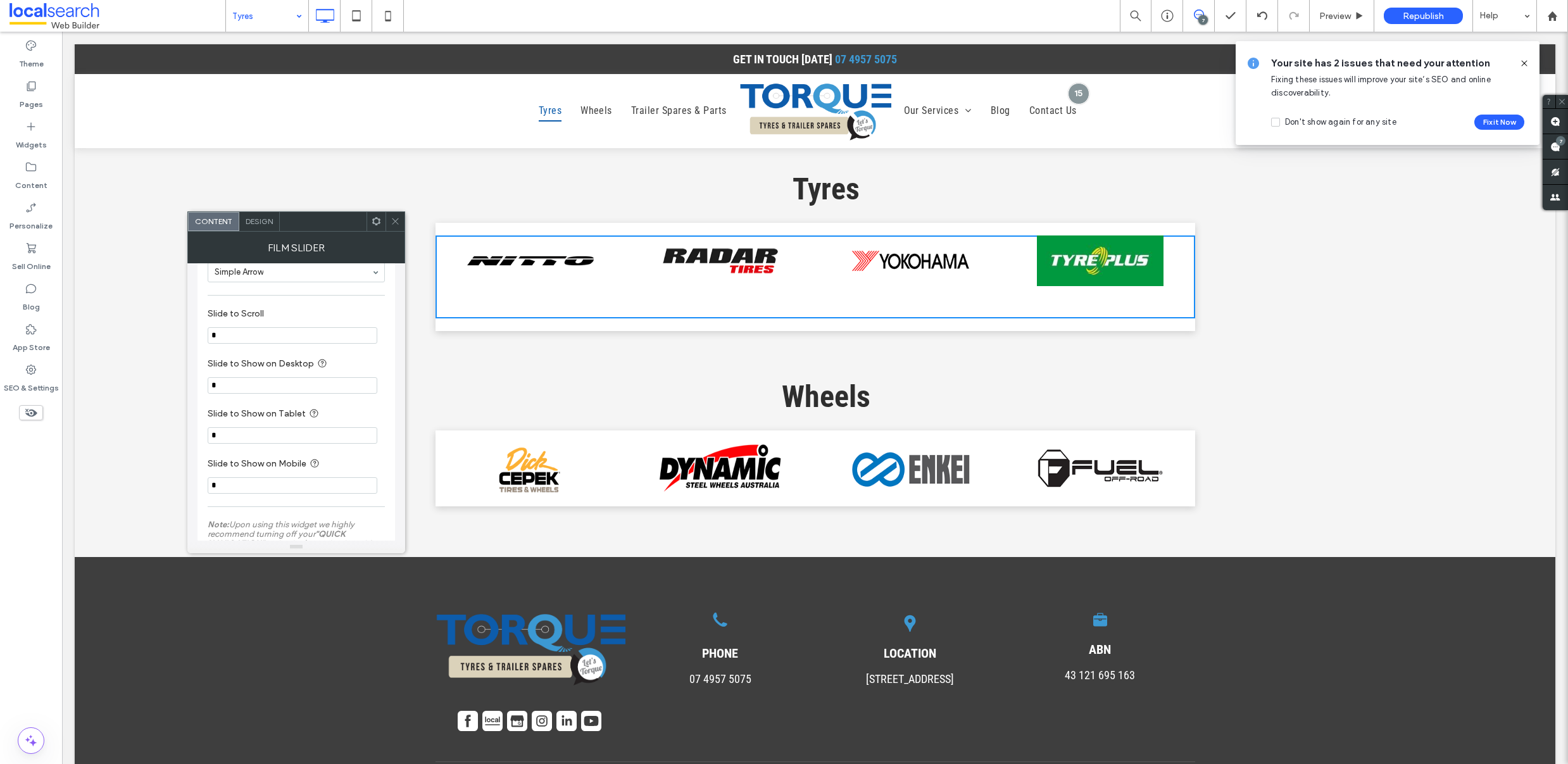
click at [619, 461] on div at bounding box center [1480, 468] width 5128 height 50
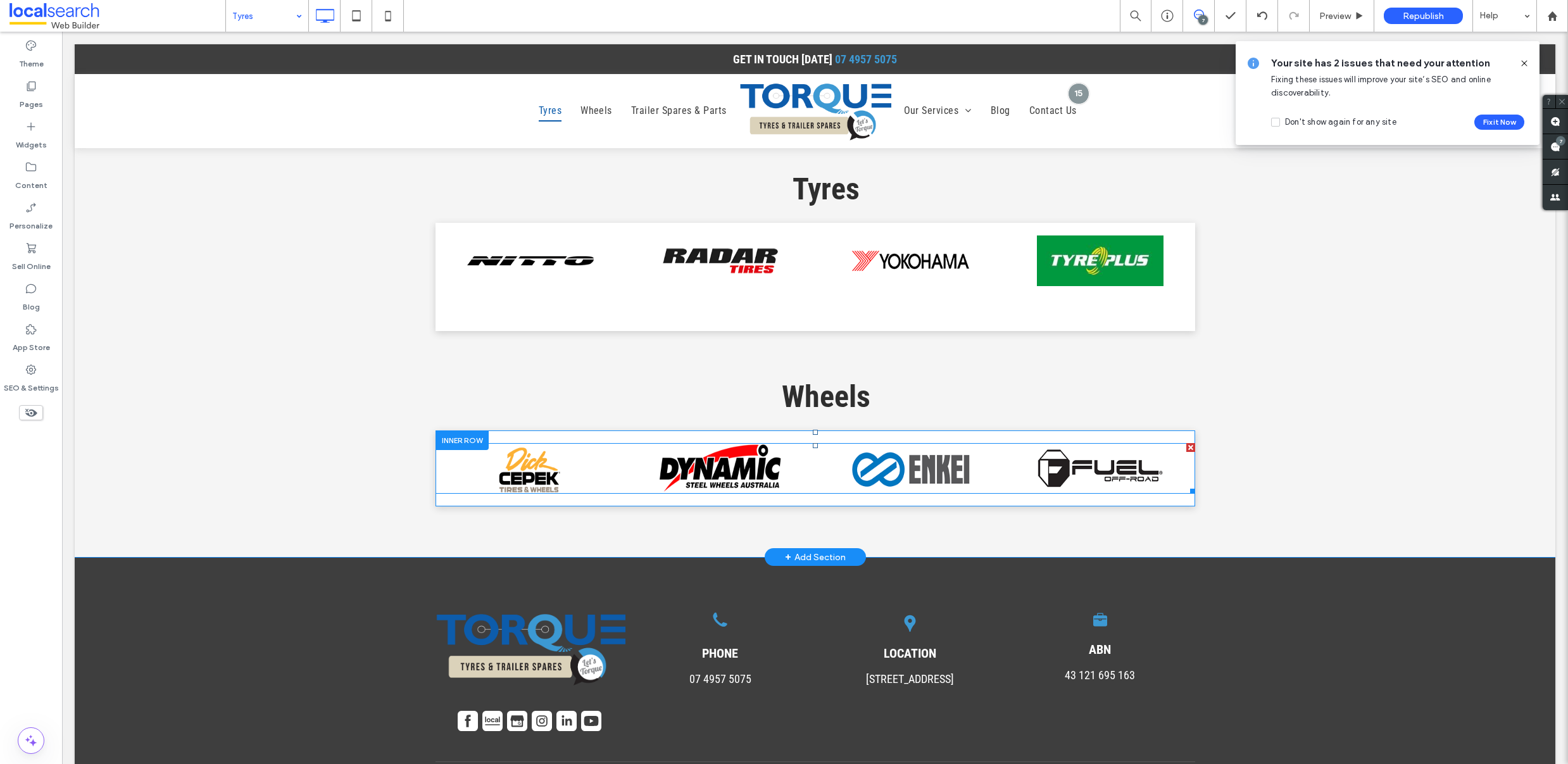
click at [588, 458] on span at bounding box center [815, 468] width 760 height 50
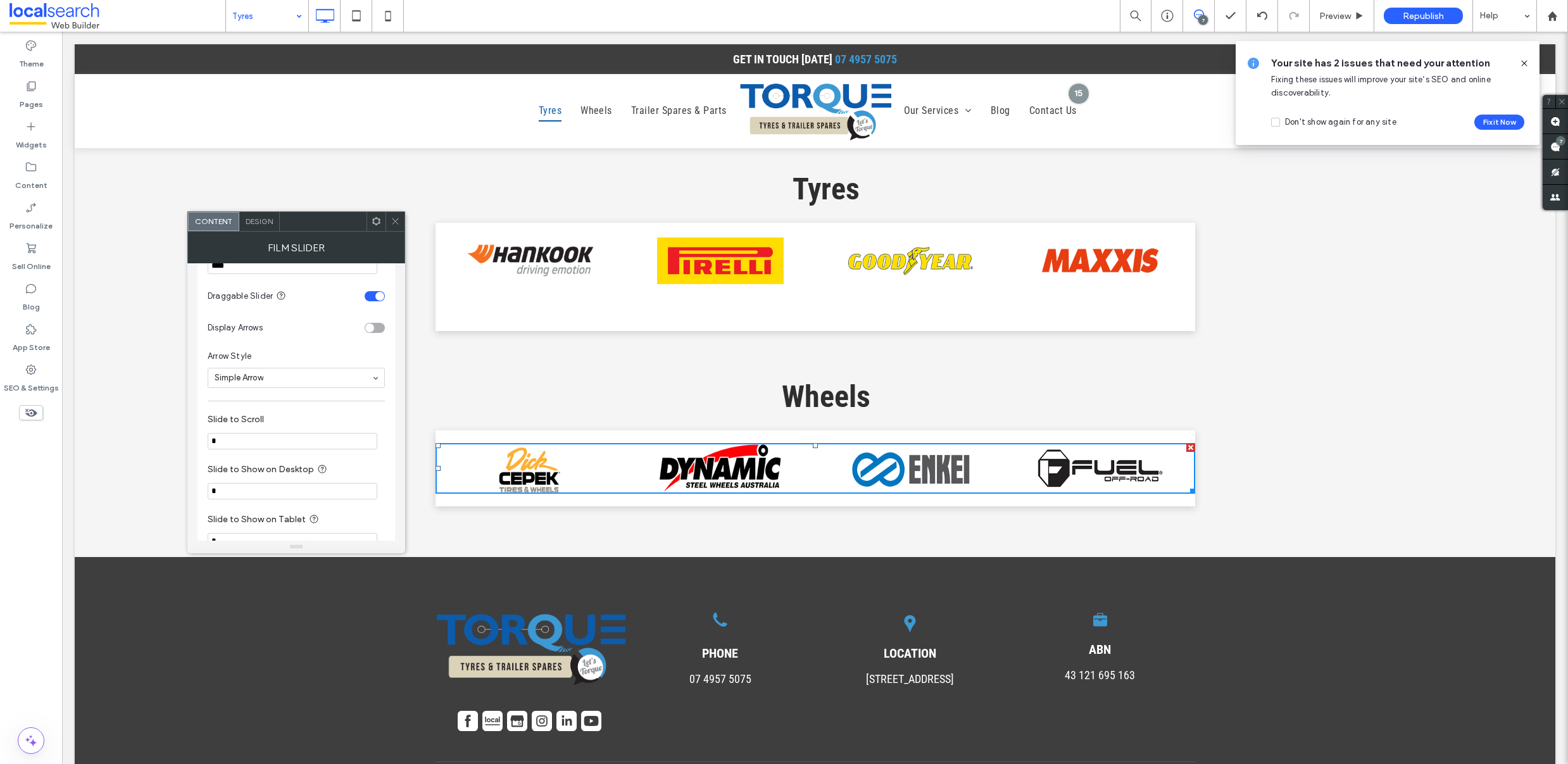
scroll to position [923, 0]
click at [297, 413] on input "*" at bounding box center [292, 418] width 170 height 16
click at [298, 416] on input "*" at bounding box center [292, 418] width 170 height 16
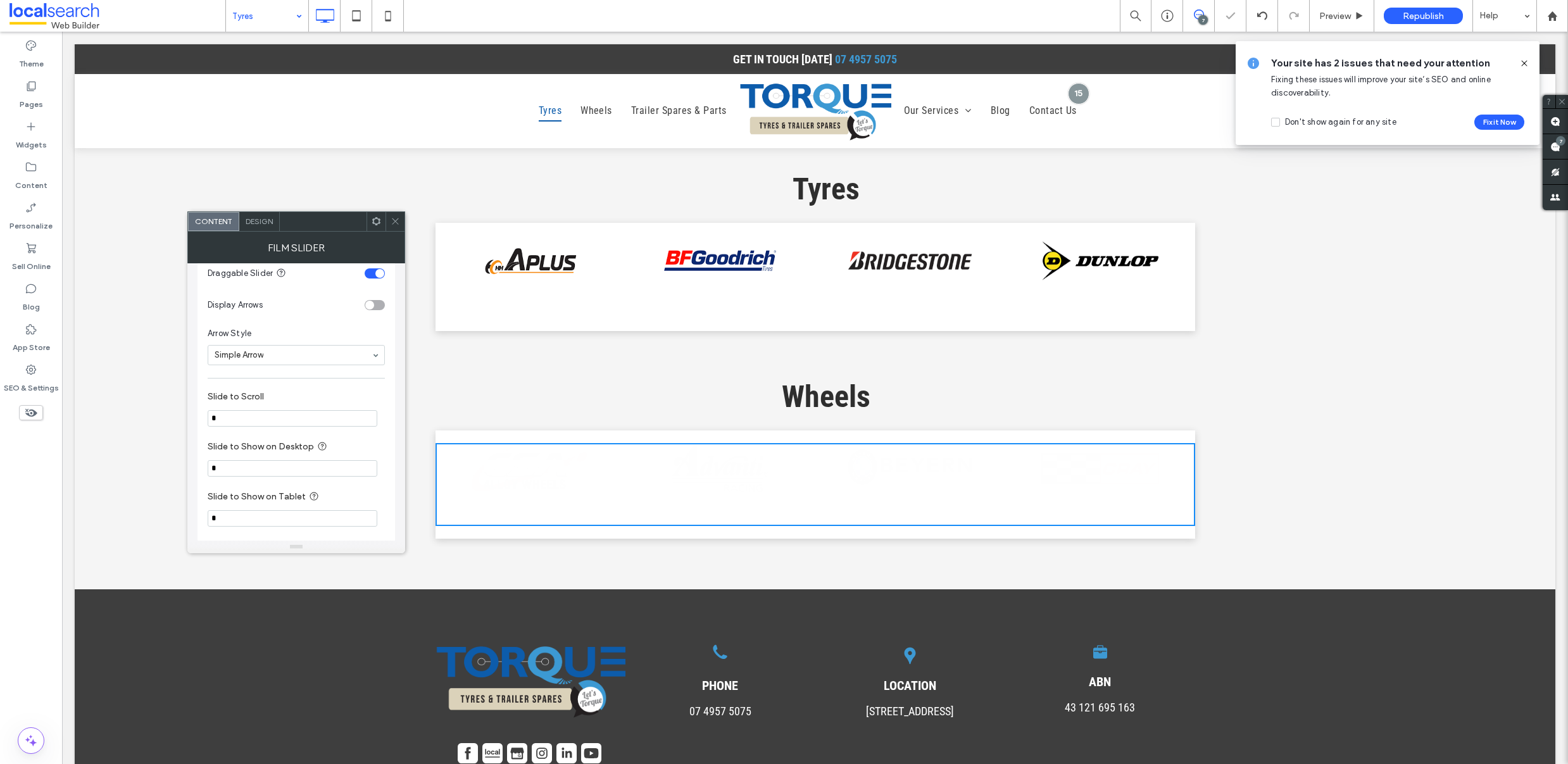
type input "*"
click at [321, 391] on label "Slide to Scroll" at bounding box center [293, 398] width 172 height 14
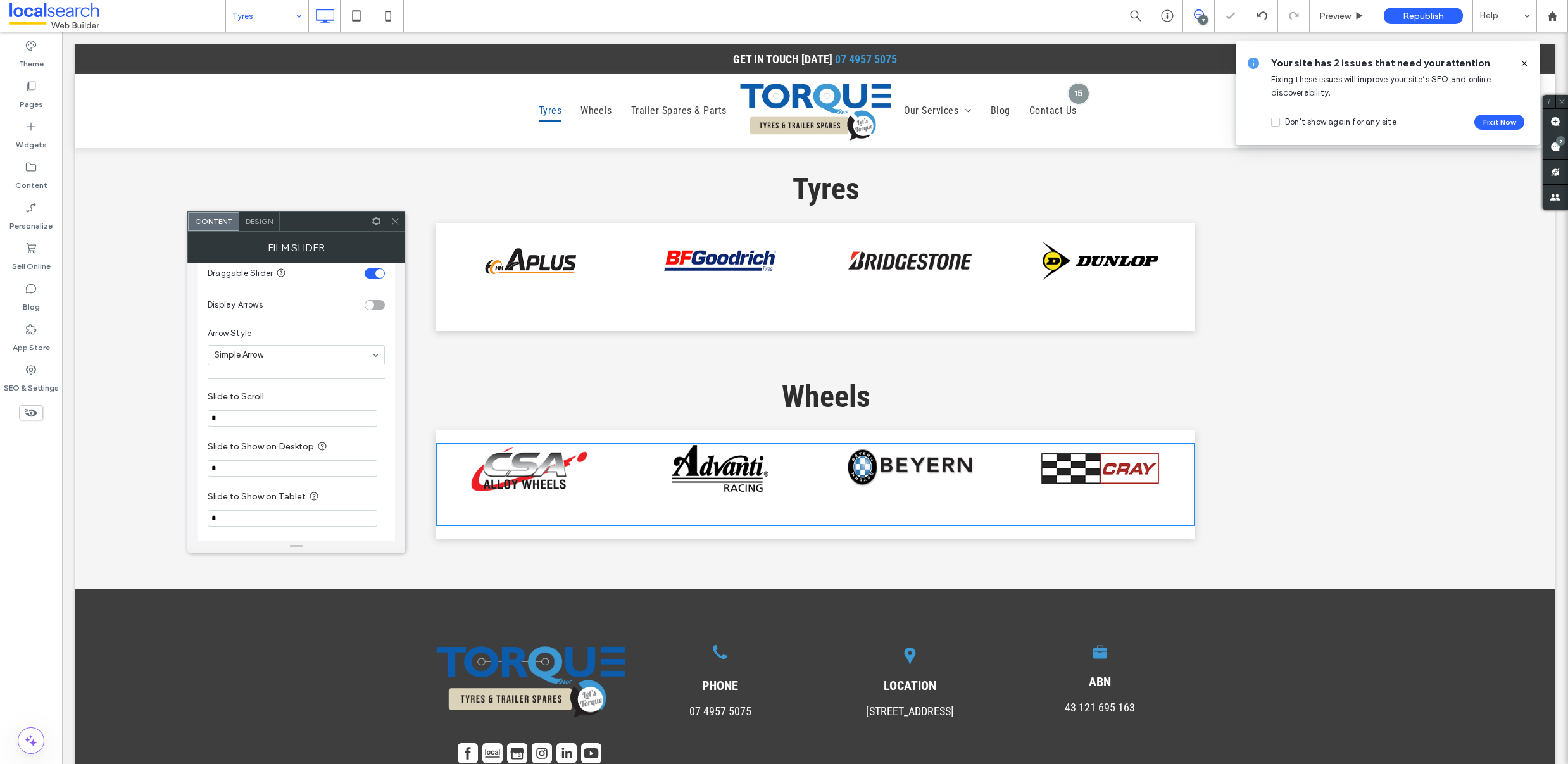
click at [389, 221] on div at bounding box center [395, 221] width 19 height 19
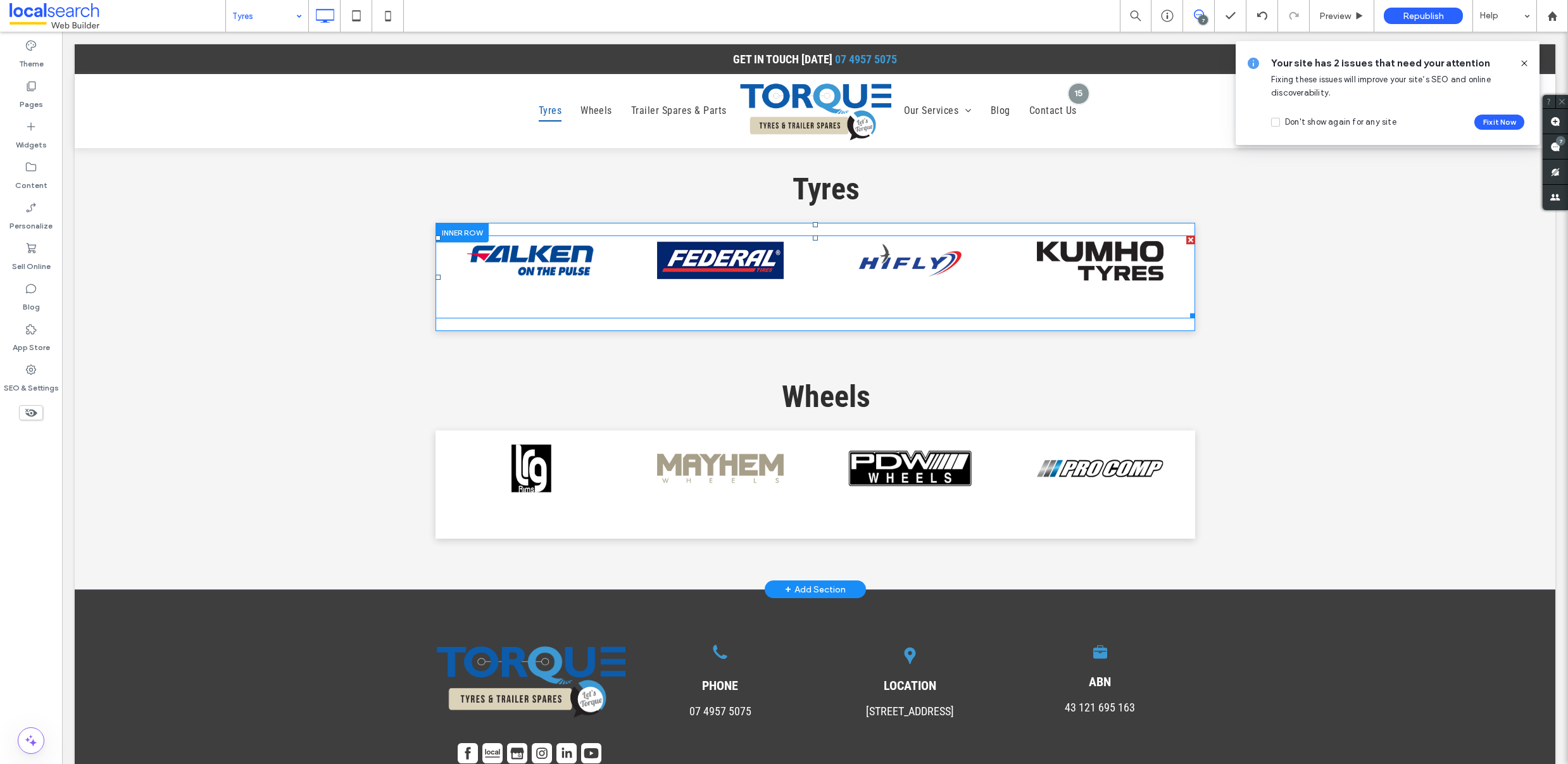
click at [953, 262] on span at bounding box center [815, 276] width 760 height 83
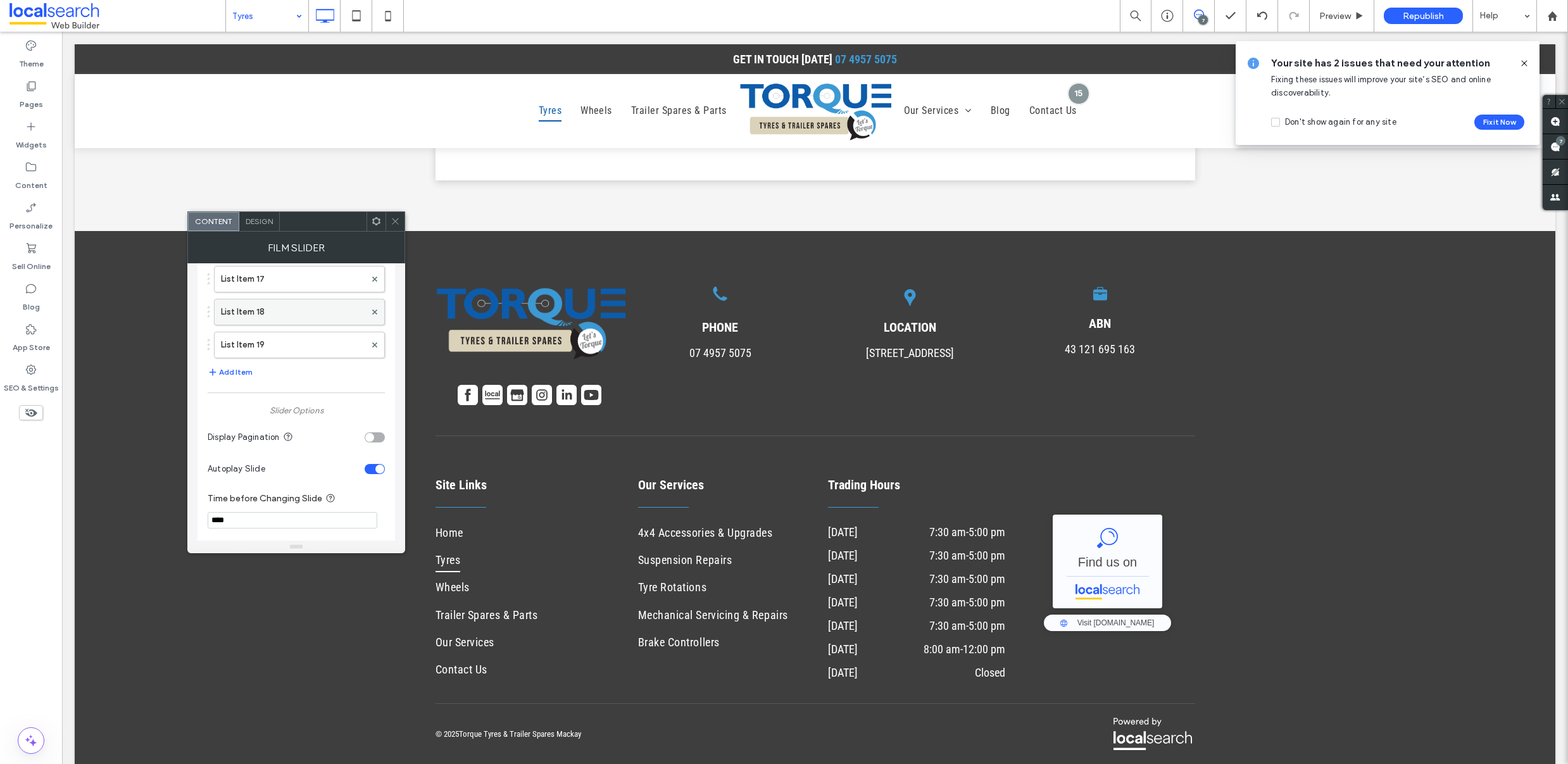
scroll to position [786, 0]
click at [369, 444] on div "toggle" at bounding box center [369, 441] width 9 height 9
click at [393, 224] on icon at bounding box center [395, 221] width 9 height 9
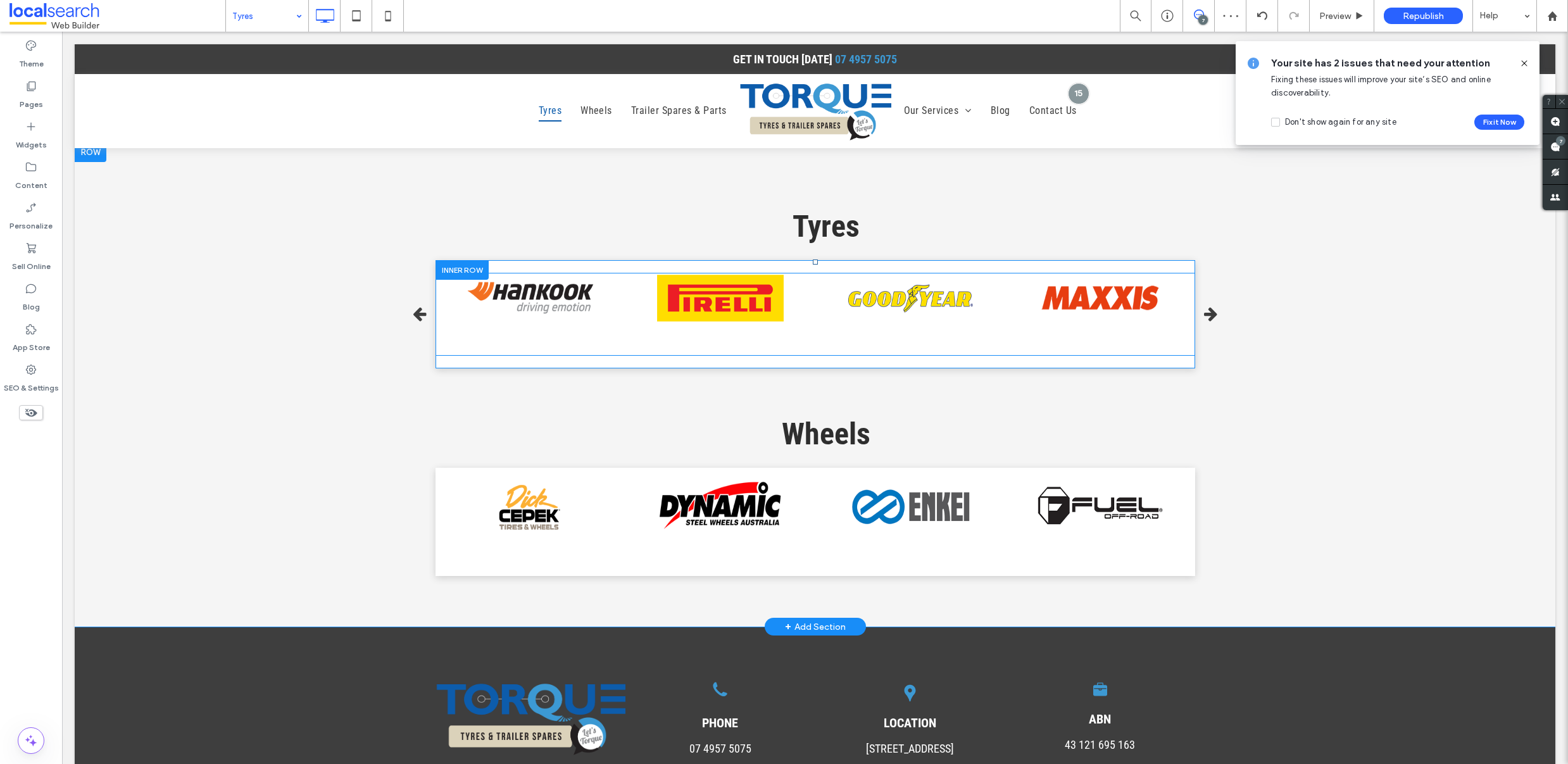
scroll to position [3239, 0]
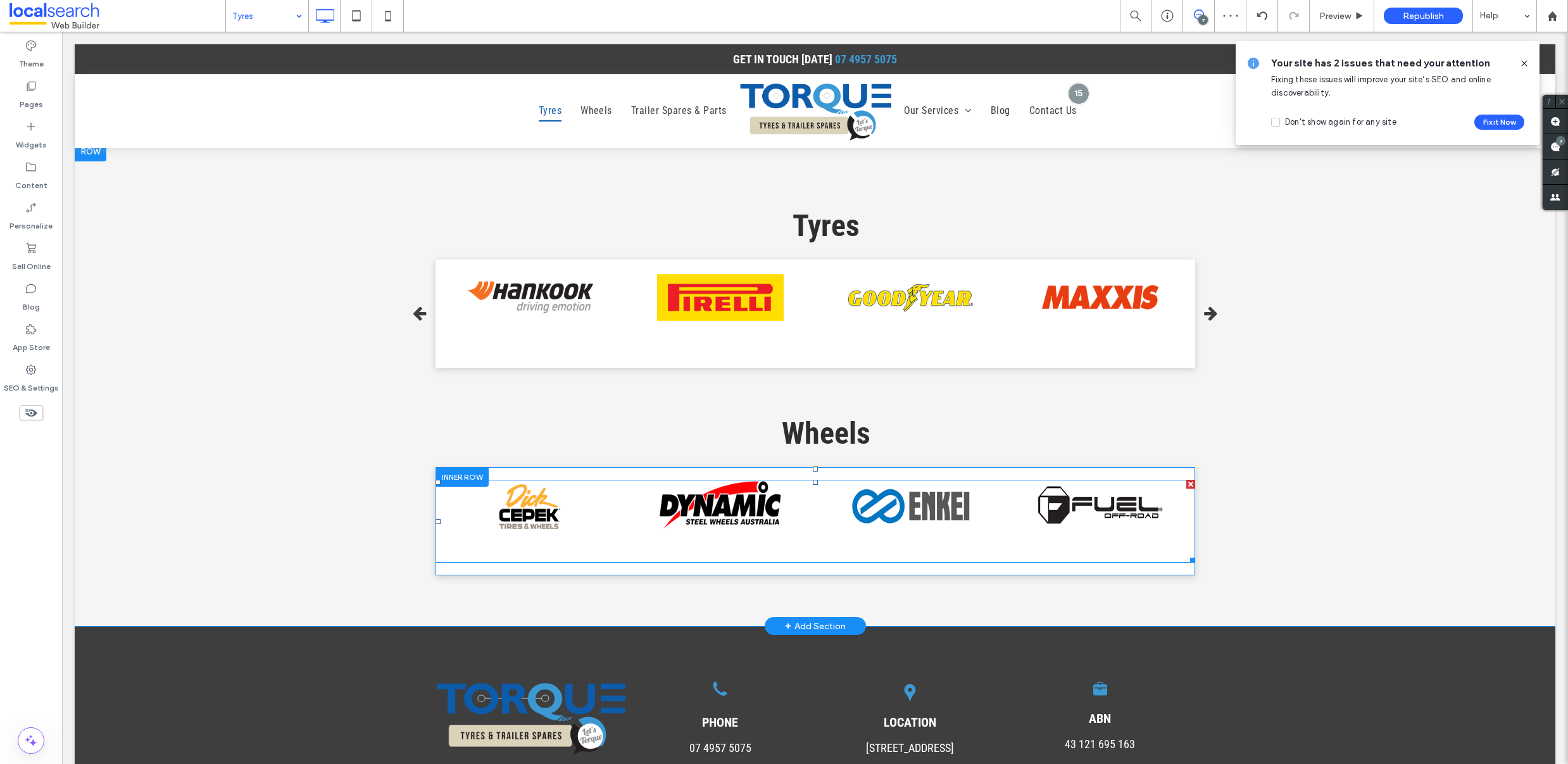
click at [561, 495] on span at bounding box center [815, 521] width 760 height 83
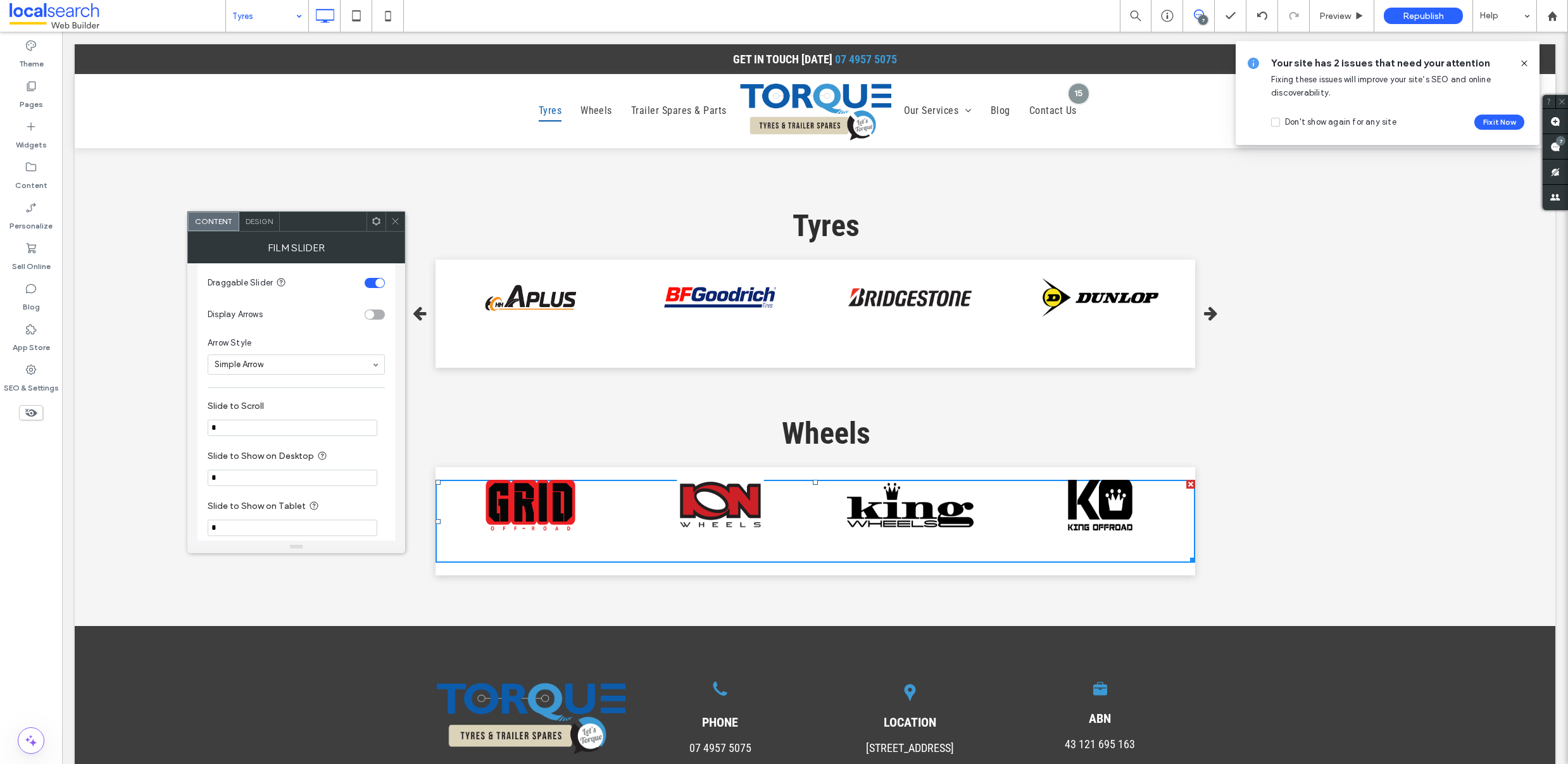
scroll to position [875, 0]
click at [372, 351] on div "toggle" at bounding box center [369, 352] width 9 height 9
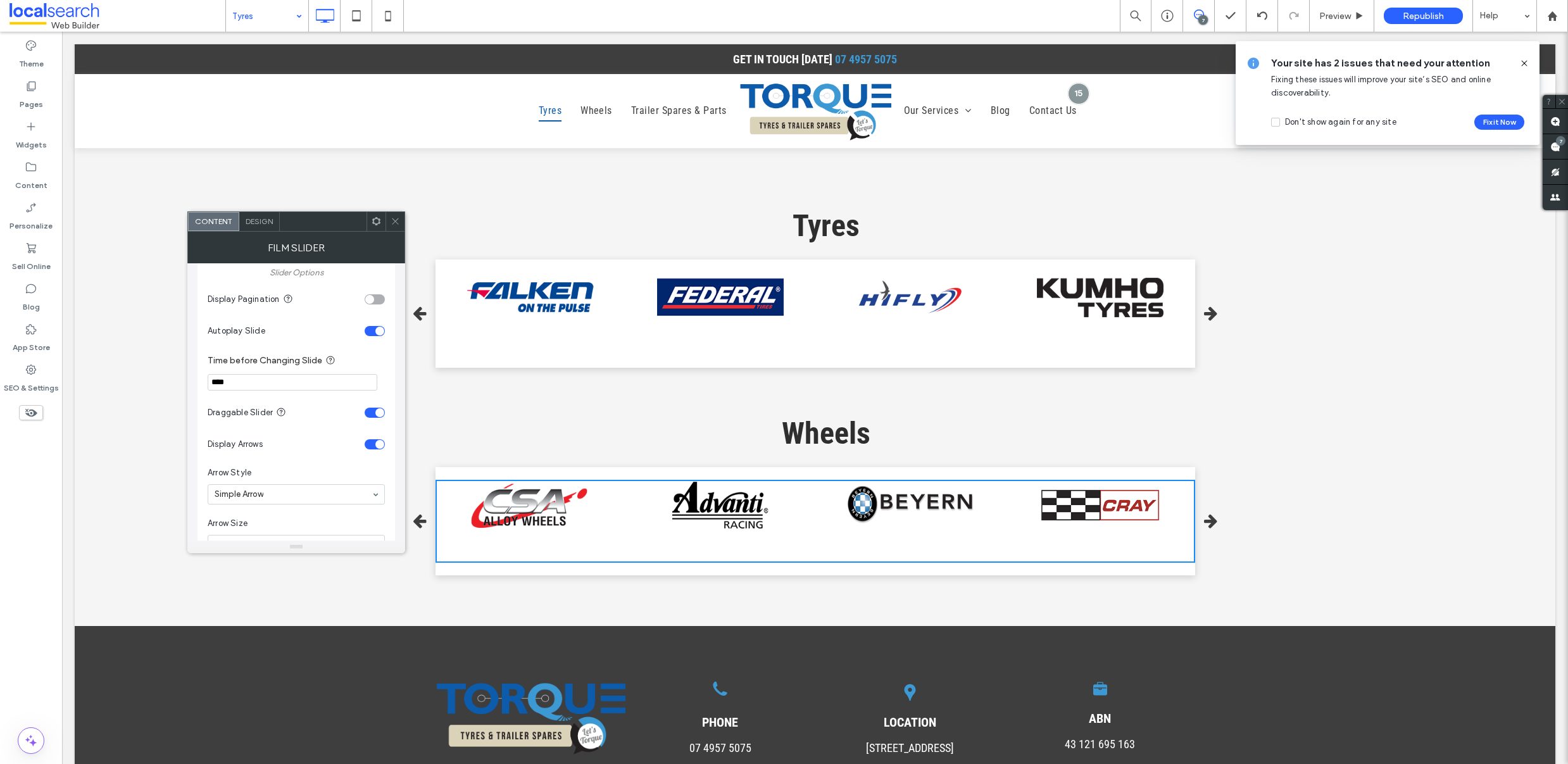
scroll to position [783, 0]
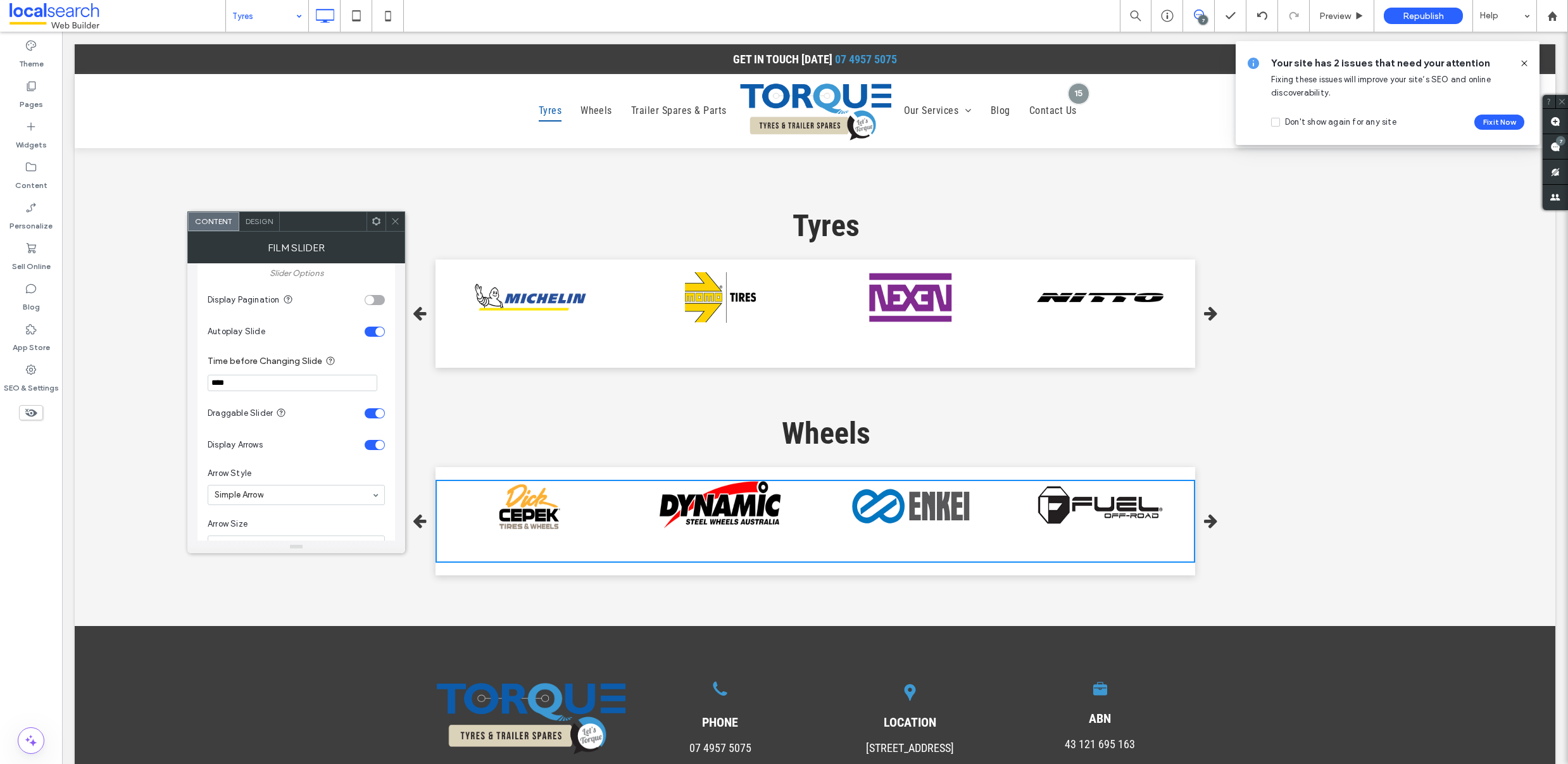
click at [396, 217] on icon at bounding box center [395, 221] width 9 height 9
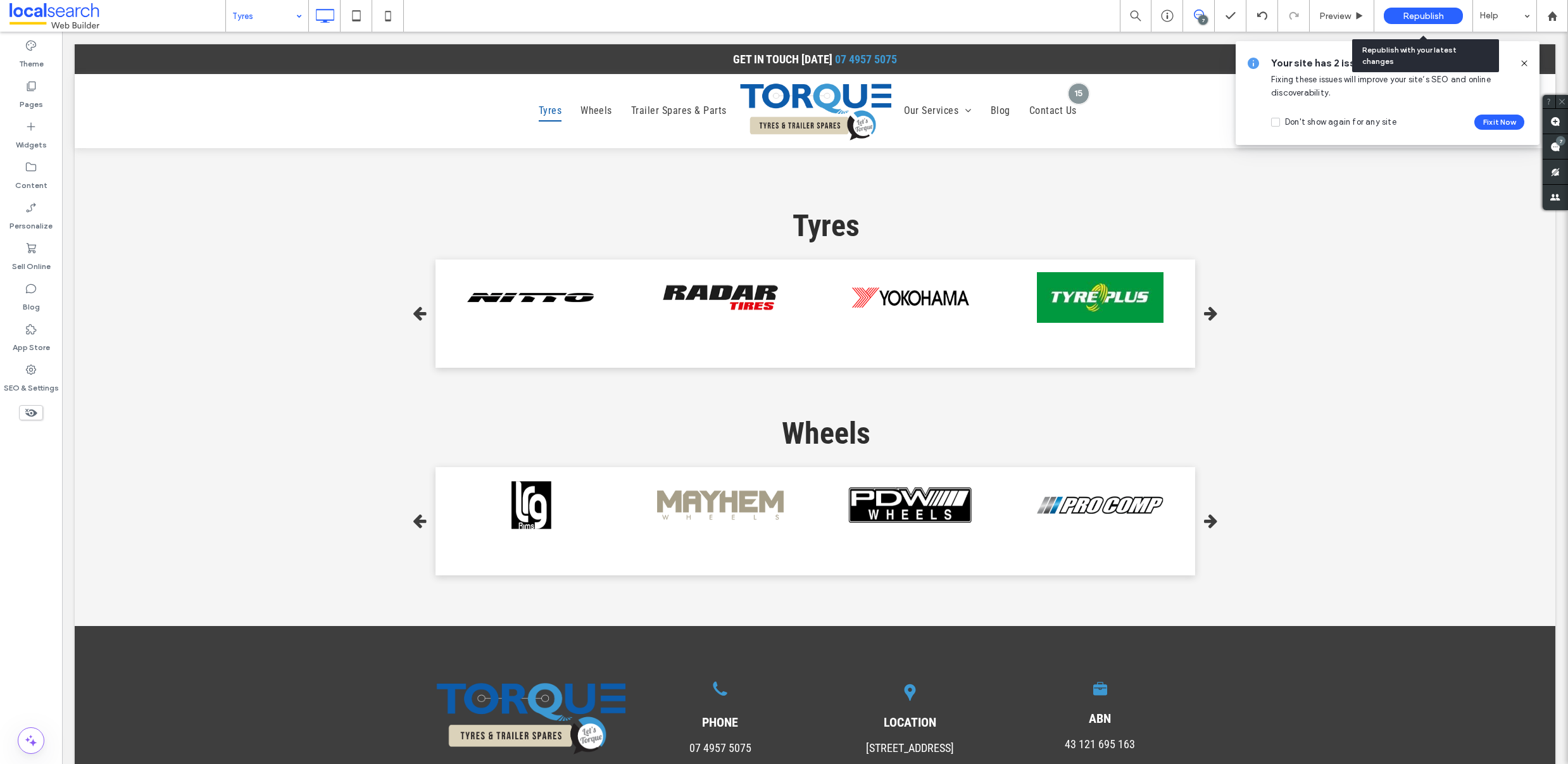
click at [1417, 16] on span "Republish" at bounding box center [1423, 16] width 41 height 11
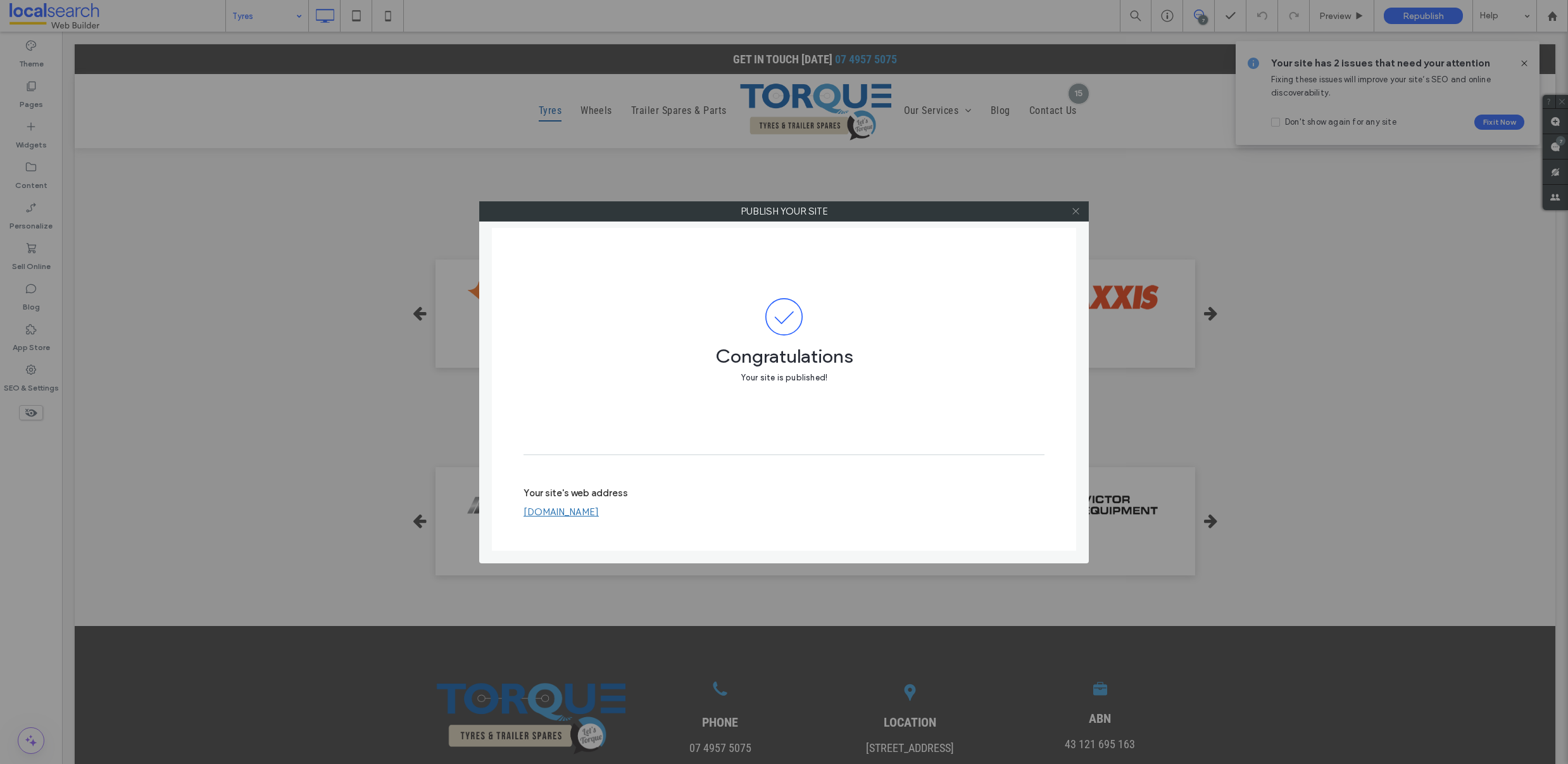
click at [1076, 210] on use at bounding box center [1076, 211] width 6 height 6
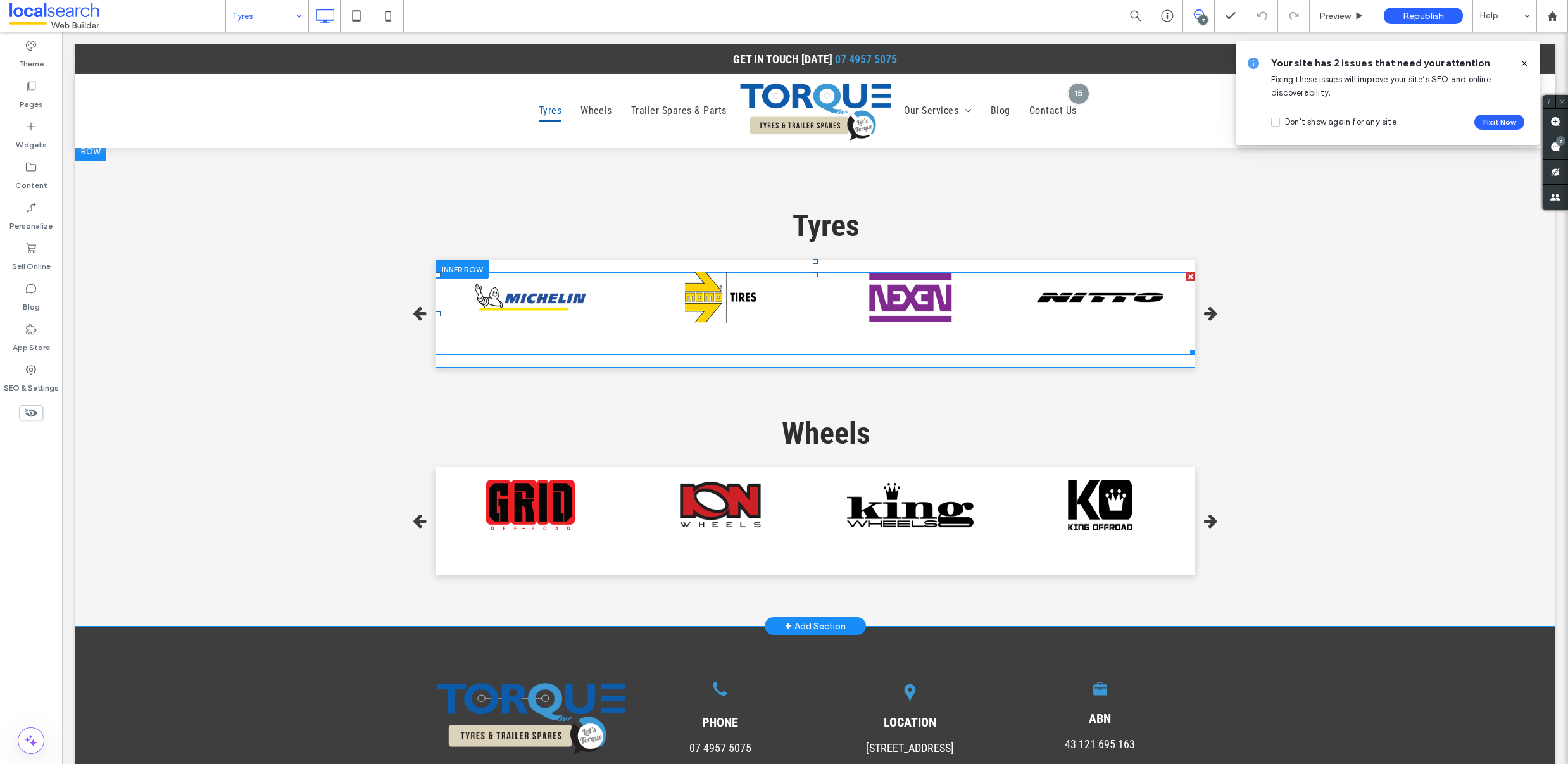
click at [1206, 306] on icon "button" at bounding box center [1210, 313] width 13 height 15
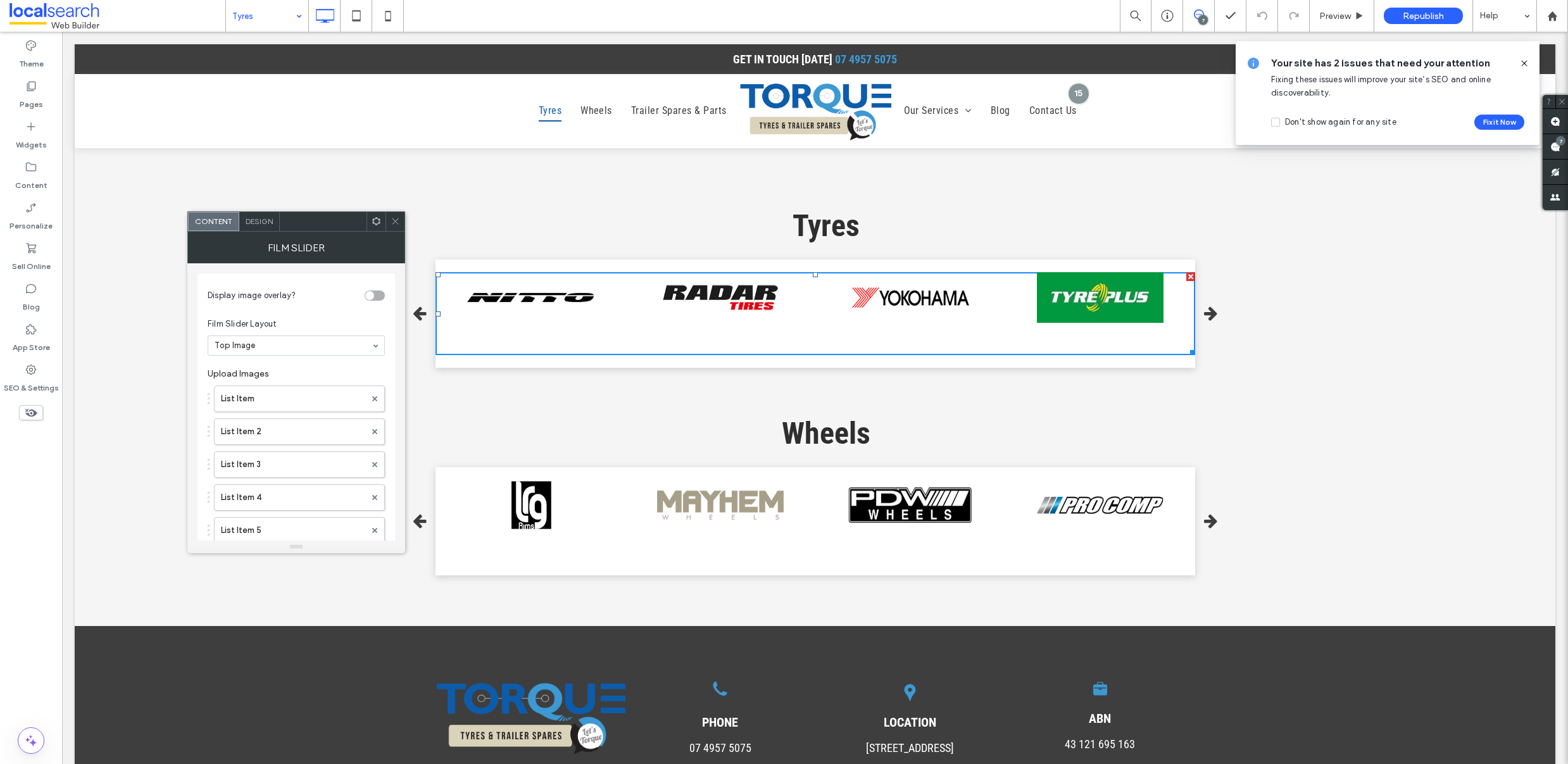
click at [393, 221] on icon at bounding box center [395, 221] width 9 height 9
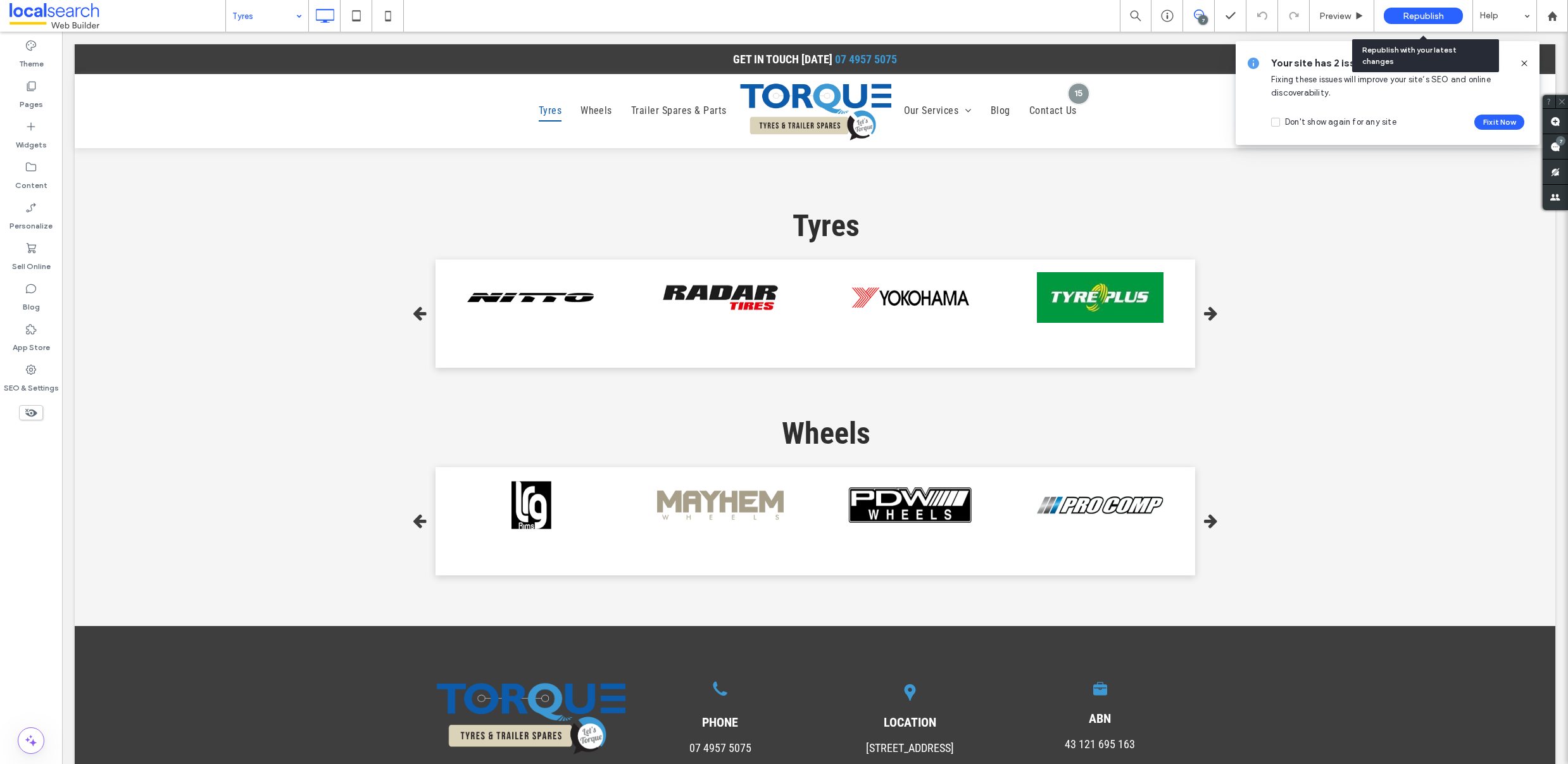
click at [1402, 17] on div "Republish" at bounding box center [1423, 15] width 79 height 16
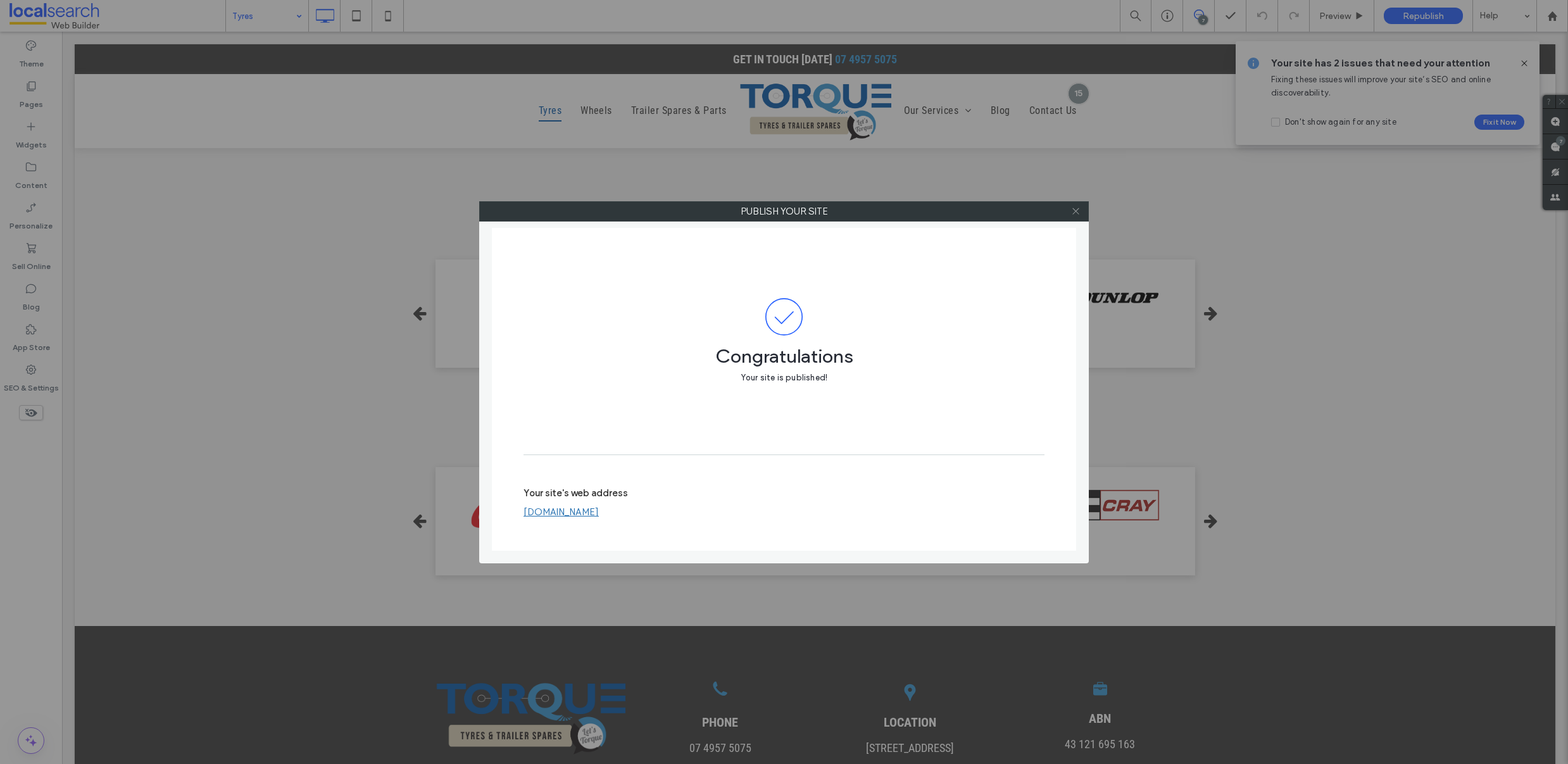
click at [1072, 211] on icon at bounding box center [1076, 211] width 9 height 9
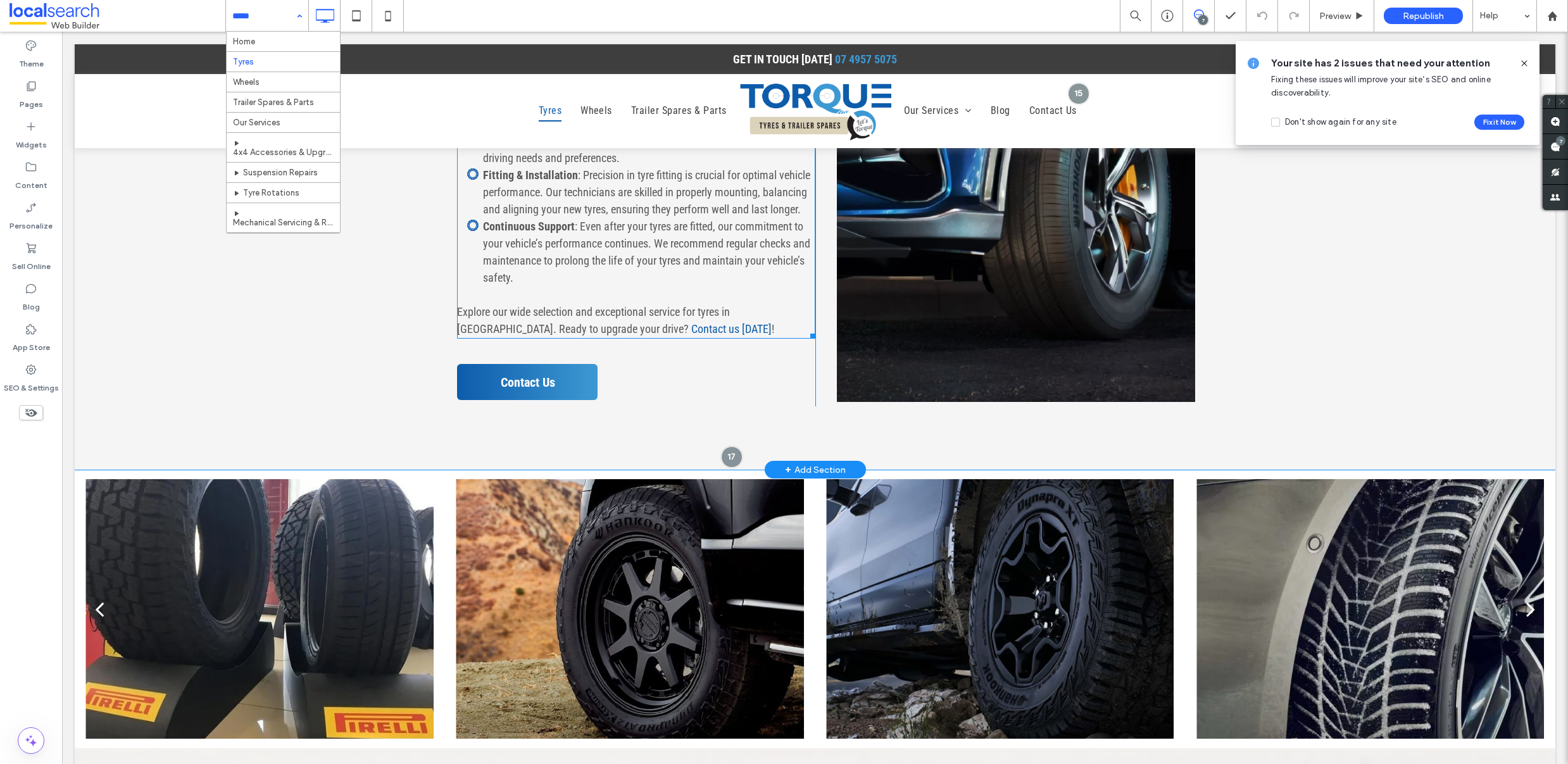
scroll to position [1992, 0]
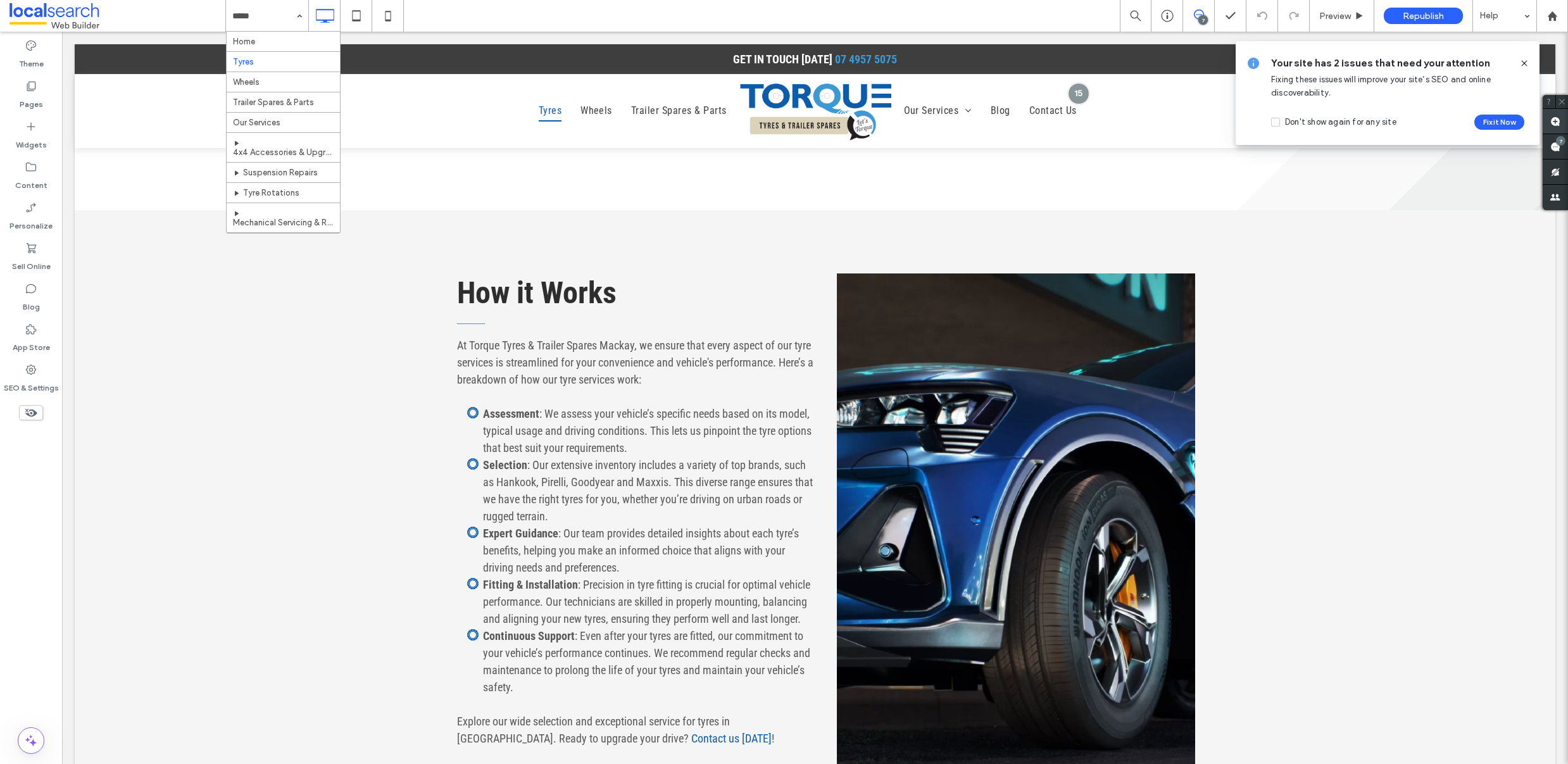
click at [1556, 123] on use at bounding box center [1555, 121] width 10 height 10
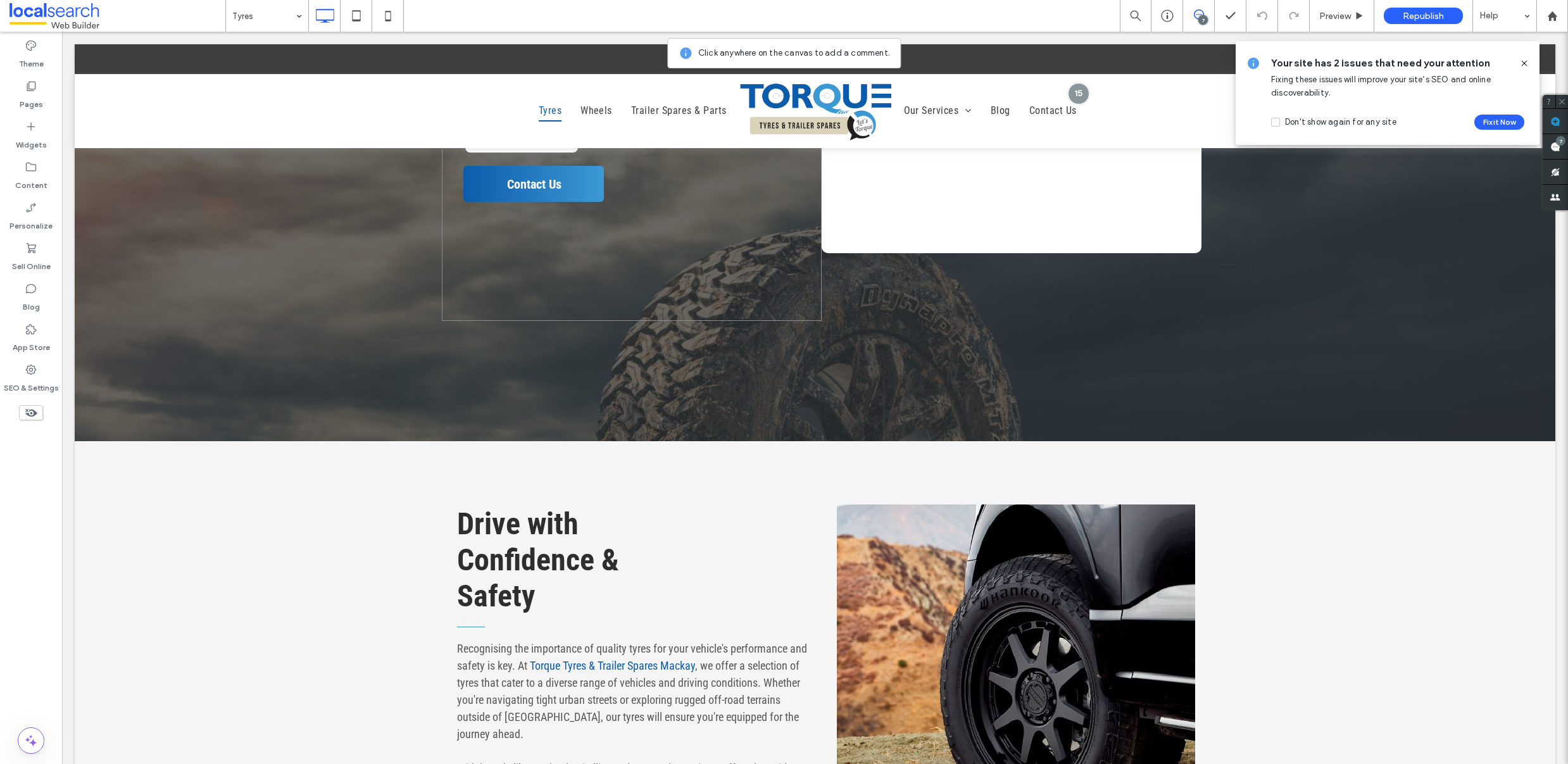
scroll to position [451, 0]
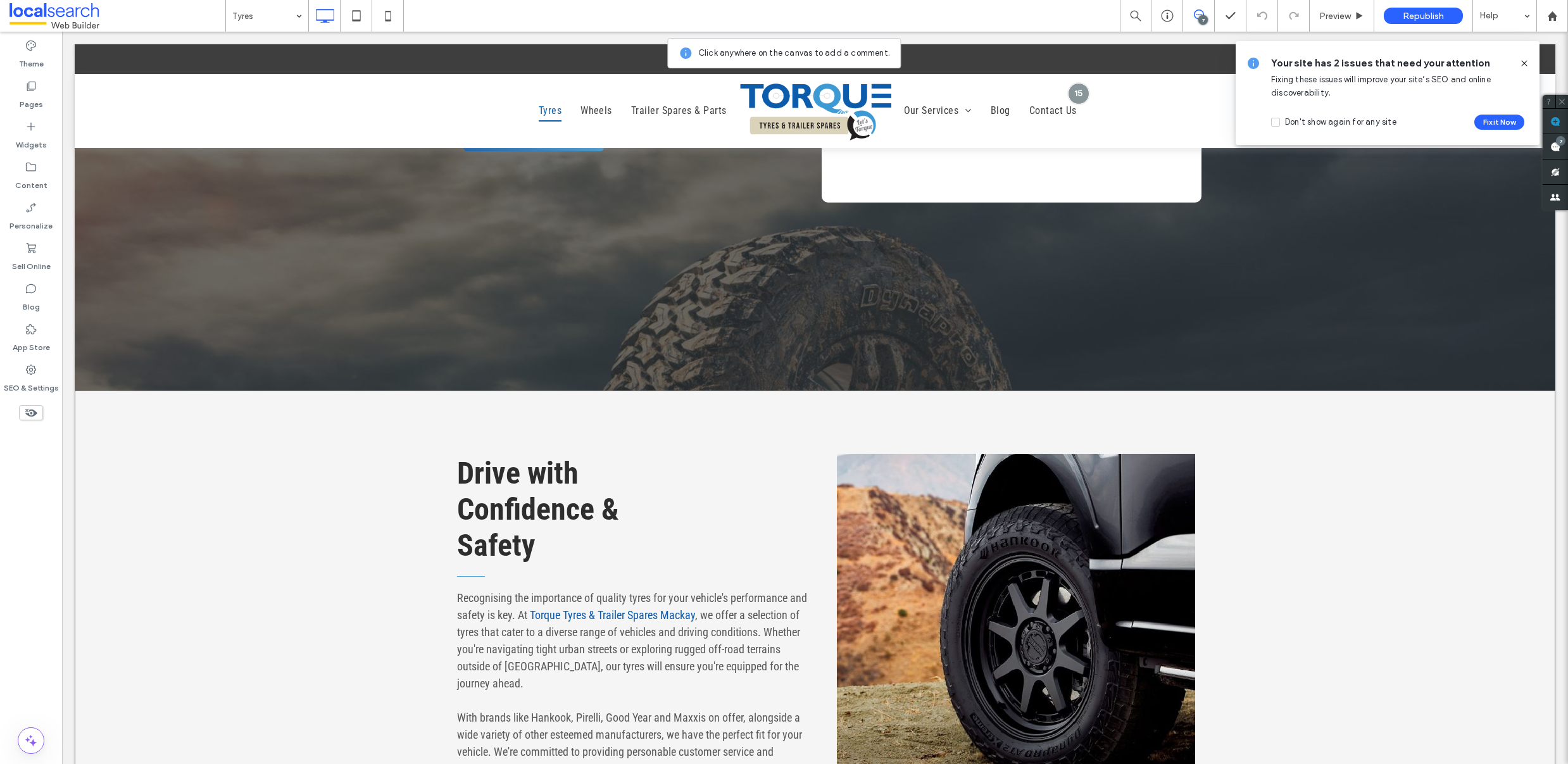
click at [815, 399] on div "Drive with Confidence & Safety Recognising the importance of quality tyres for …" at bounding box center [815, 658] width 1481 height 536
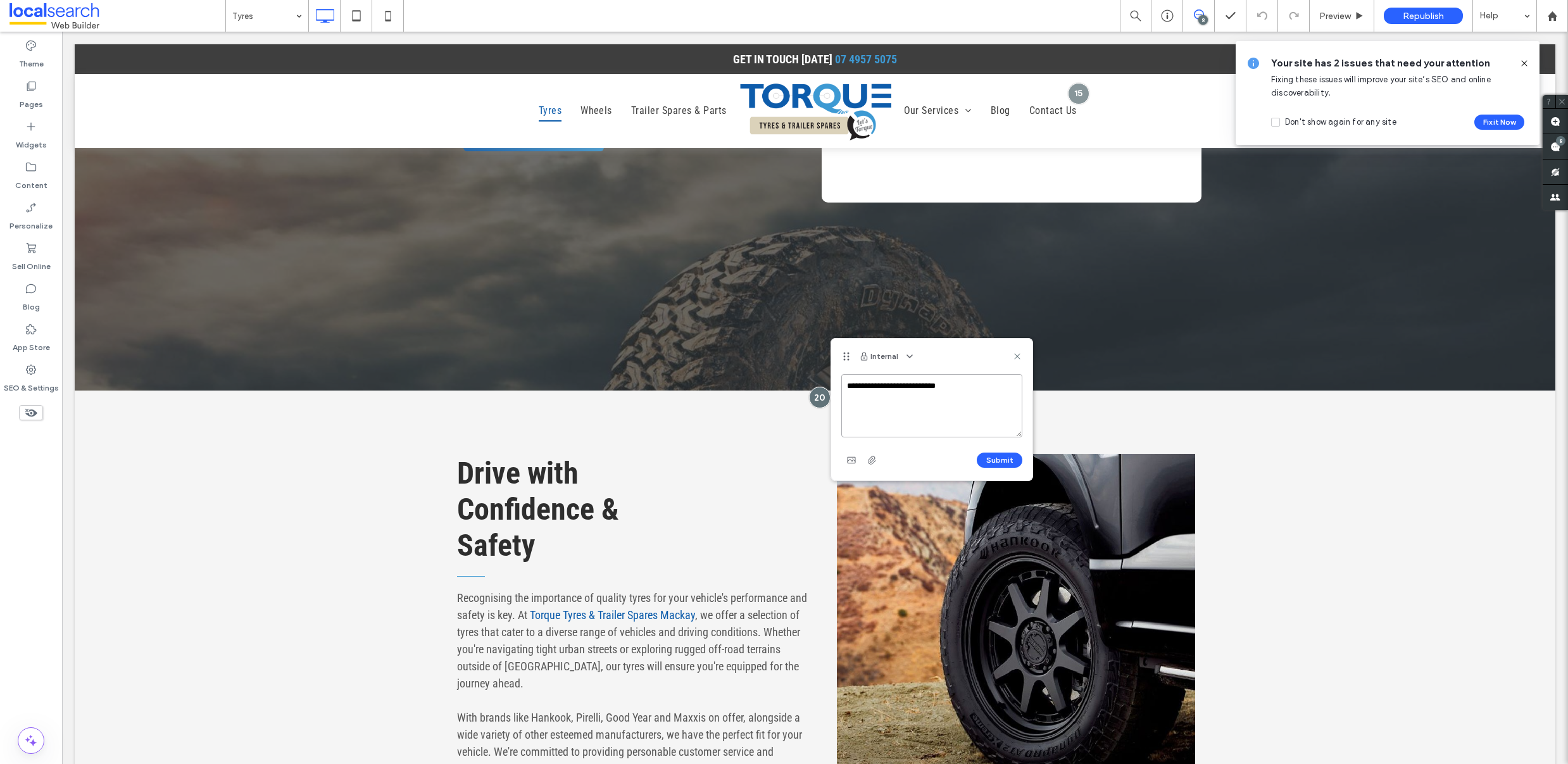
click at [969, 400] on textarea "**********" at bounding box center [932, 406] width 181 height 63
paste textarea "**********"
type textarea "**********"
click at [866, 460] on span "button" at bounding box center [872, 460] width 20 height 20
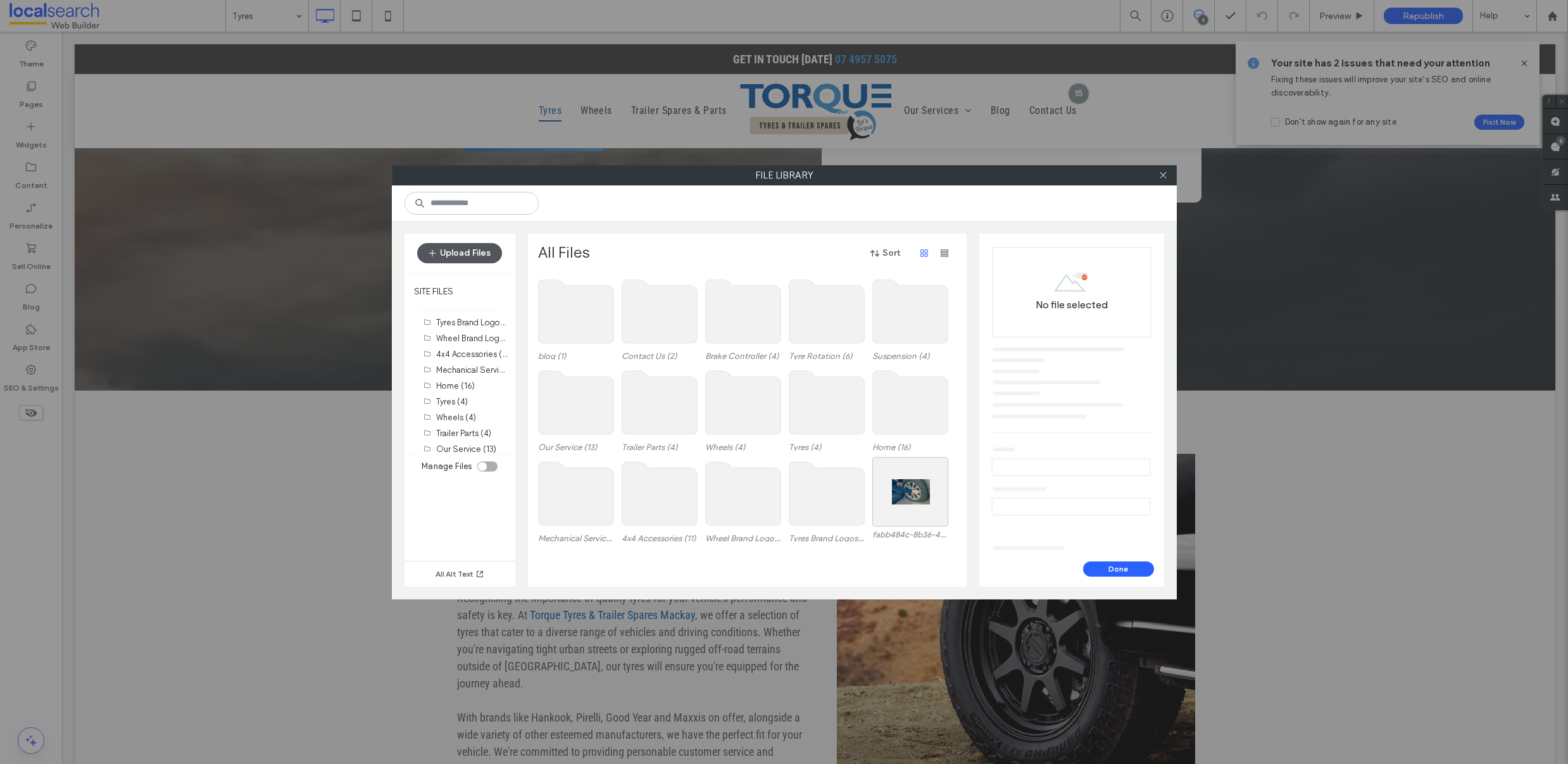
click at [462, 255] on button "Upload Files" at bounding box center [460, 253] width 85 height 20
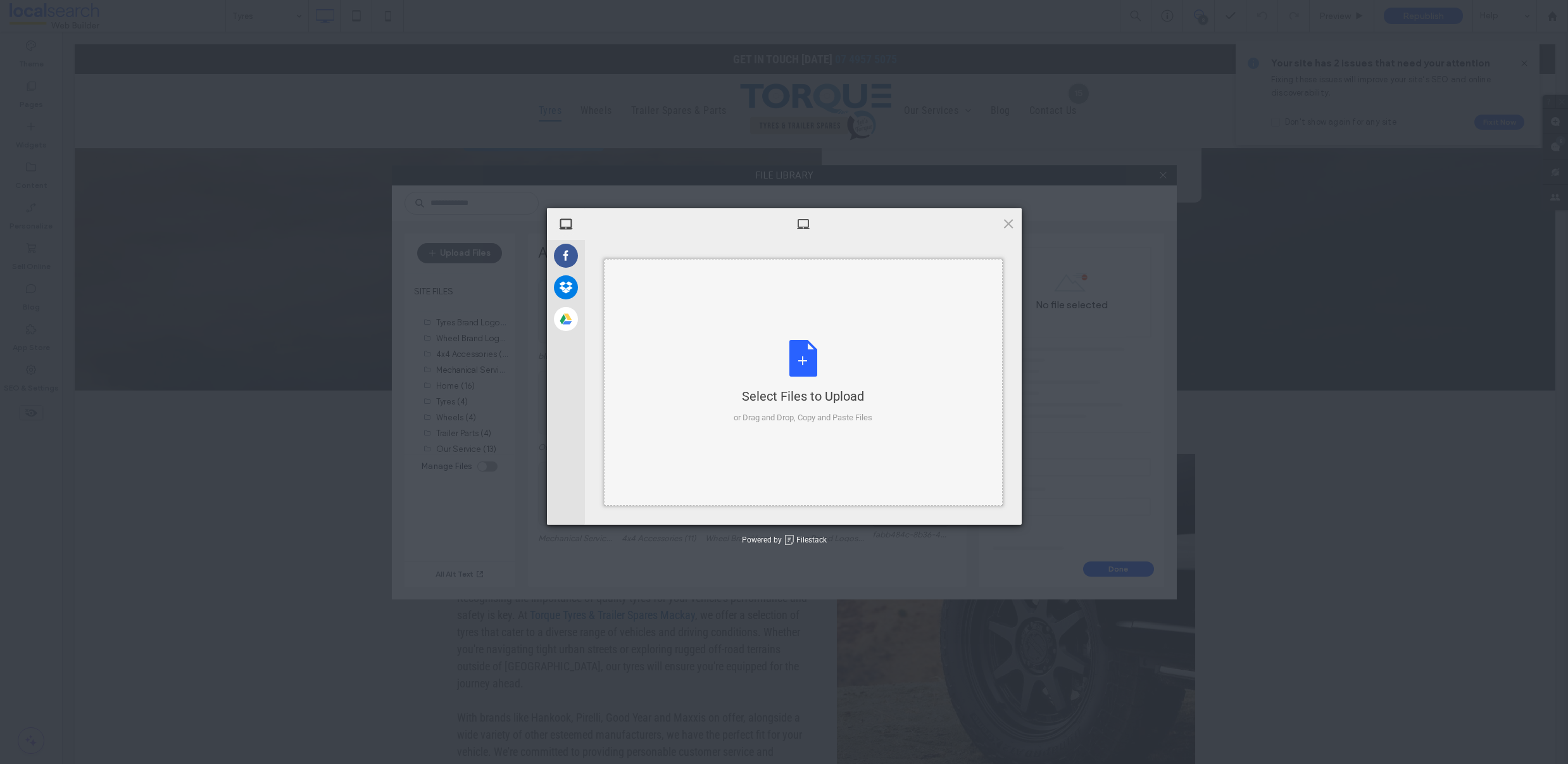
click at [801, 356] on div "Select Files to Upload or Drag and Drop, Copy and Paste Files" at bounding box center [803, 382] width 139 height 84
click at [976, 508] on span "Upload 1" at bounding box center [983, 508] width 25 height 9
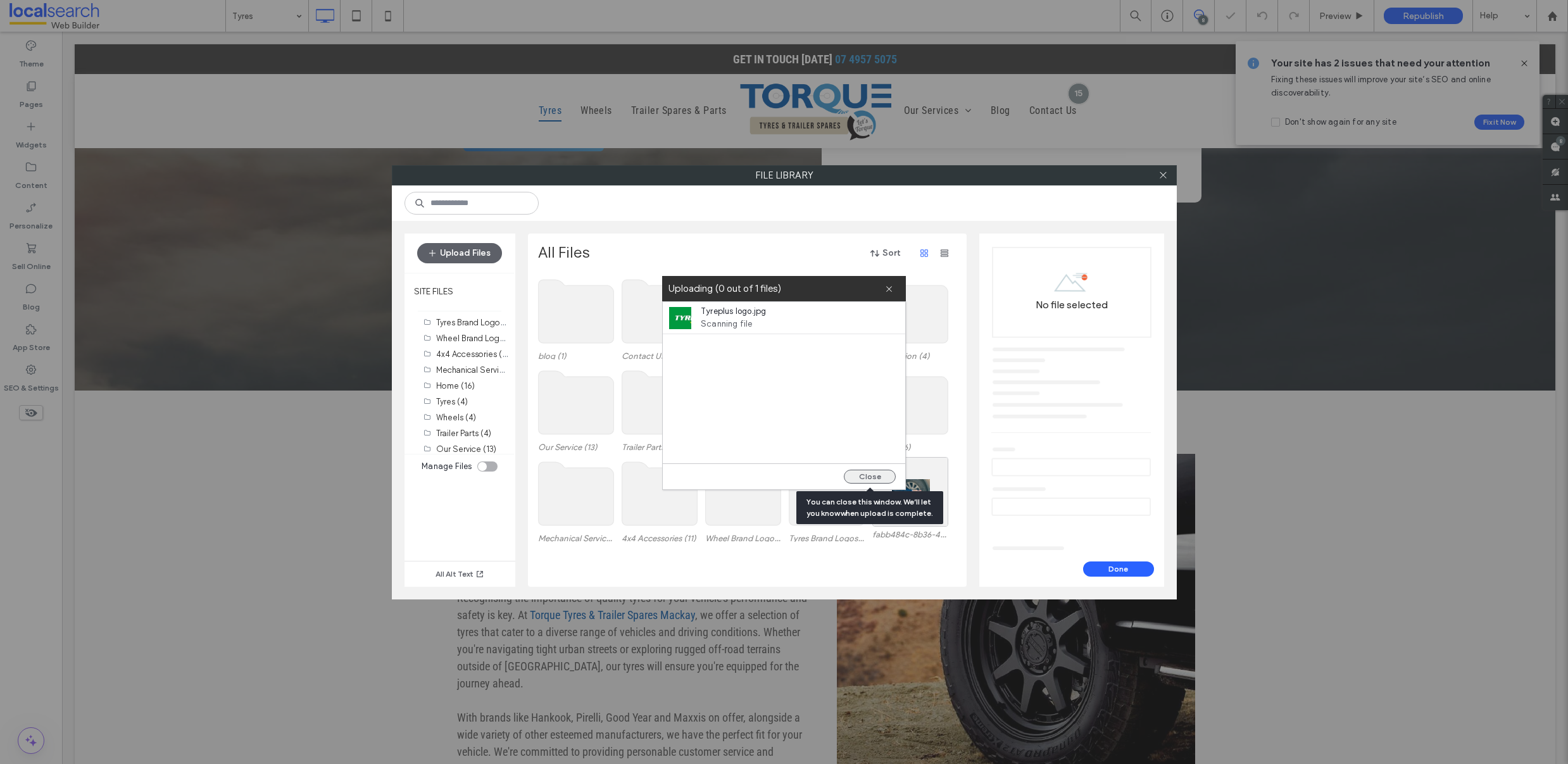
click at [870, 472] on button "Close" at bounding box center [870, 477] width 52 height 14
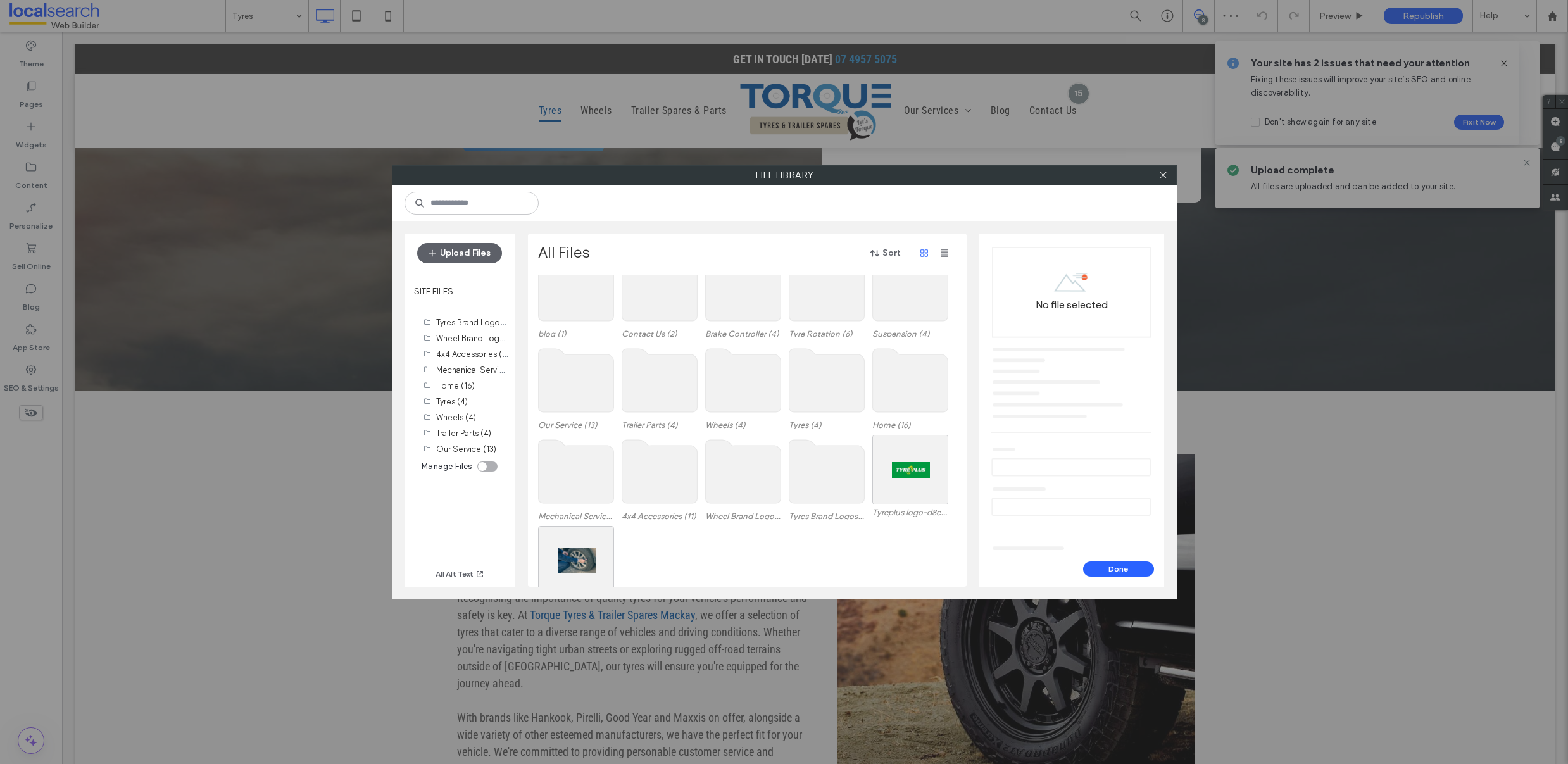
scroll to position [19, 0]
click at [908, 468] on div "Select" at bounding box center [911, 472] width 76 height 70
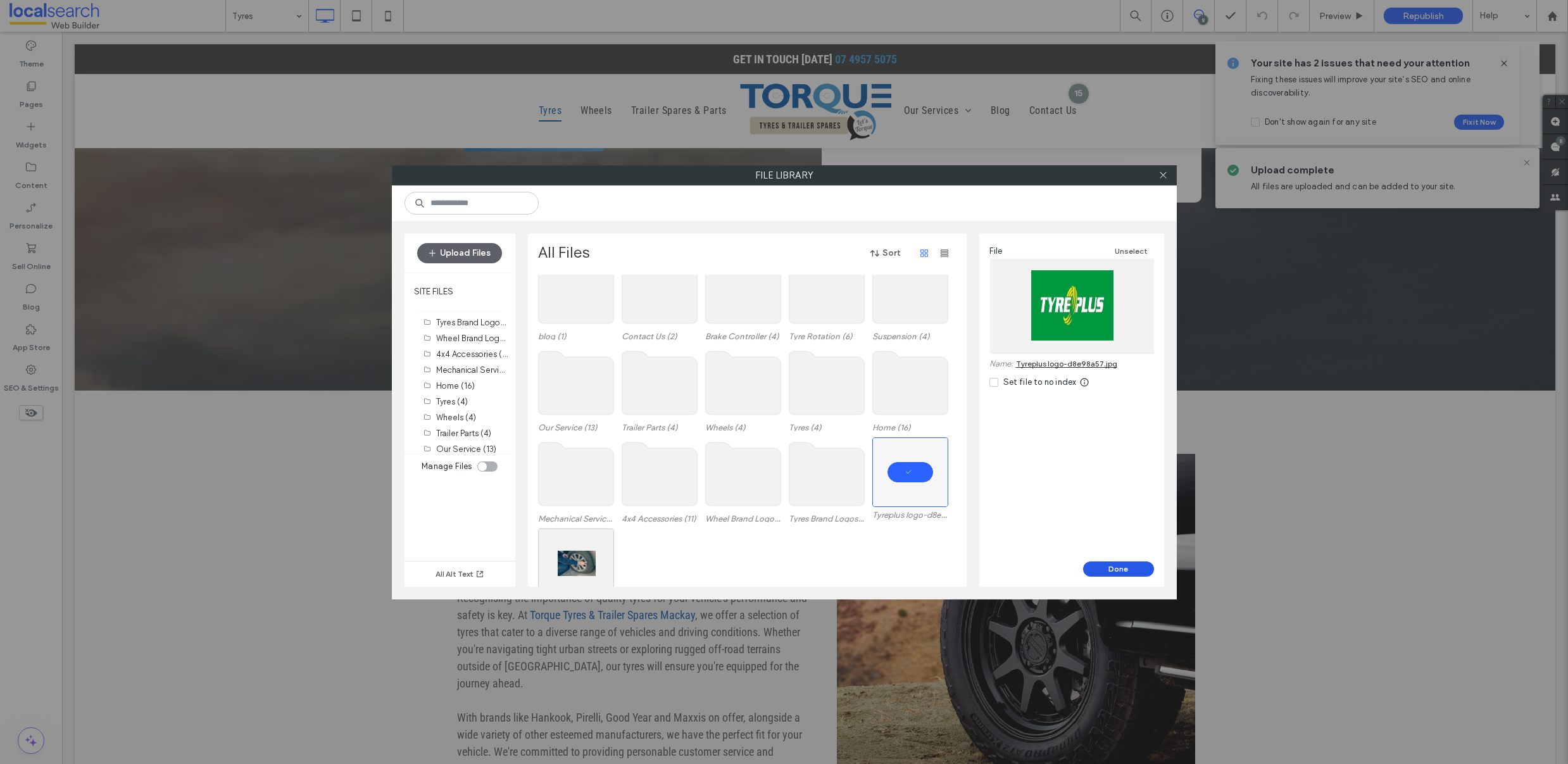
click at [1139, 568] on button "Done" at bounding box center [1119, 569] width 71 height 15
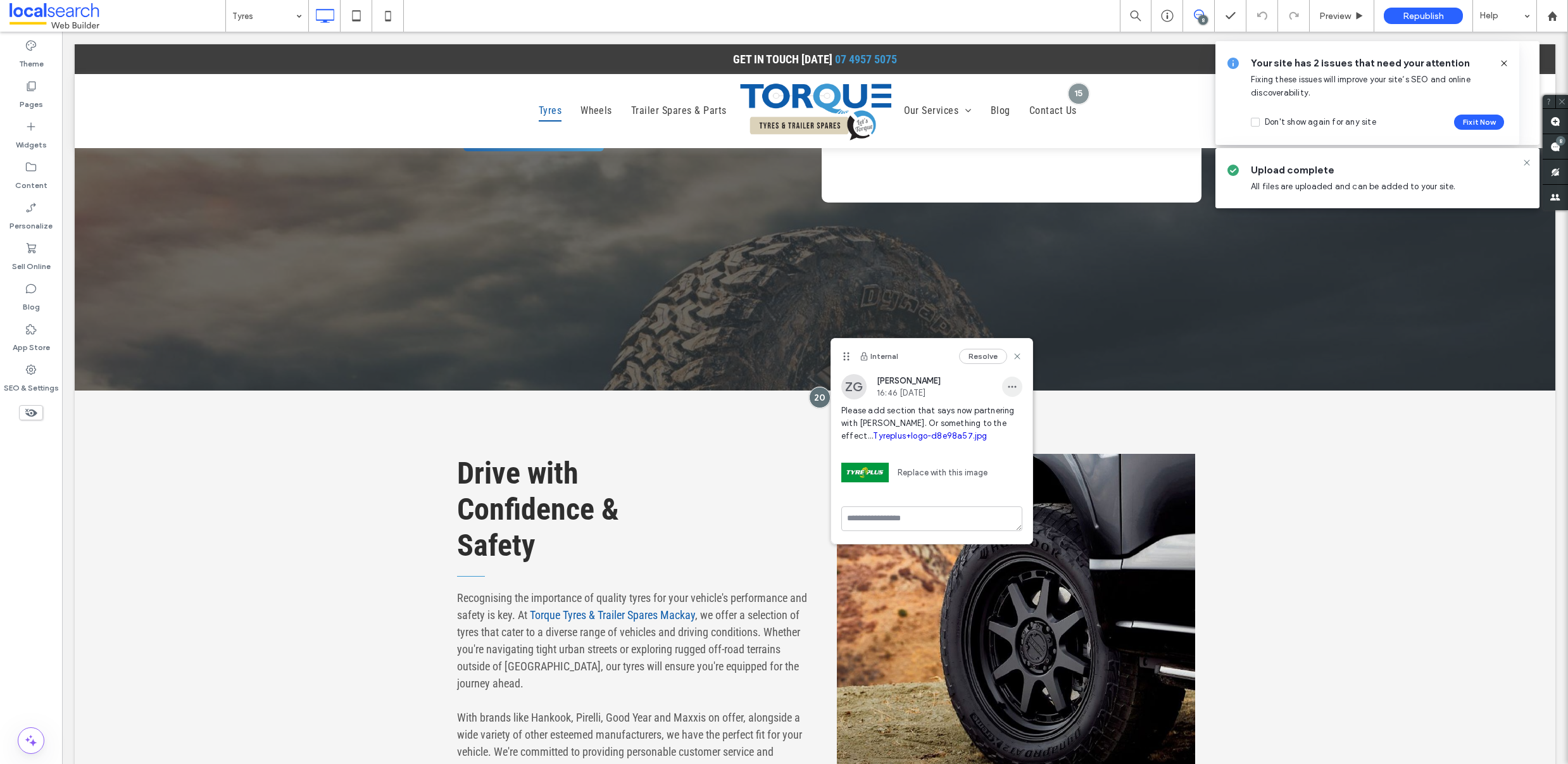
click at [1016, 391] on icon "button" at bounding box center [1012, 386] width 10 height 10
click at [1021, 418] on span "Edit" at bounding box center [1021, 420] width 16 height 12
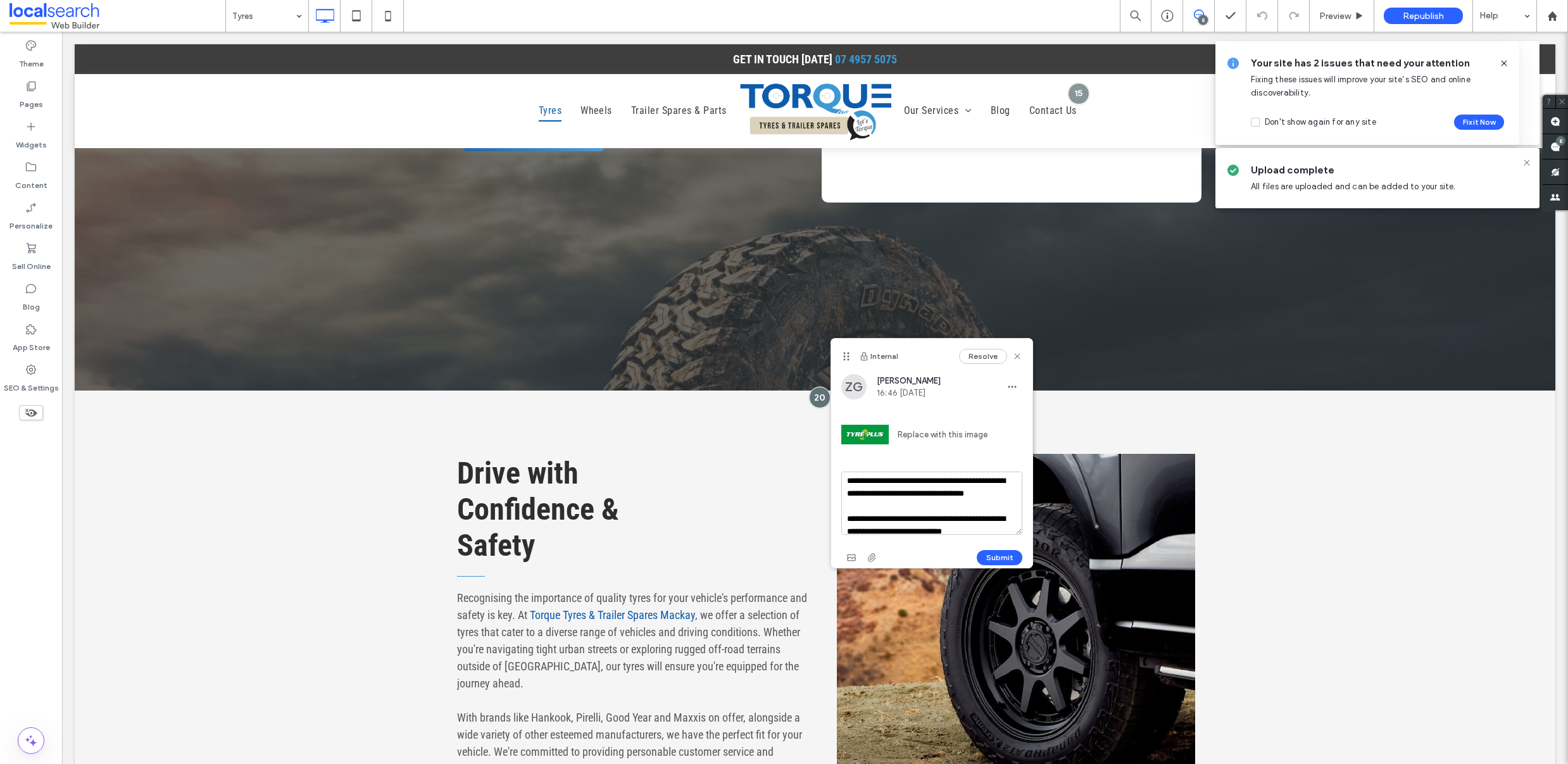
scroll to position [5, 0]
click at [938, 506] on textarea "**********" at bounding box center [932, 503] width 181 height 63
type textarea "**********"
click at [994, 558] on button "Submit" at bounding box center [999, 557] width 46 height 15
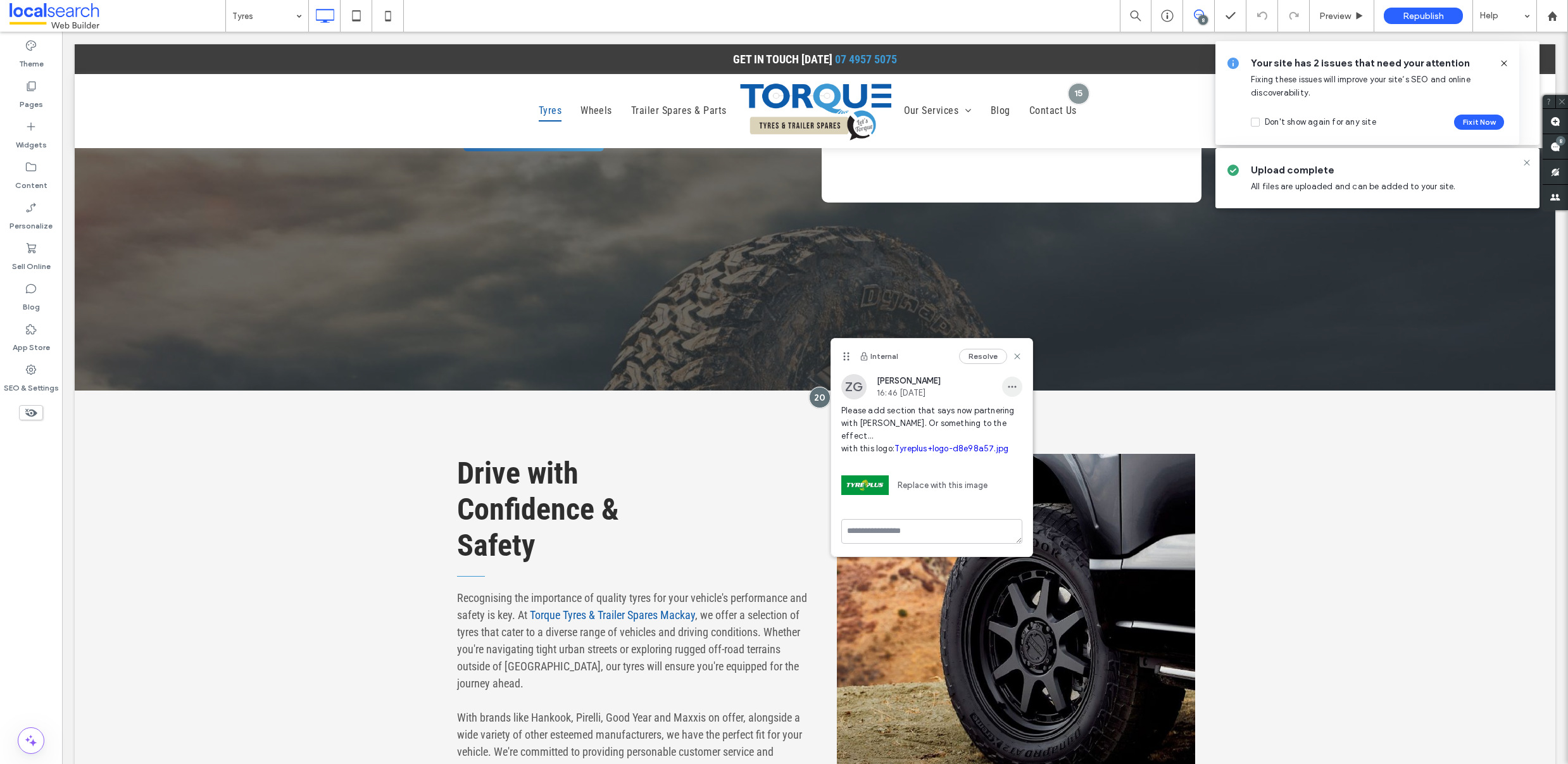
click at [1014, 390] on icon "button" at bounding box center [1012, 386] width 10 height 10
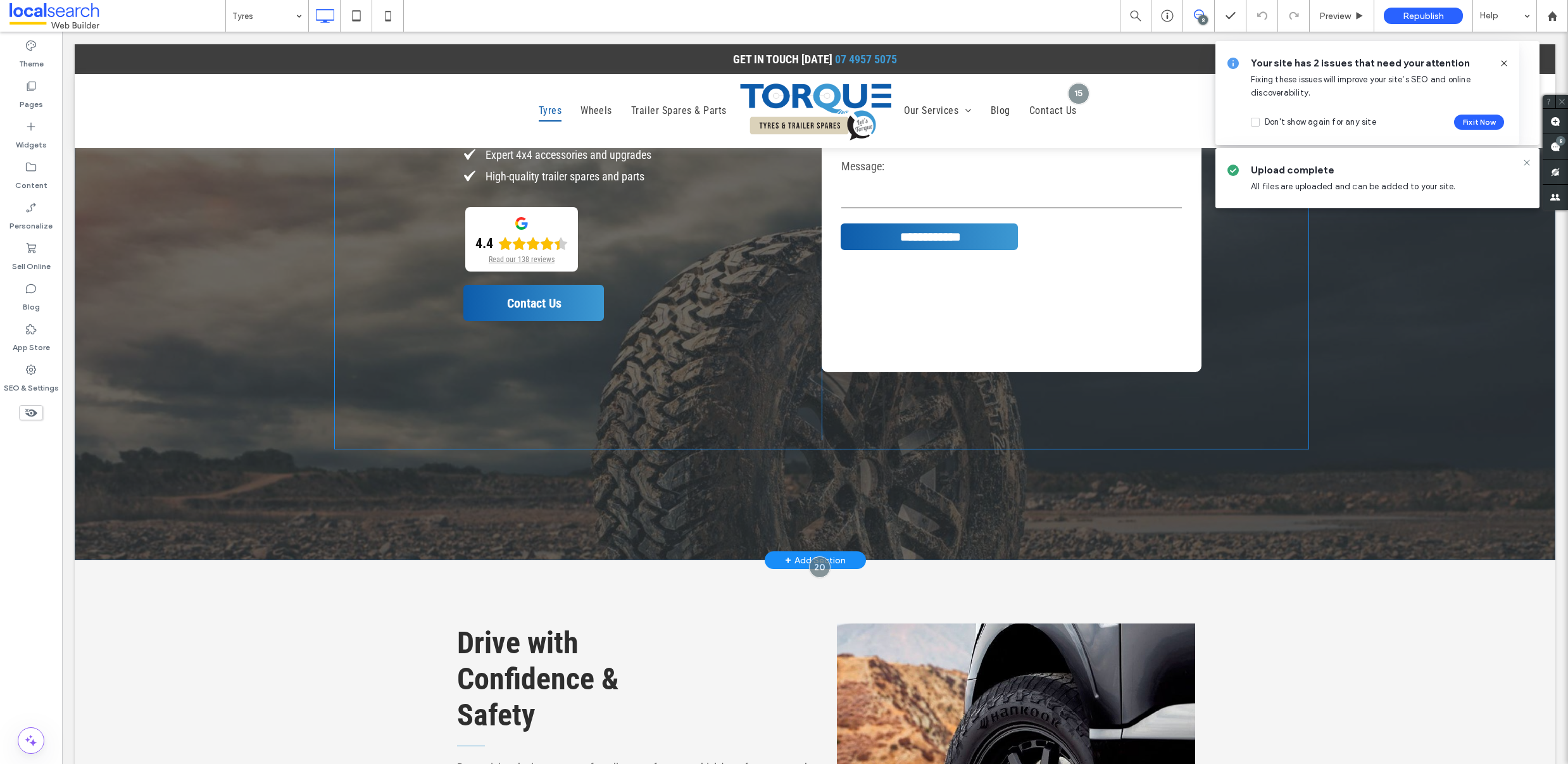
scroll to position [283, 0]
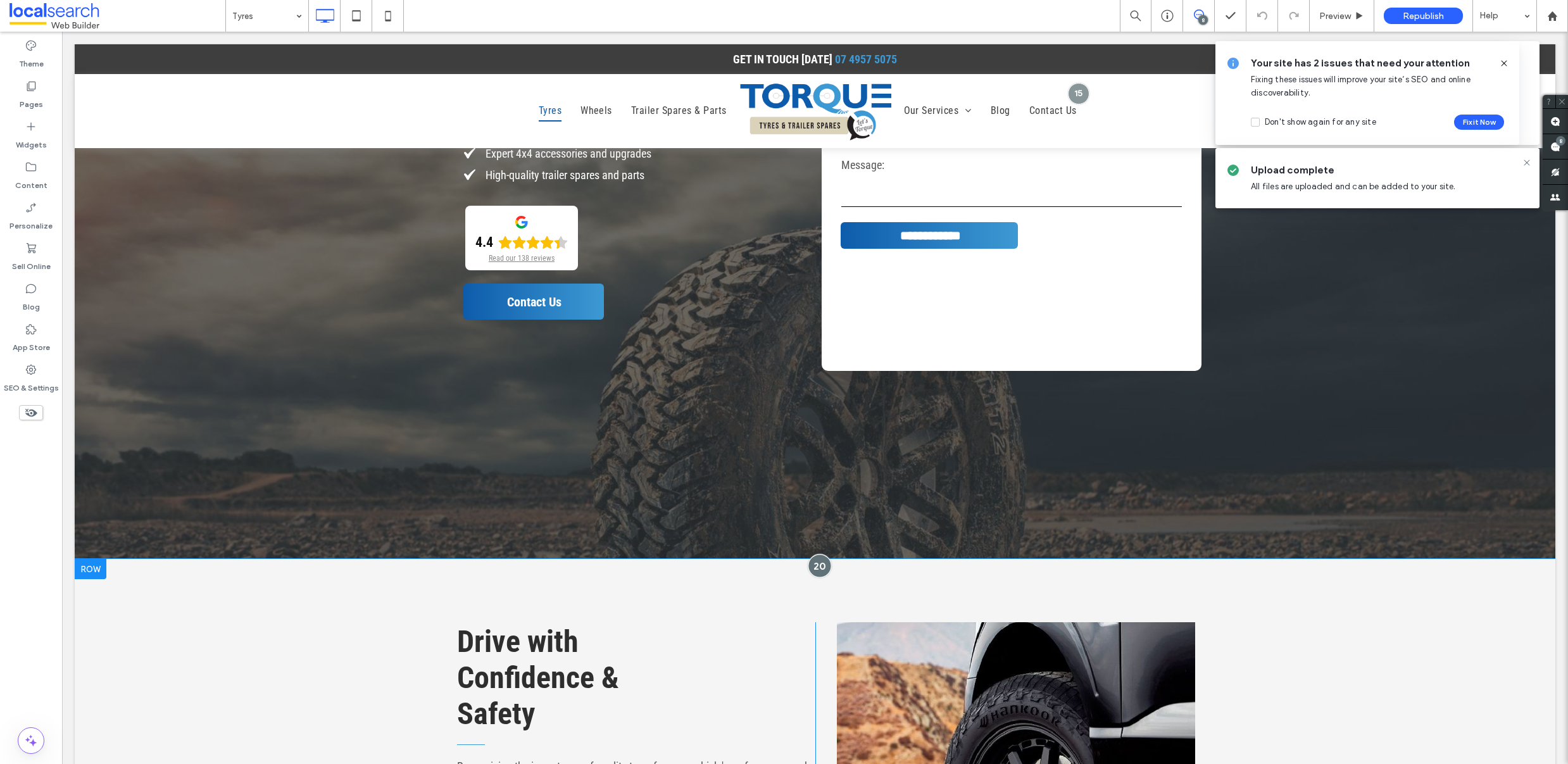
click at [817, 570] on div at bounding box center [819, 566] width 23 height 23
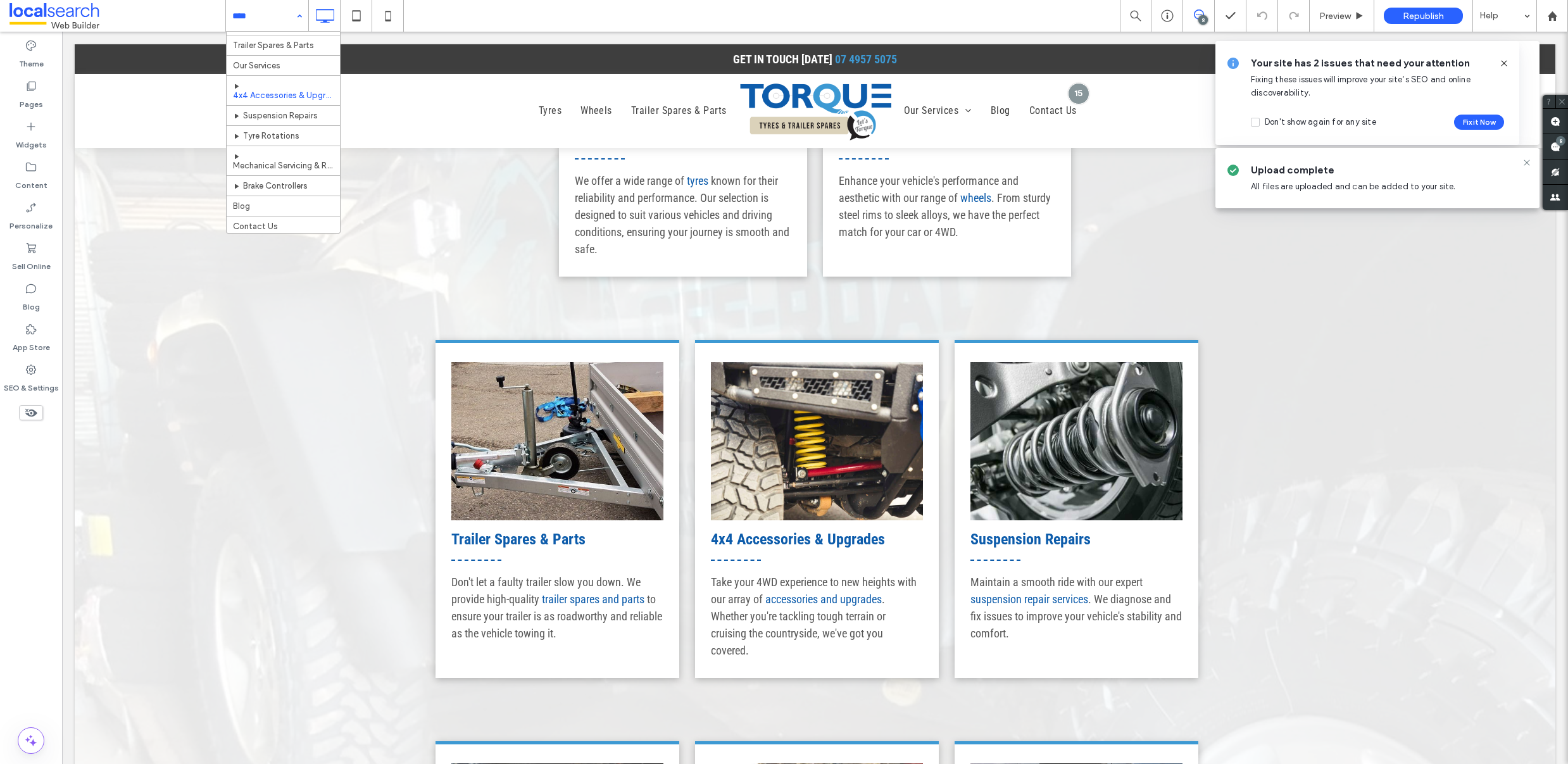
scroll to position [59, 0]
click at [245, 19] on input at bounding box center [264, 15] width 63 height 32
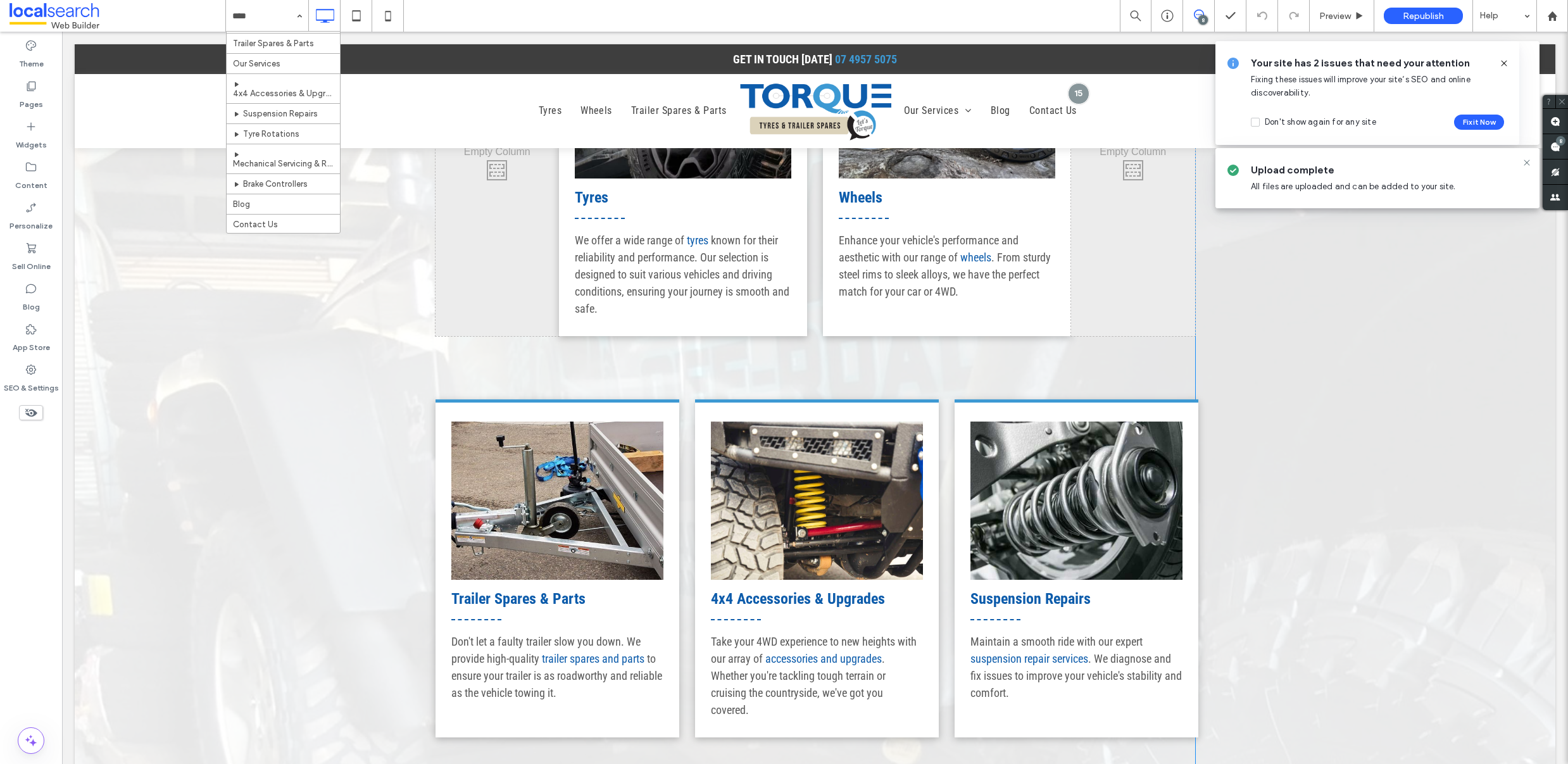
scroll to position [899, 0]
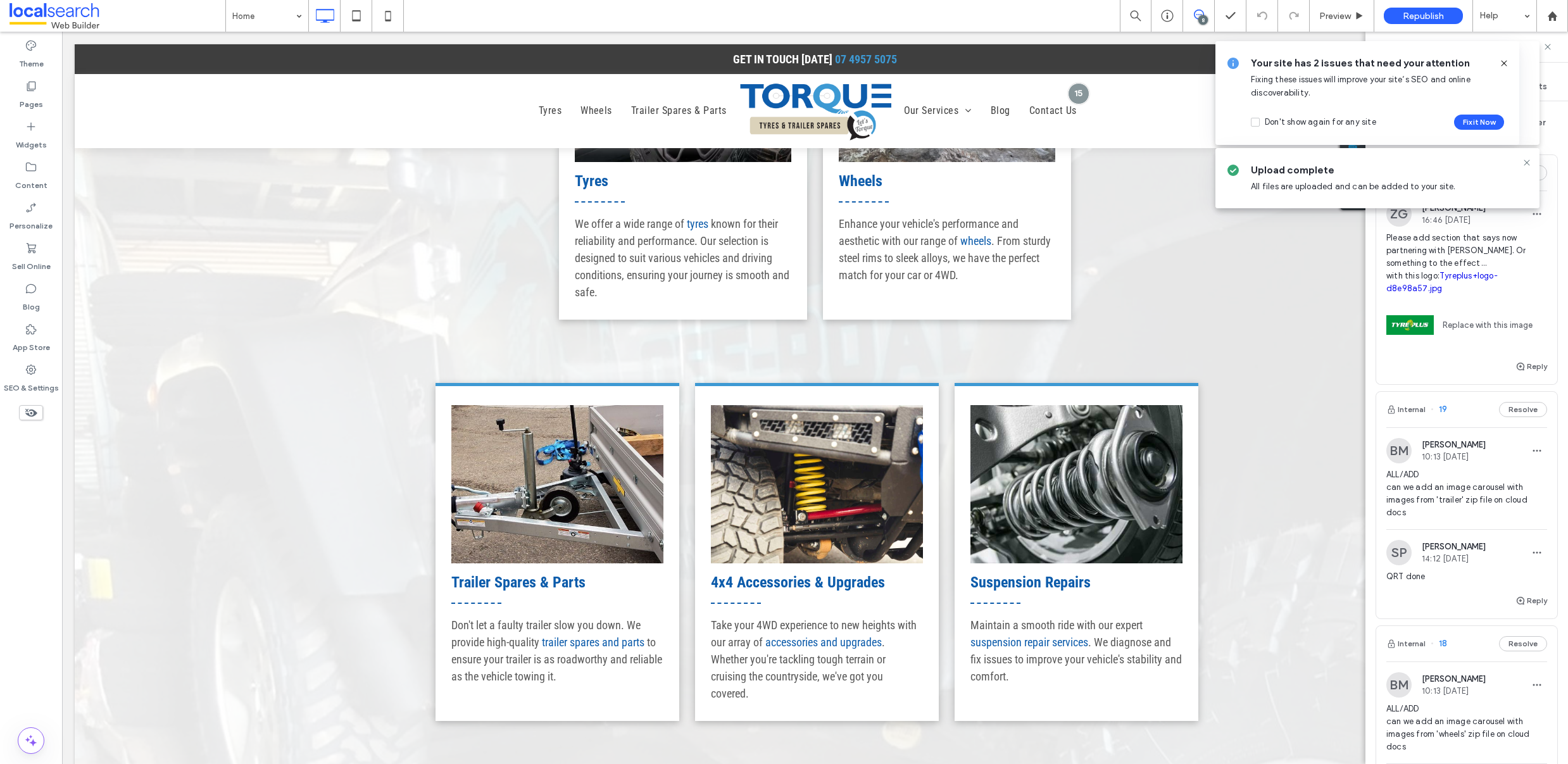
click at [1365, 144] on span at bounding box center [1353, 146] width 26 height 25
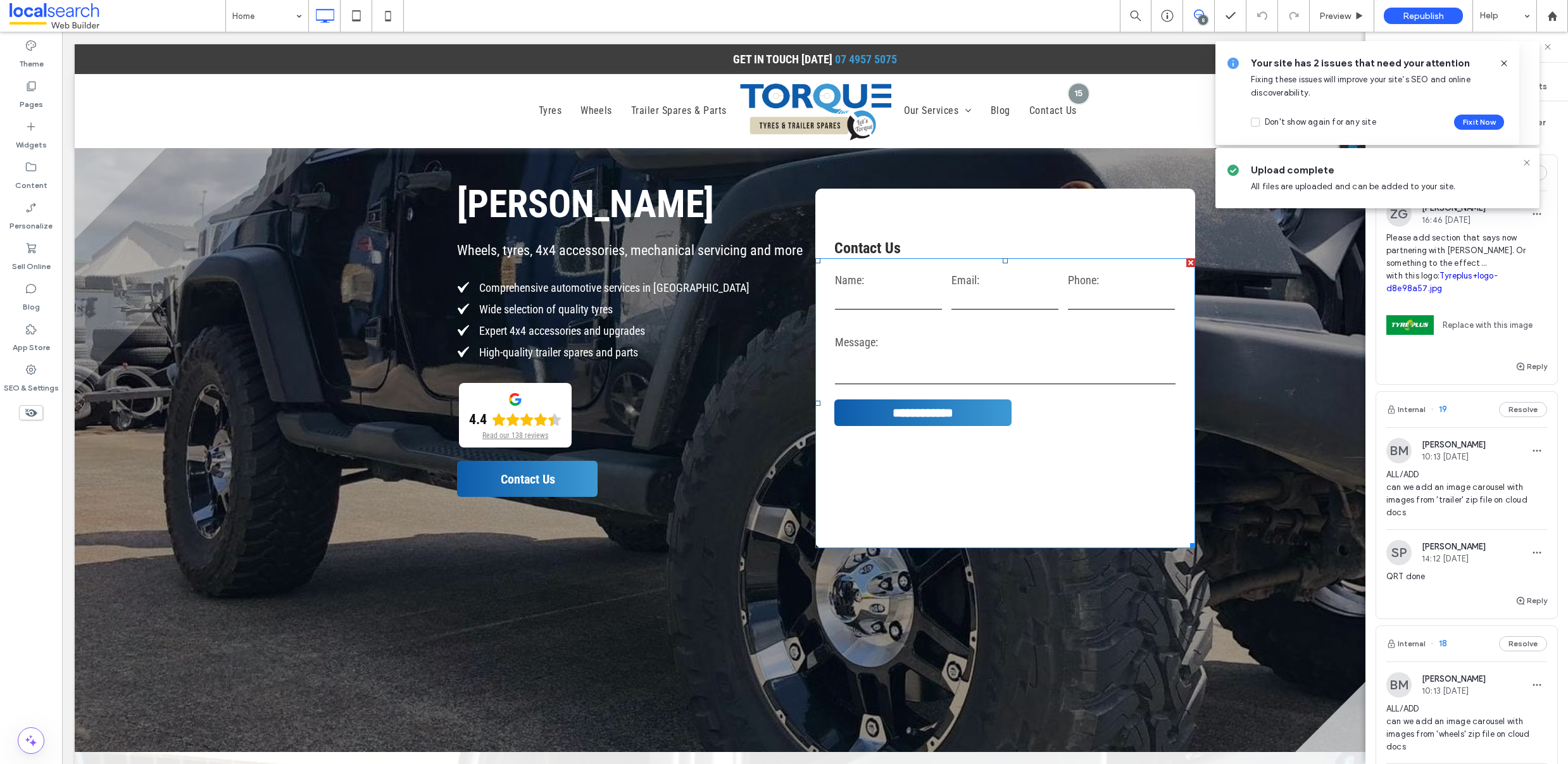
scroll to position [83, 0]
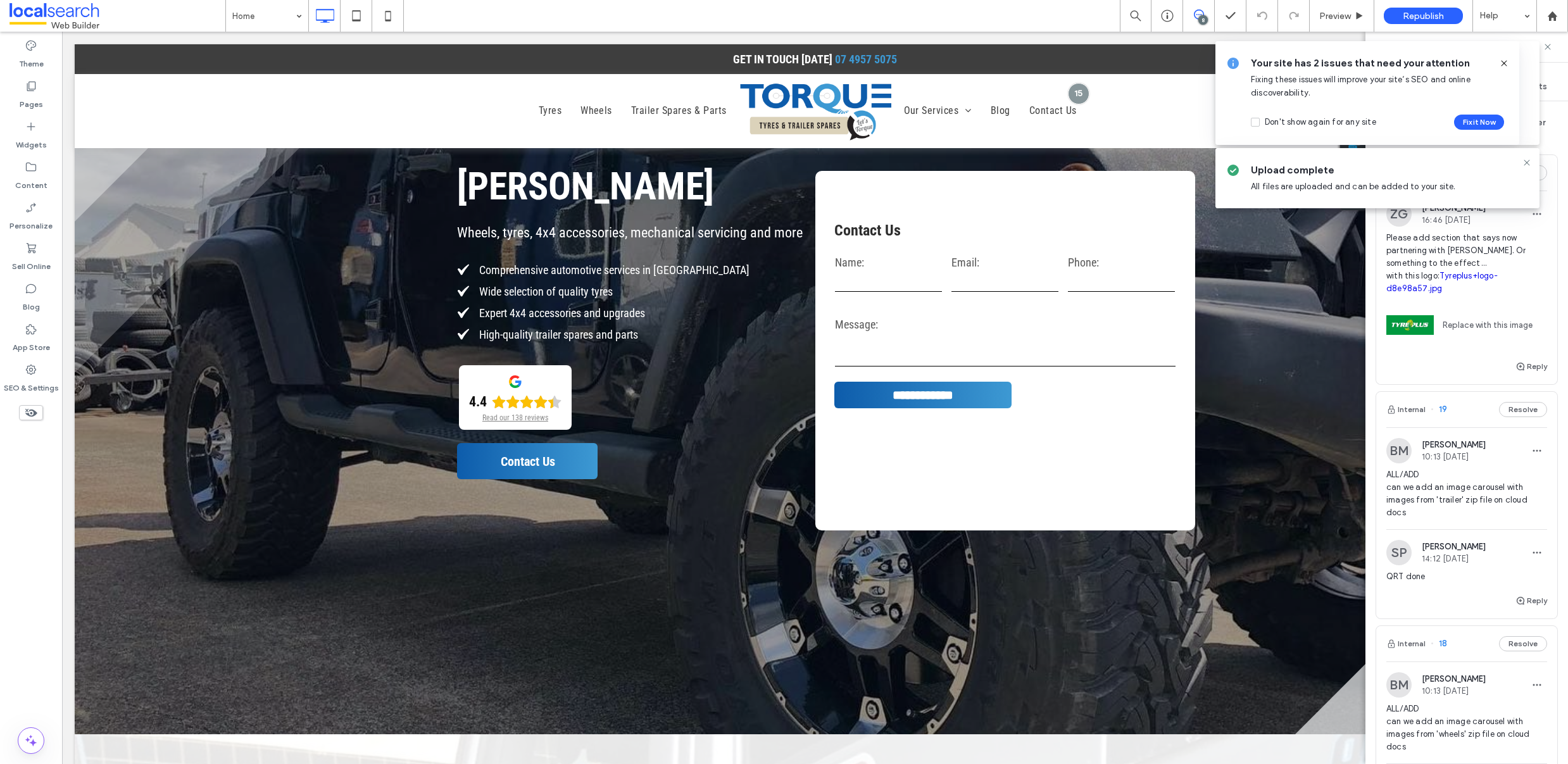
click at [1501, 64] on icon at bounding box center [1504, 63] width 10 height 10
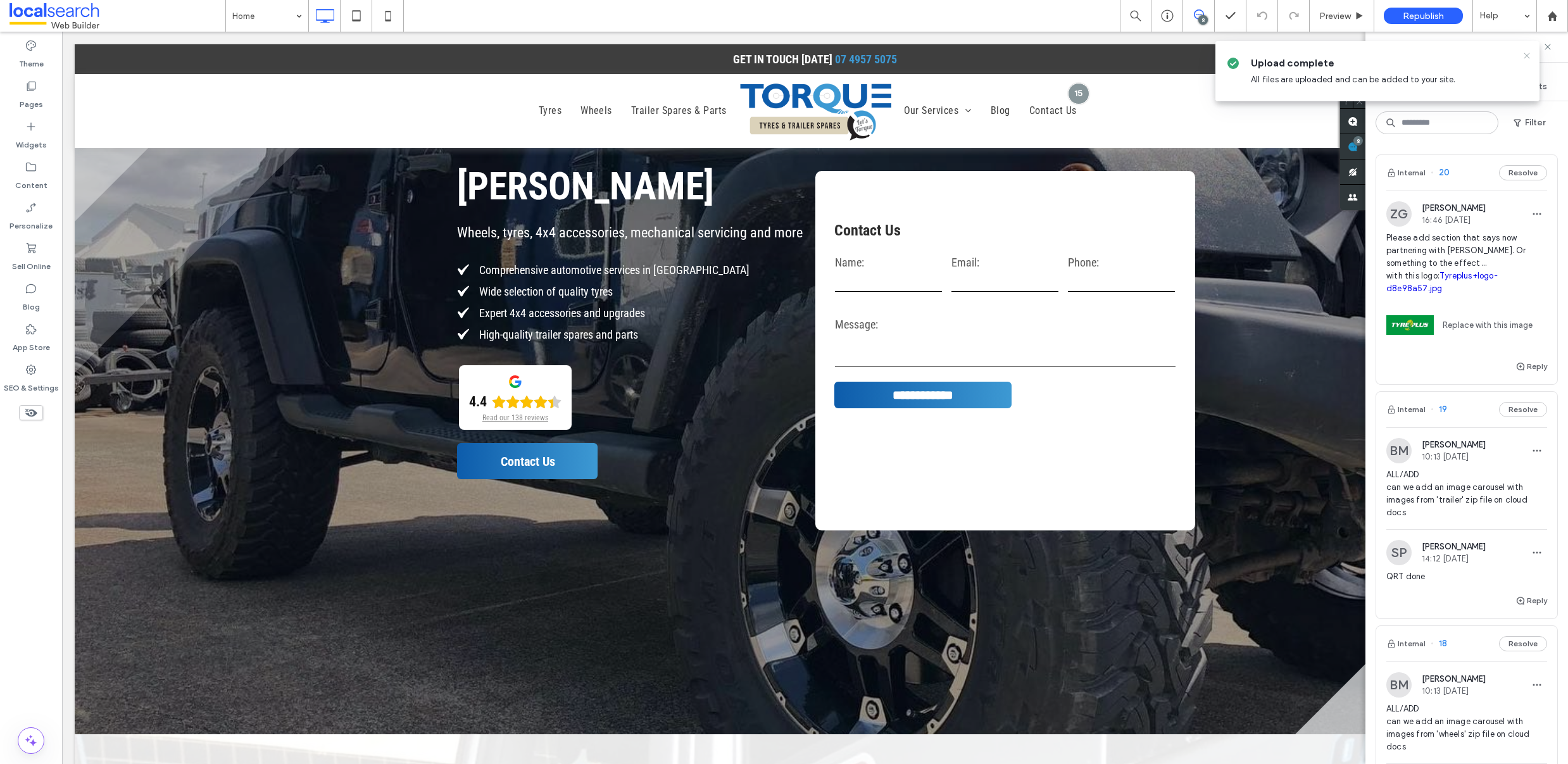
click at [1529, 55] on icon at bounding box center [1526, 55] width 10 height 10
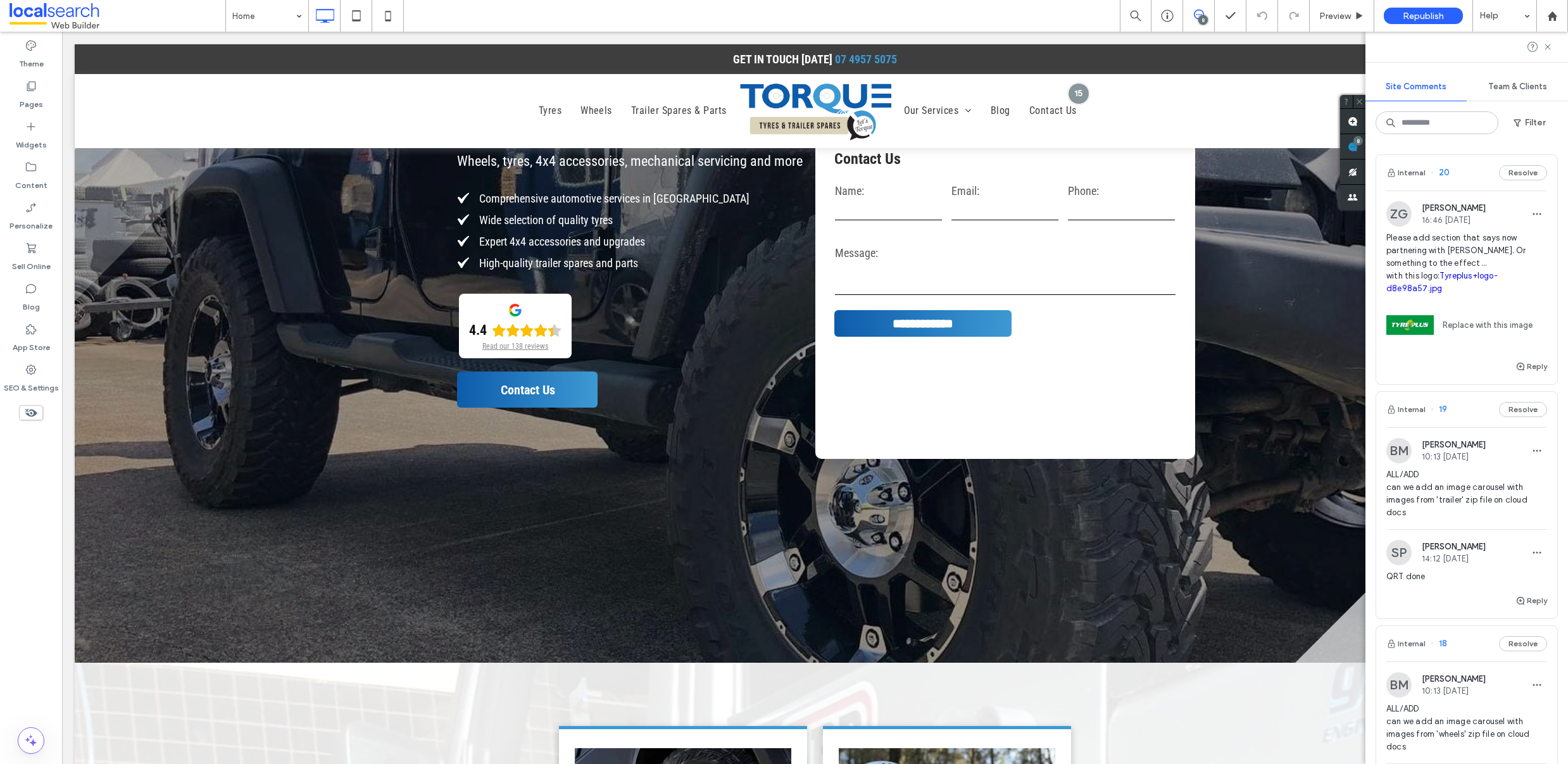
scroll to position [2, 0]
click at [1532, 215] on icon "button" at bounding box center [1536, 211] width 10 height 10
click at [1487, 245] on div "Edit" at bounding box center [1481, 244] width 113 height 24
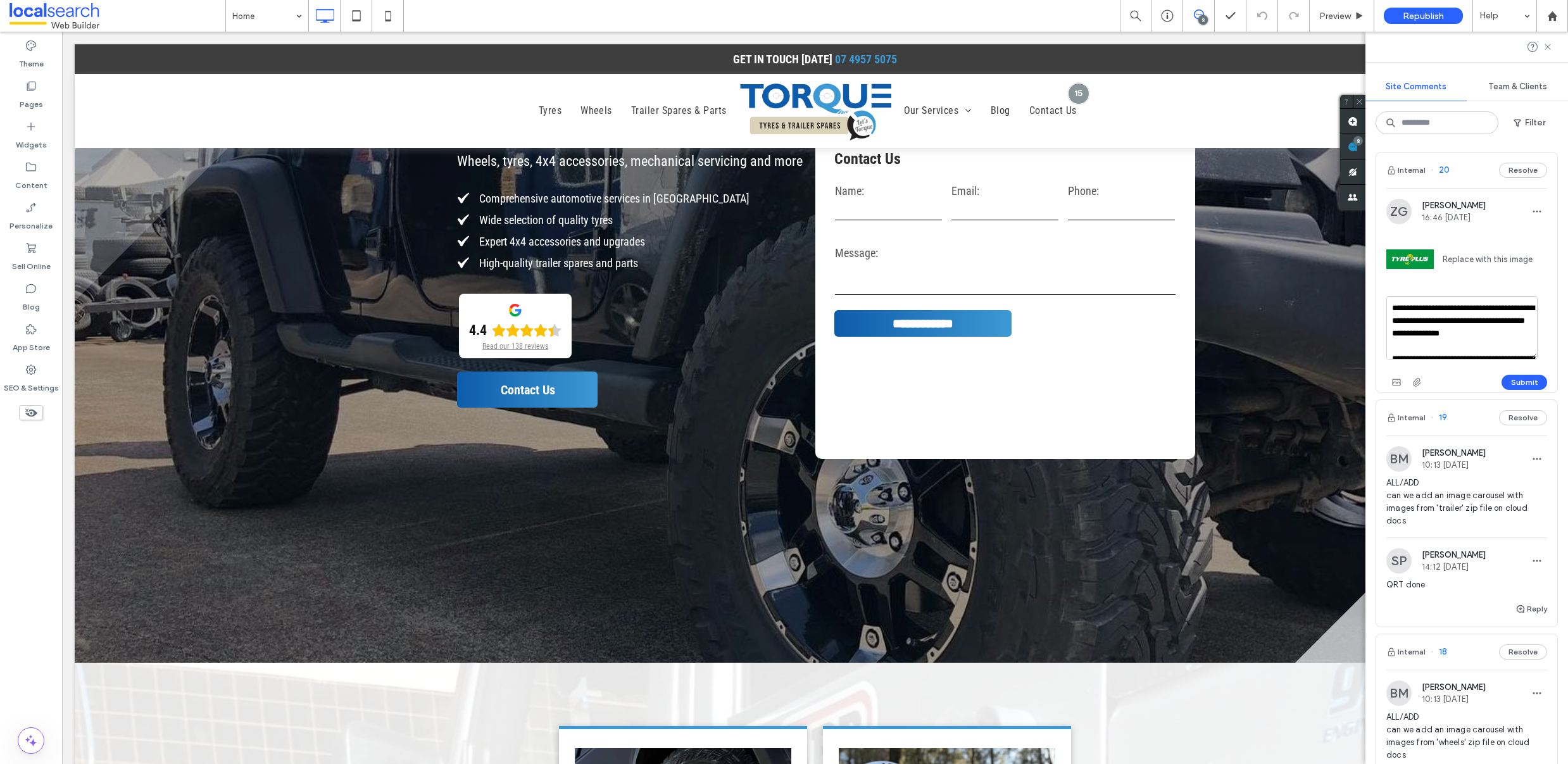
scroll to position [22, 0]
click at [1484, 330] on textarea "**********" at bounding box center [1461, 328] width 151 height 63
type textarea "**********"
click at [1515, 383] on button "Submit" at bounding box center [1524, 382] width 46 height 15
